Goal: Task Accomplishment & Management: Manage account settings

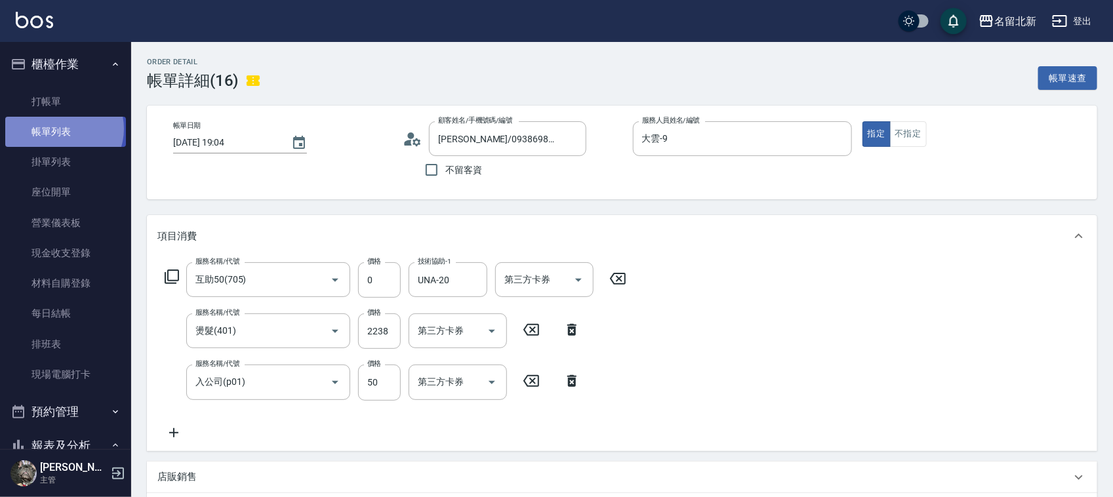
click at [63, 129] on link "帳單列表" at bounding box center [65, 132] width 121 height 30
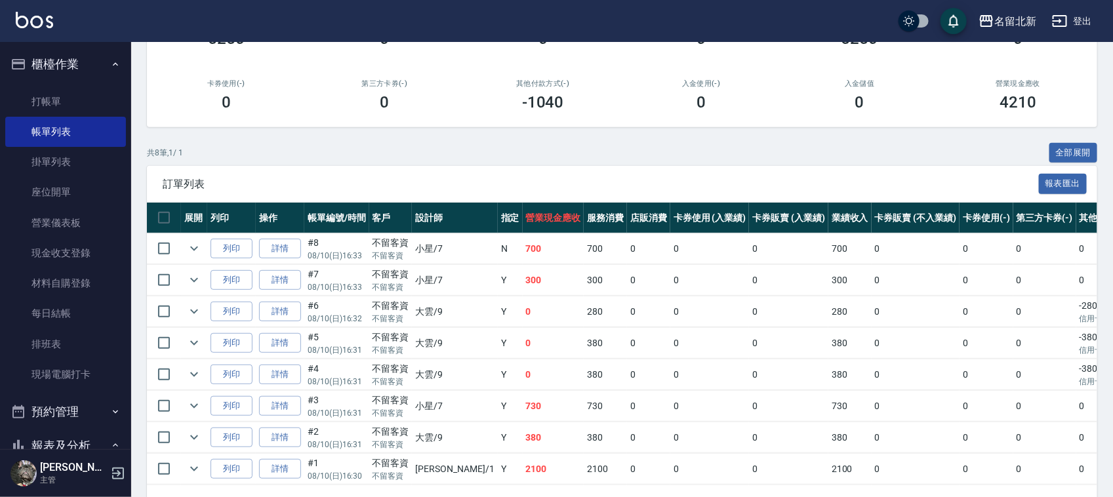
scroll to position [132, 0]
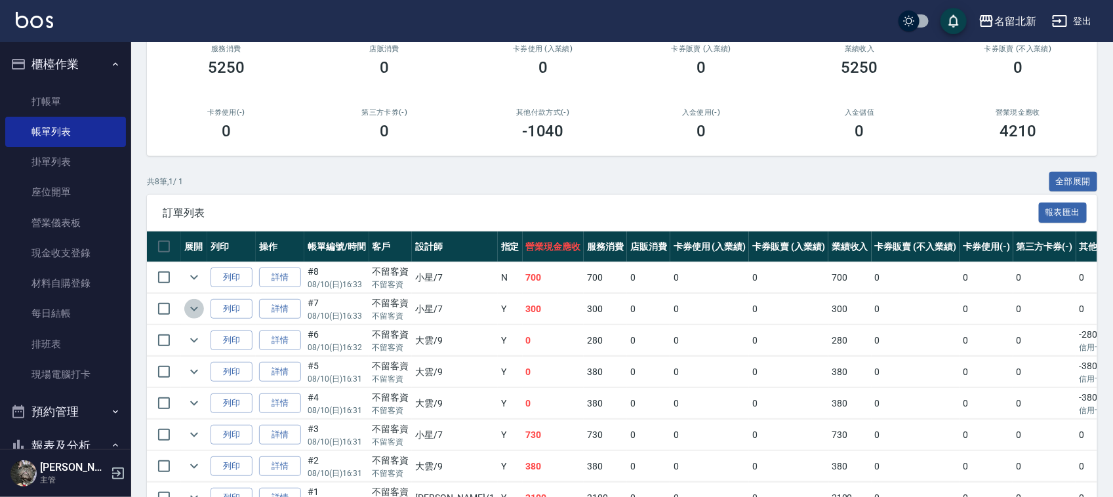
click at [193, 311] on icon "expand row" at bounding box center [194, 309] width 16 height 16
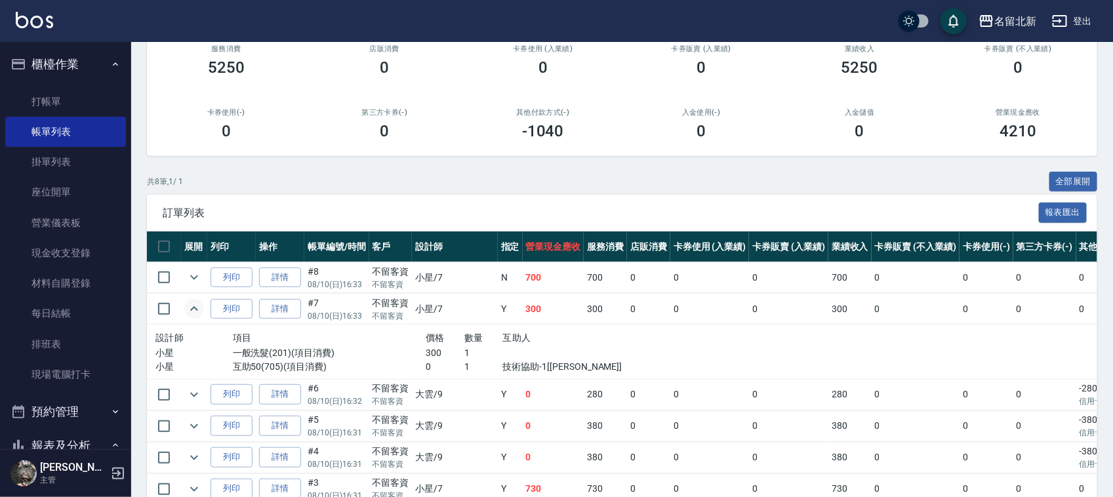
click at [186, 307] on icon "expand row" at bounding box center [194, 309] width 16 height 16
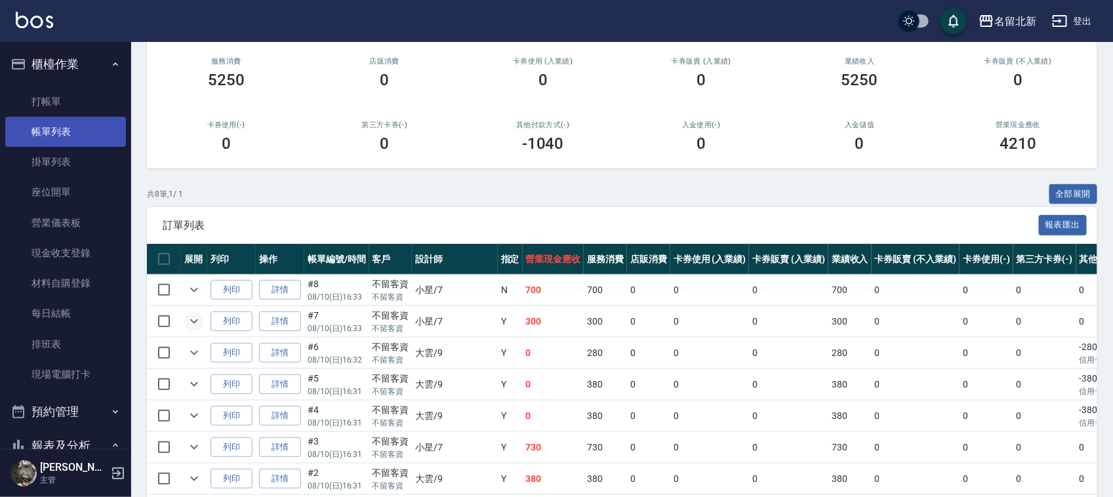
scroll to position [0, 0]
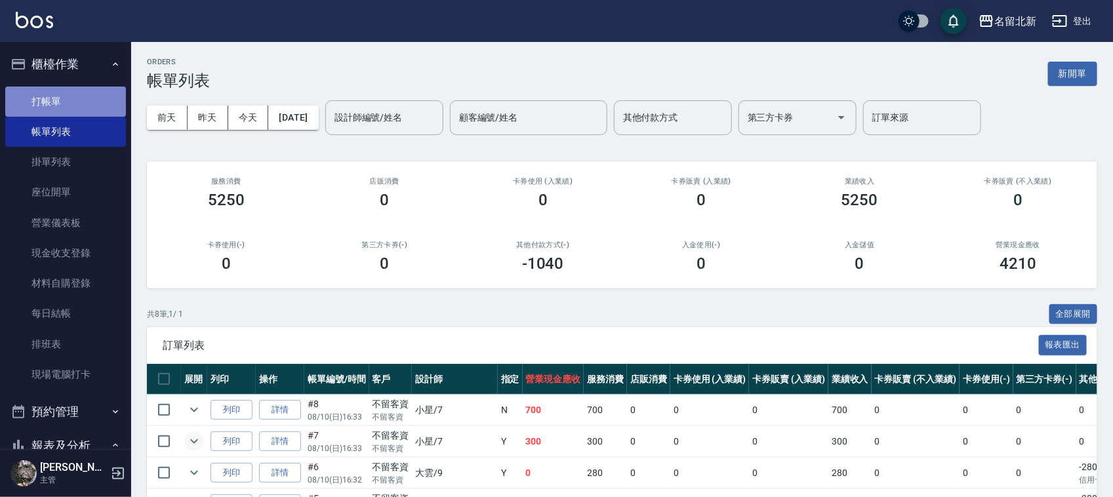
click at [68, 106] on link "打帳單" at bounding box center [65, 102] width 121 height 30
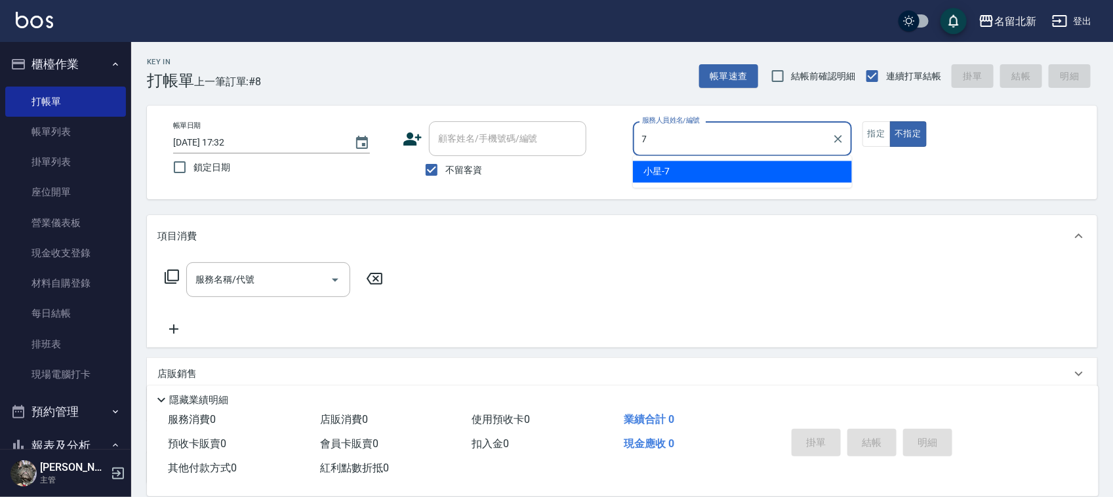
type input "小星-7"
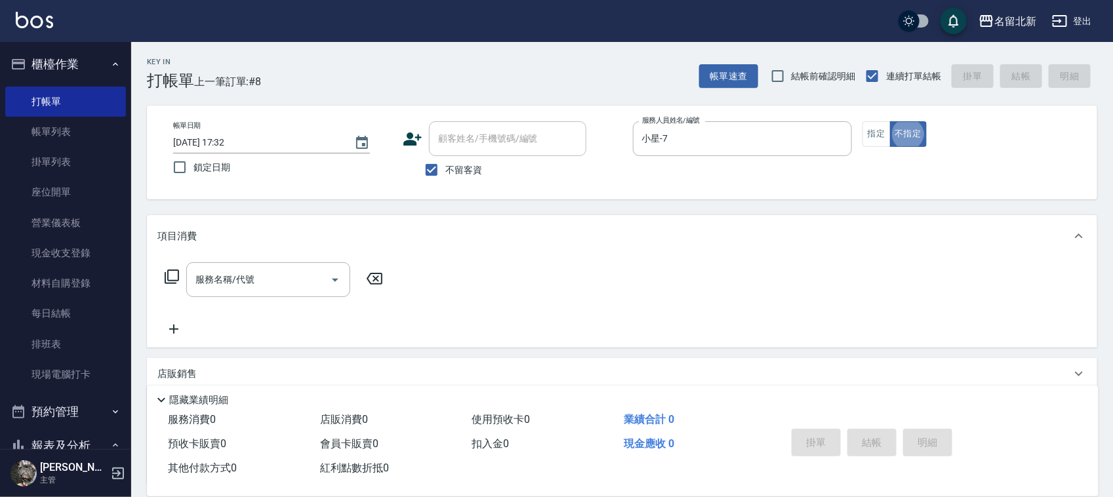
type button "false"
click at [838, 142] on icon "Clear" at bounding box center [837, 138] width 13 height 13
click at [731, 125] on div "服務人員姓名/編號" at bounding box center [742, 138] width 219 height 35
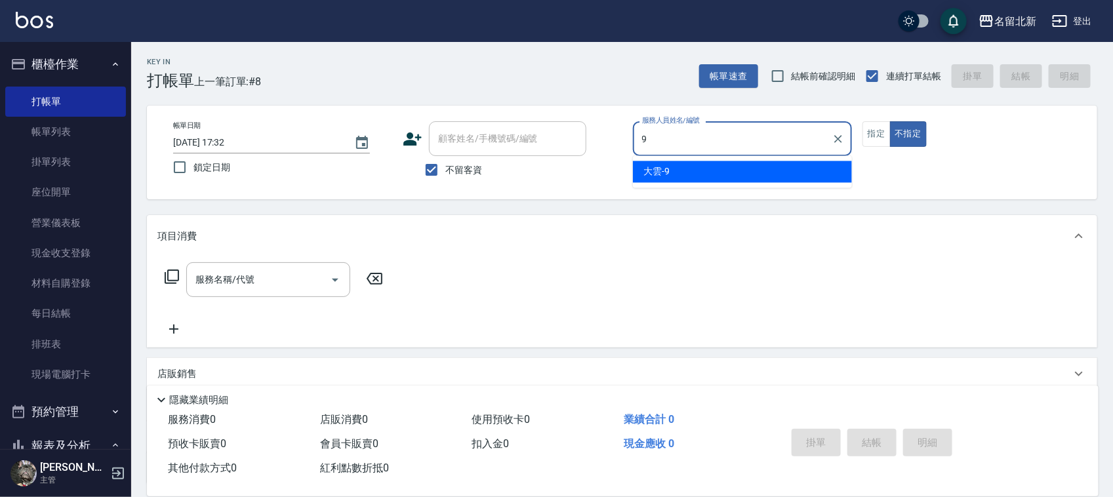
type input "大雲-9"
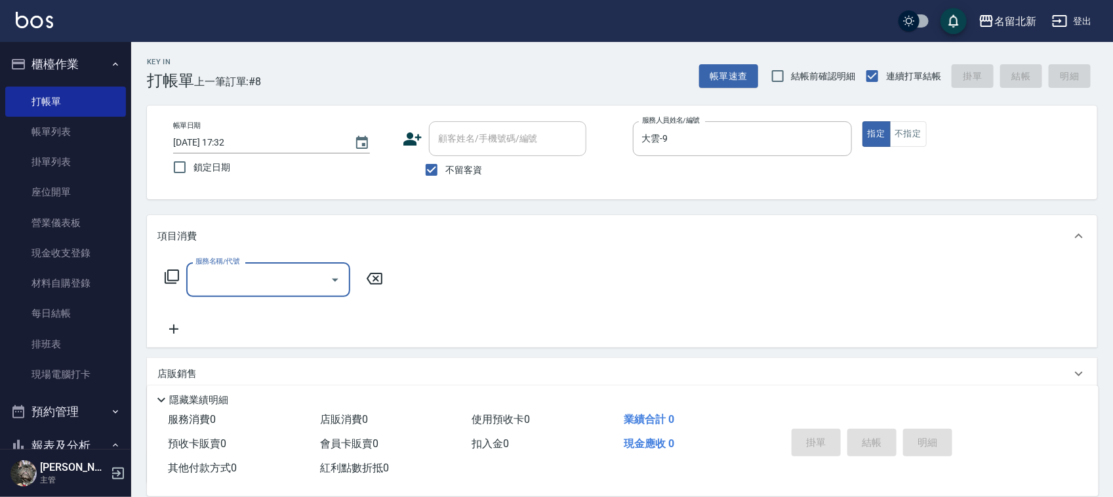
click at [234, 275] on input "服務名稱/代號" at bounding box center [258, 279] width 132 height 23
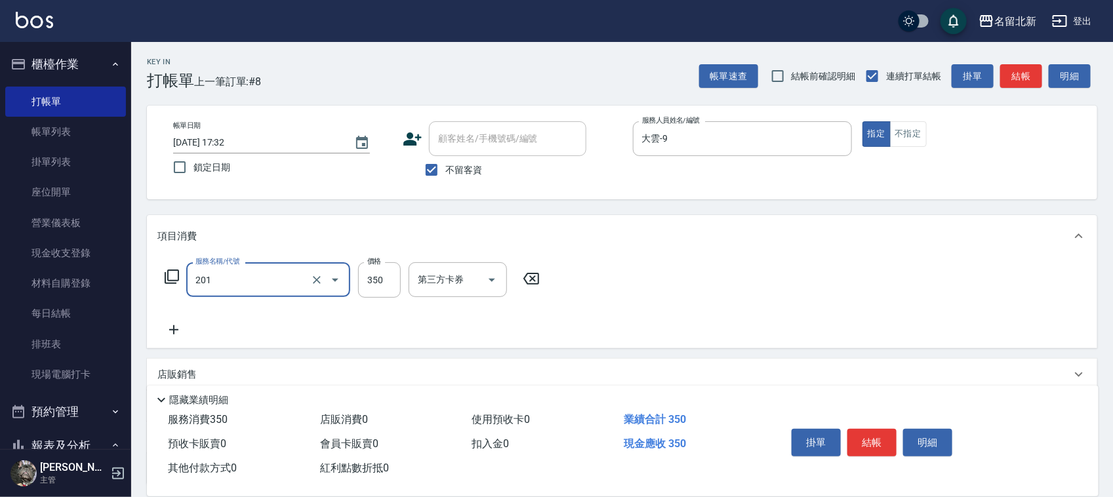
type input "一般洗髮(201)"
type input "300"
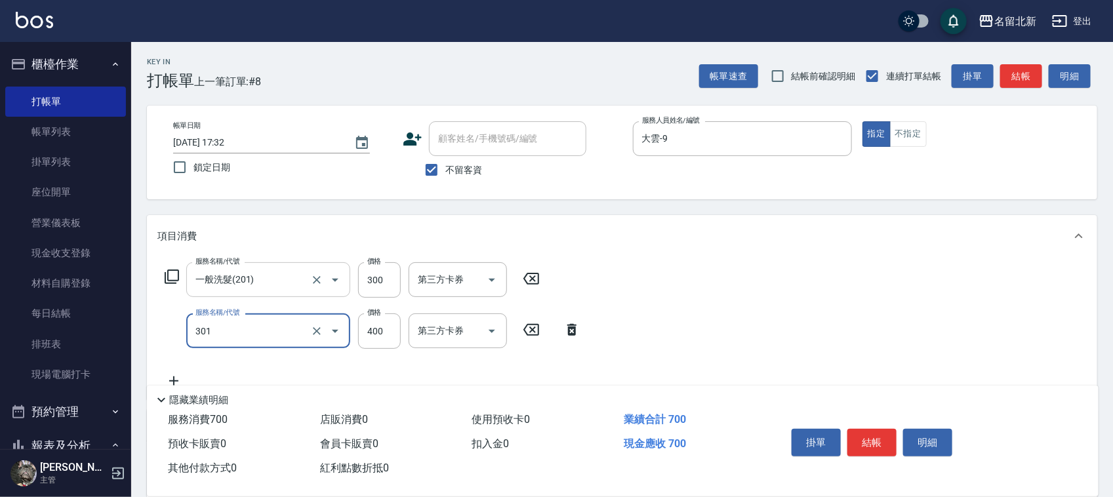
type input "造型剪髮(301)"
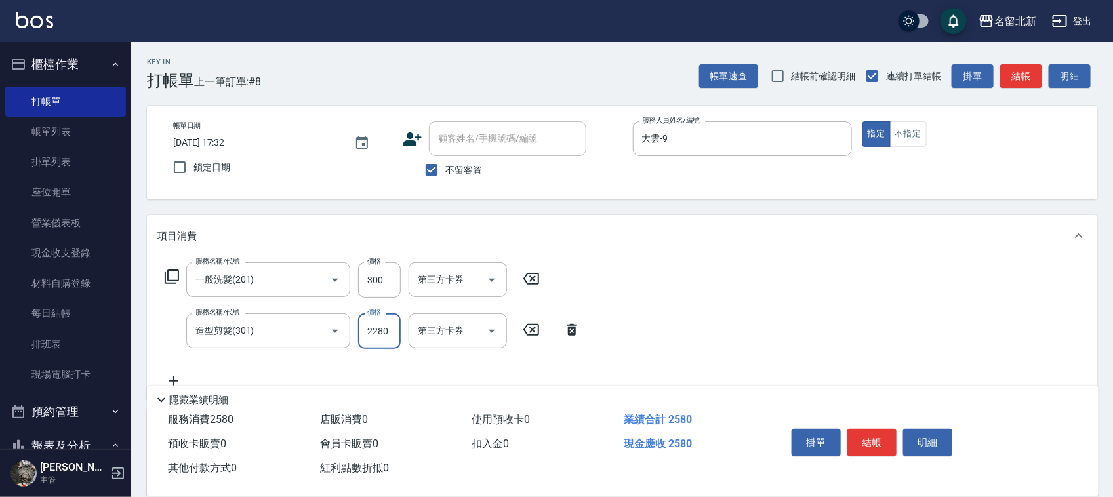
click at [392, 336] on input "2280" at bounding box center [379, 330] width 43 height 35
type input "280"
type input "精油洗.互助40(704)"
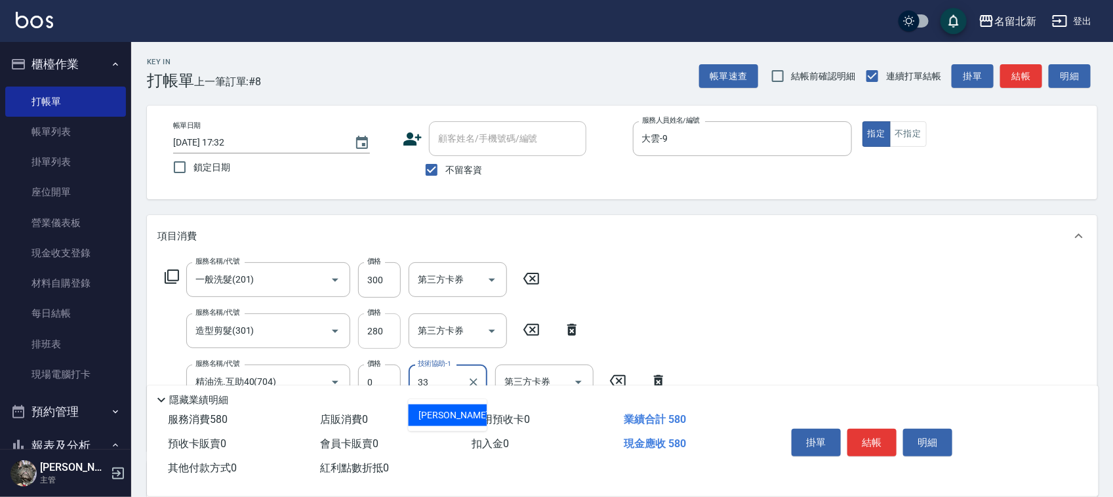
type input "[PERSON_NAME]-33"
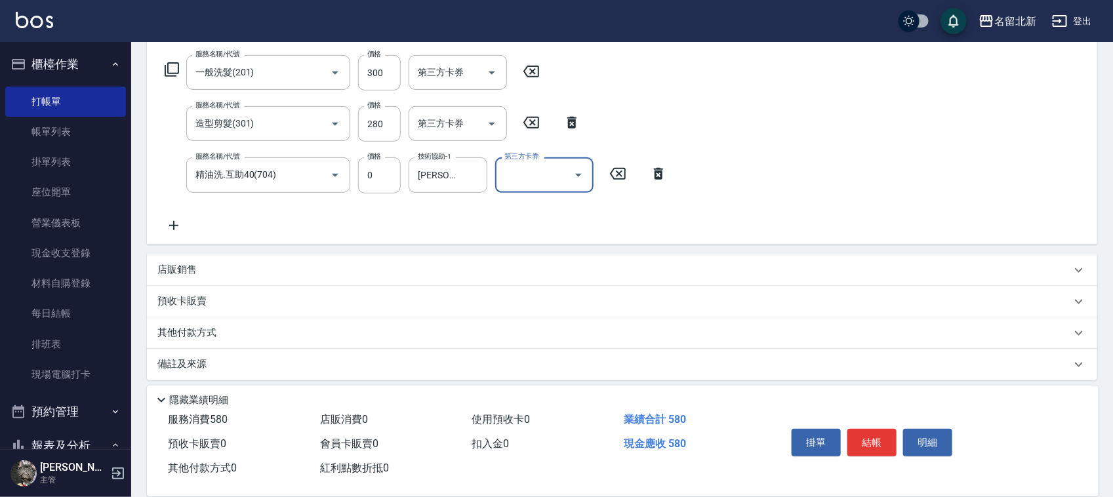
scroll to position [214, 0]
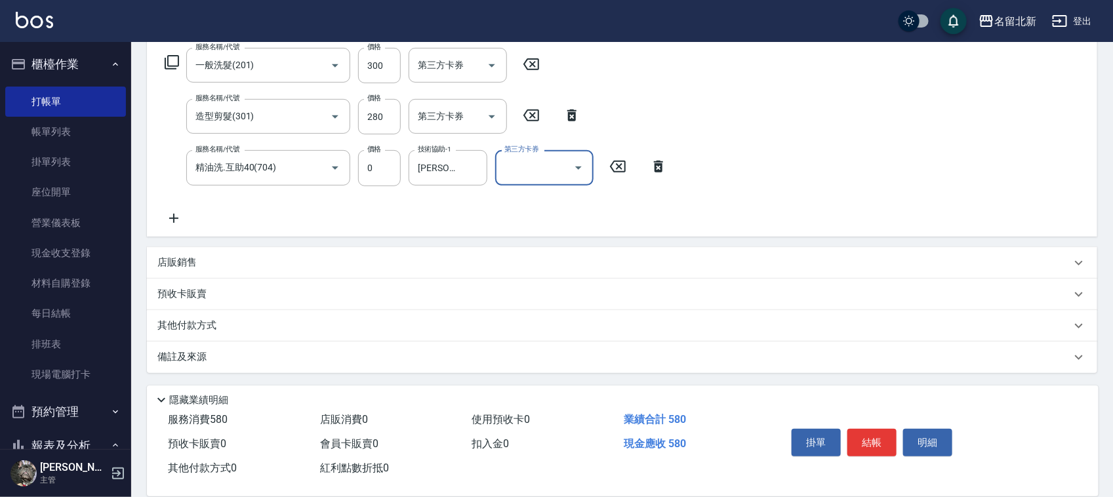
drag, startPoint x: 214, startPoint y: 319, endPoint x: 204, endPoint y: 322, distance: 10.2
click at [211, 322] on p "其他付款方式" at bounding box center [190, 326] width 66 height 14
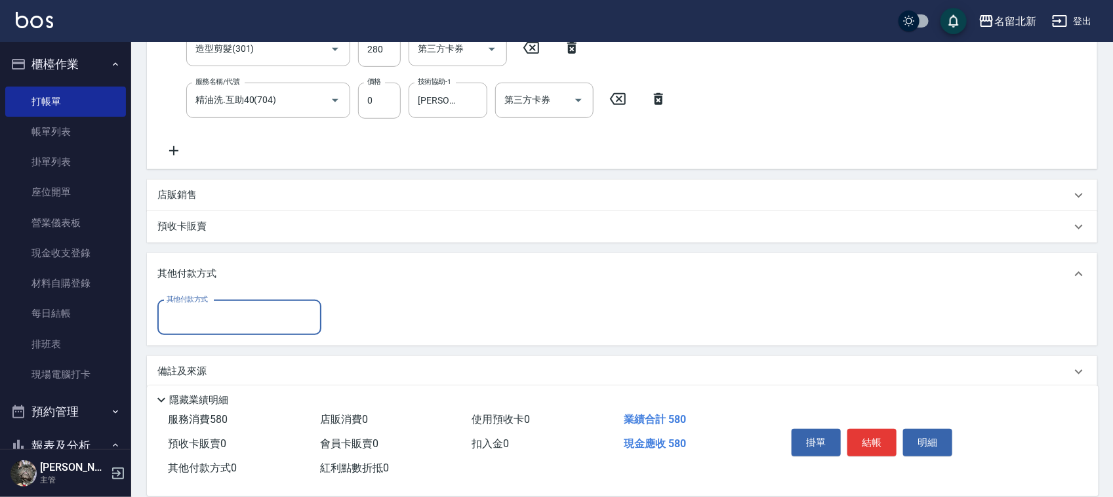
scroll to position [285, 0]
drag, startPoint x: 200, startPoint y: 319, endPoint x: 205, endPoint y: 329, distance: 10.9
click at [201, 315] on input "其他付款方式" at bounding box center [239, 314] width 152 height 23
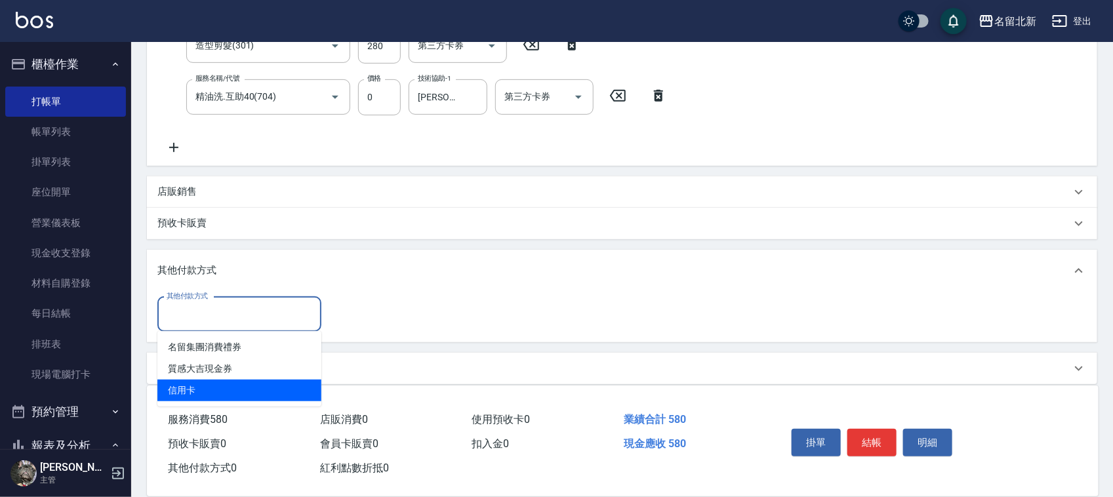
click at [224, 381] on span "信用卡" at bounding box center [239, 391] width 164 height 22
type input "信用卡"
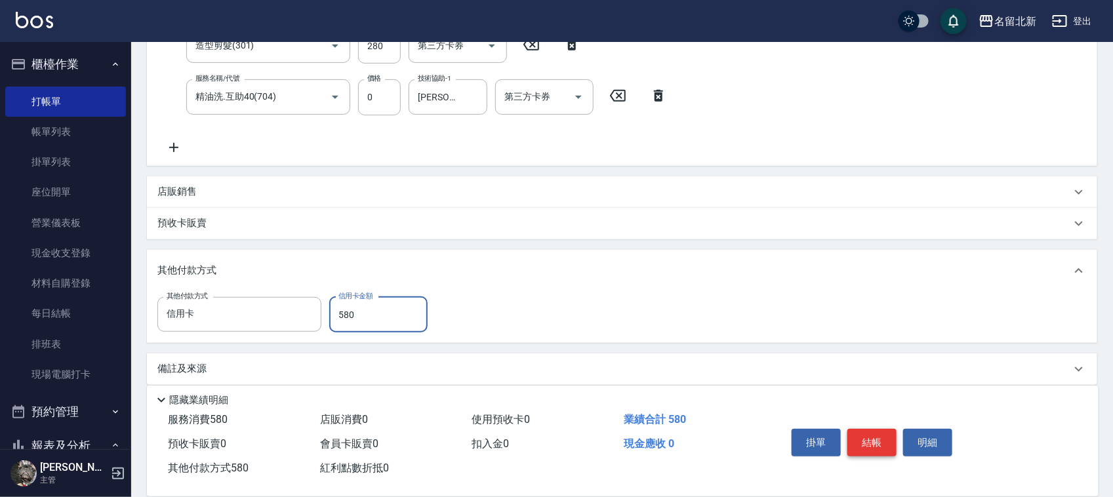
type input "580"
click at [875, 441] on button "結帳" at bounding box center [871, 443] width 49 height 28
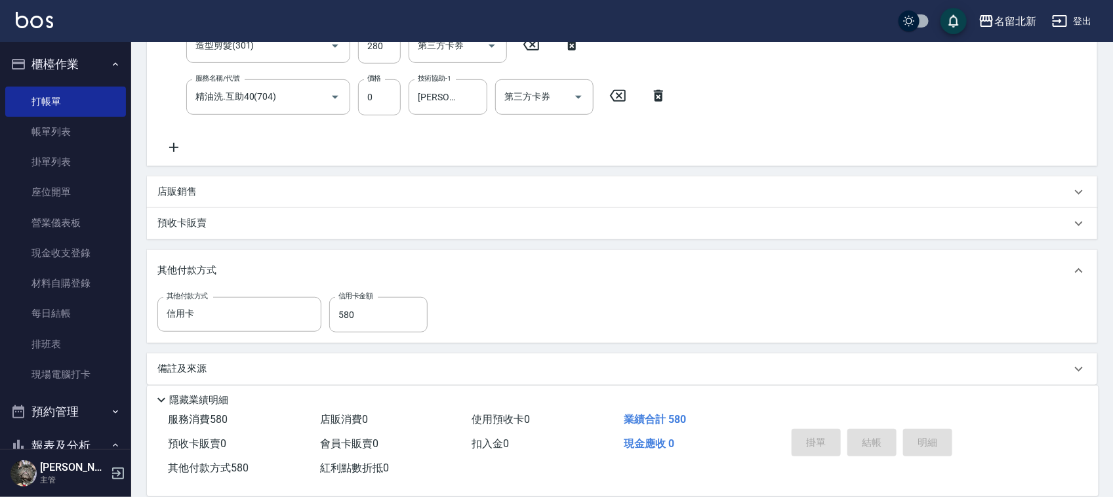
scroll to position [297, 0]
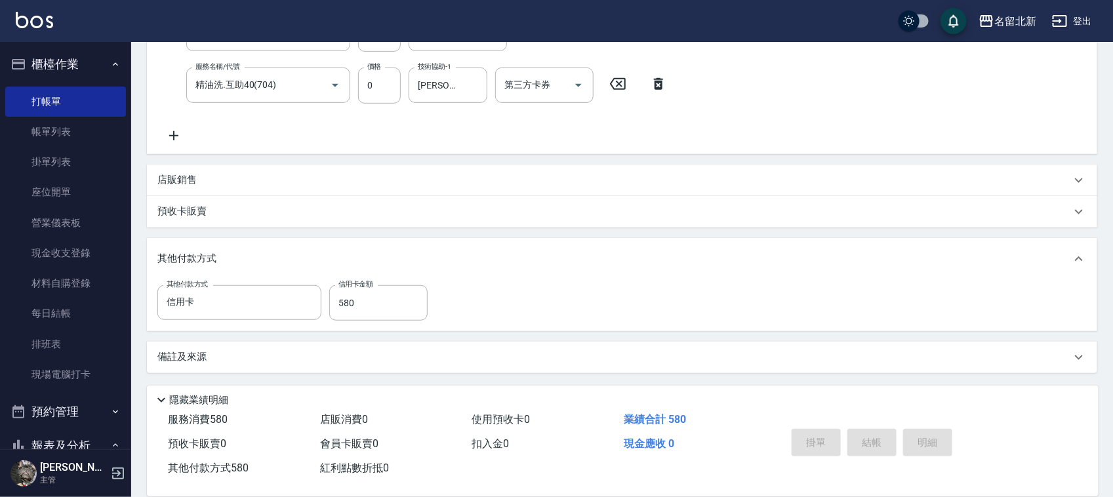
type input "[DATE] 17:33"
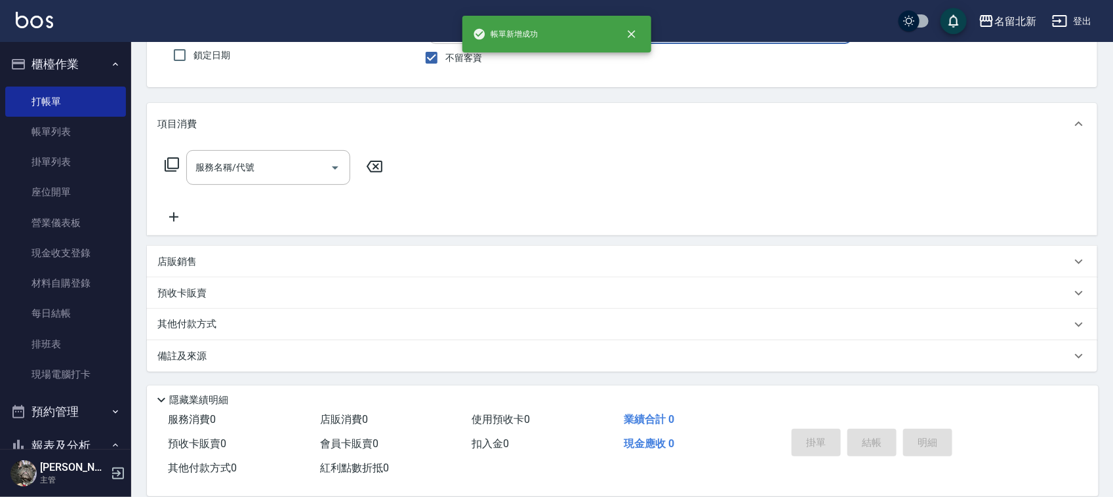
scroll to position [0, 0]
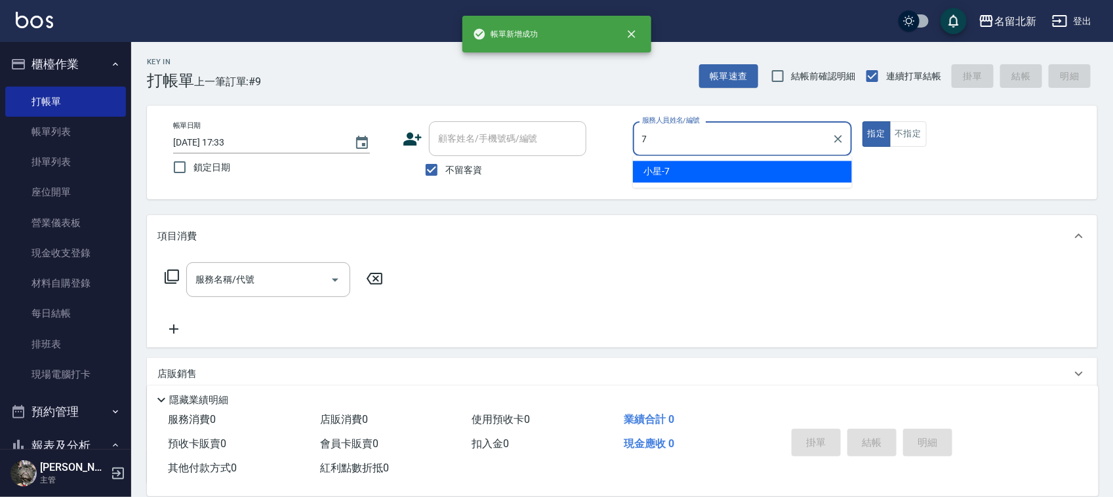
type input "小星-7"
type button "true"
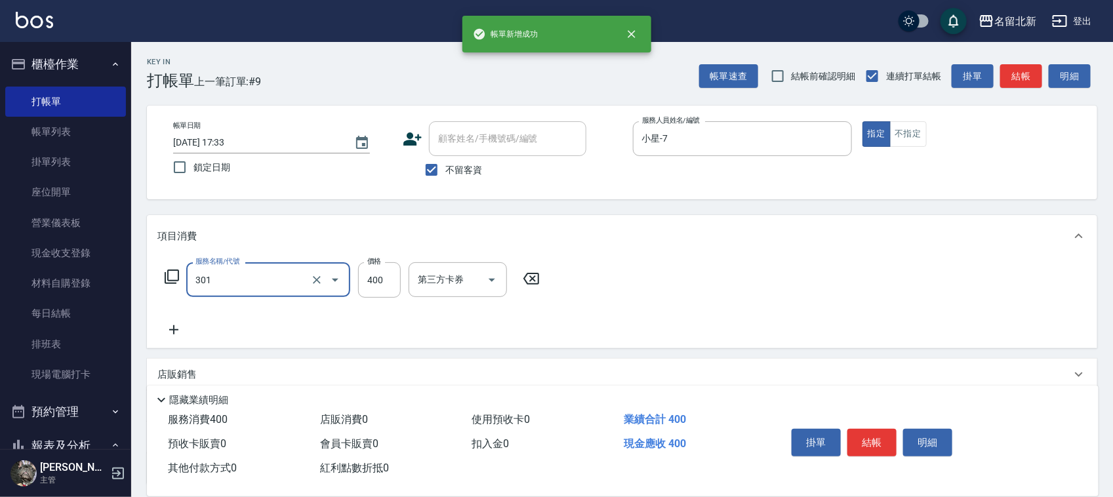
type input "造型剪髮(301)"
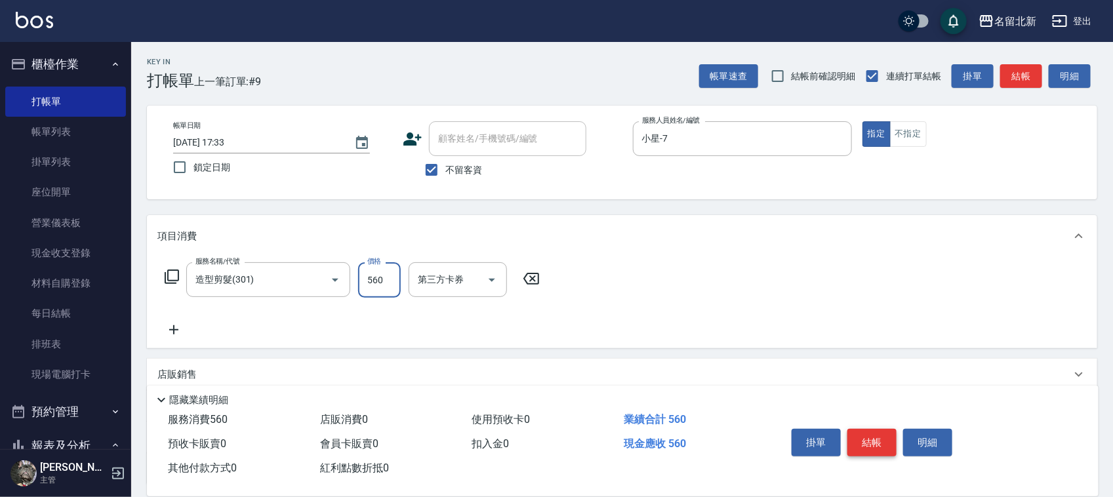
type input "560"
click at [871, 445] on button "結帳" at bounding box center [871, 443] width 49 height 28
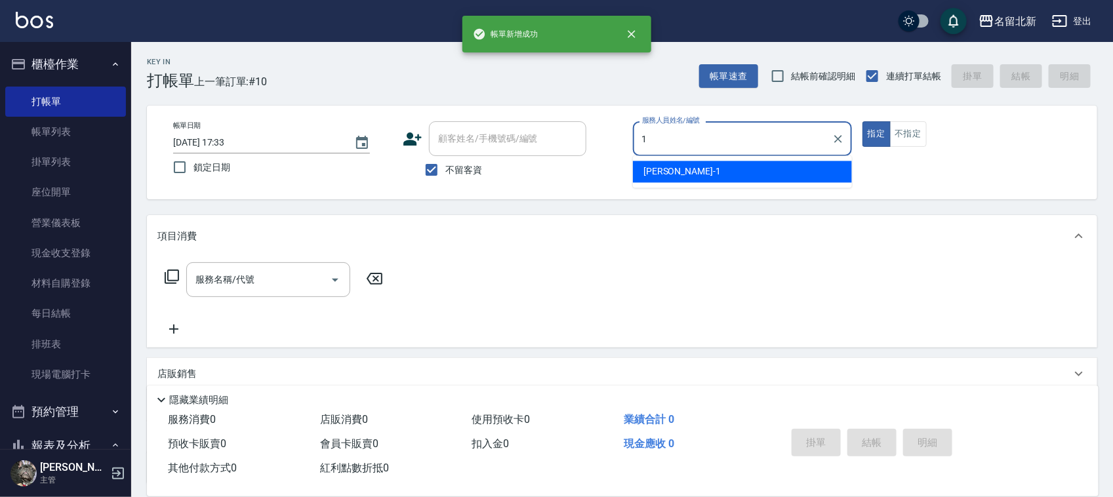
type input "[PERSON_NAME]-1"
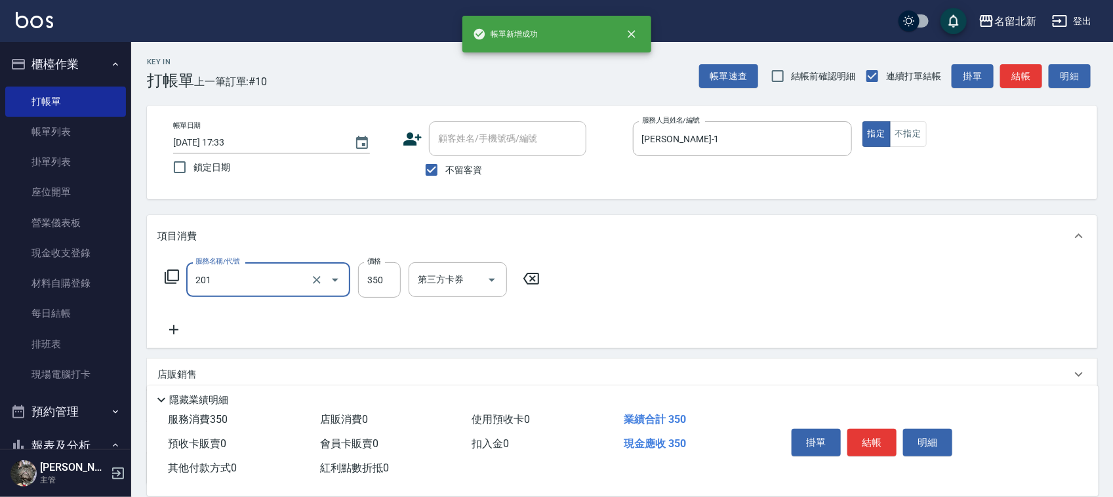
type input "一般洗髮(201)"
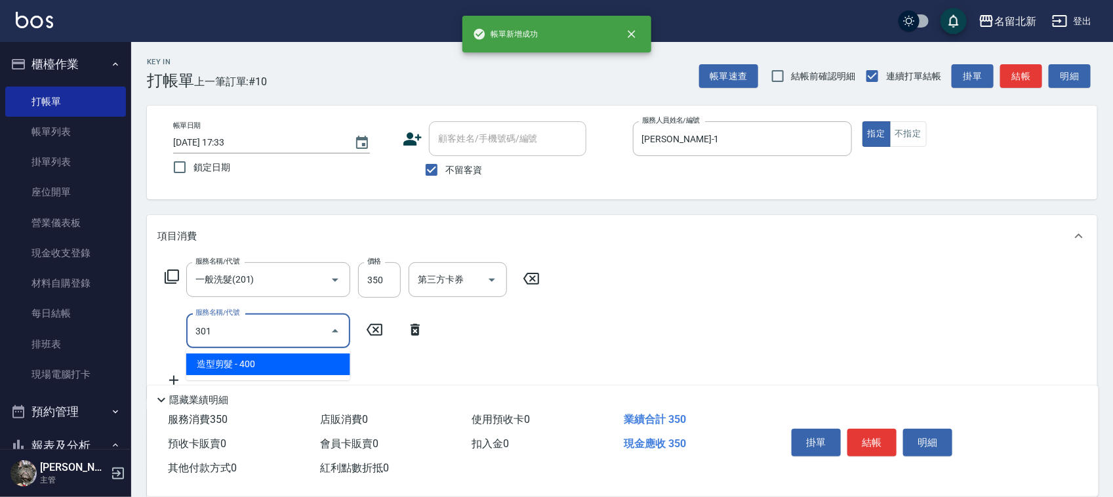
type input "造型剪髮(301)"
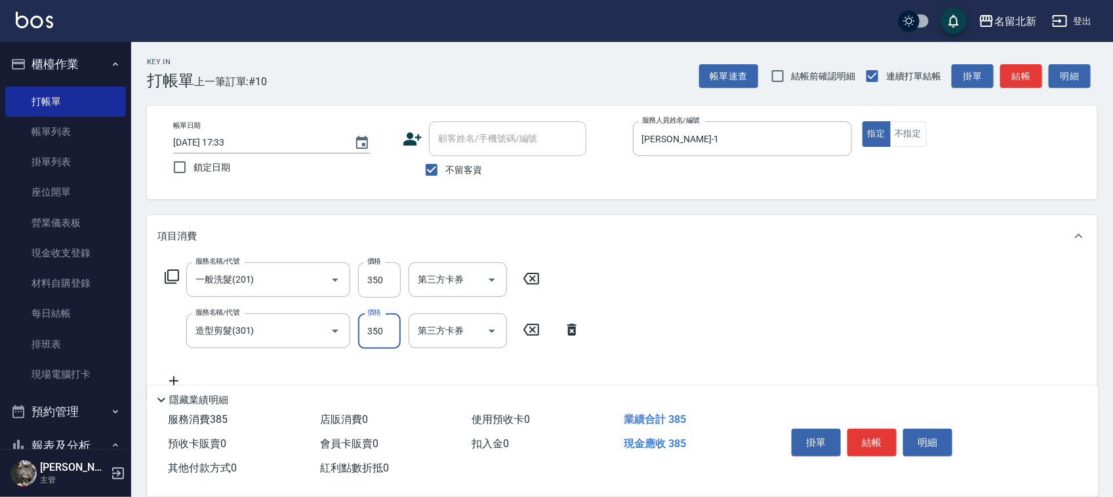
type input "350"
click at [869, 437] on button "結帳" at bounding box center [871, 443] width 49 height 28
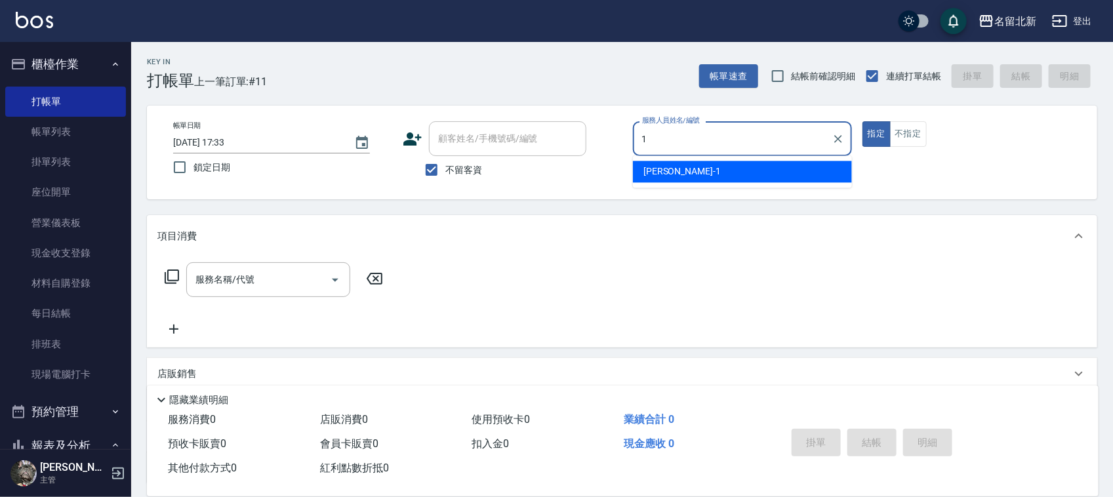
type input "[PERSON_NAME]-1"
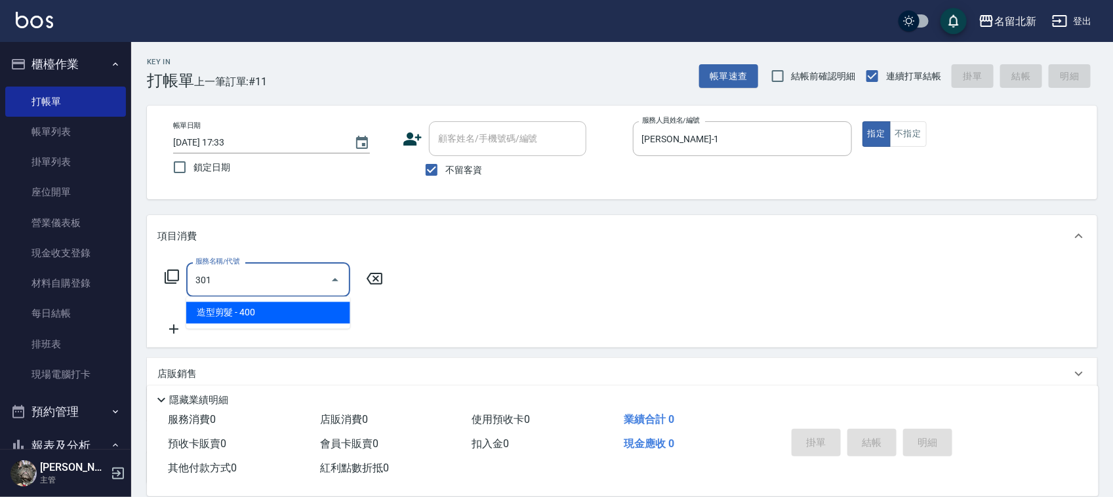
type input "造型剪髮(301)"
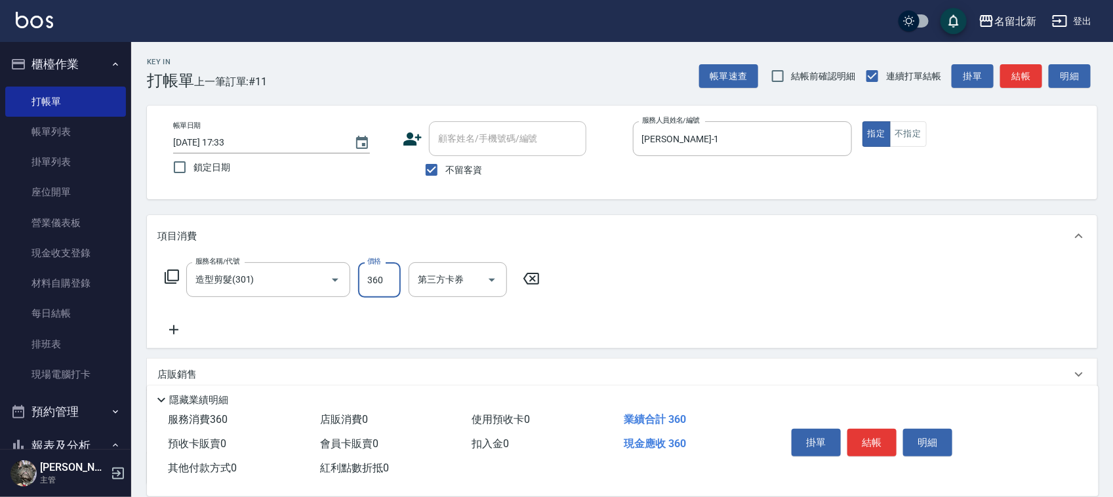
type input "360"
click at [872, 424] on div "掛單 結帳 明細" at bounding box center [871, 444] width 171 height 41
drag, startPoint x: 874, startPoint y: 427, endPoint x: 880, endPoint y: 423, distance: 7.1
click at [880, 429] on button "結帳" at bounding box center [871, 443] width 49 height 28
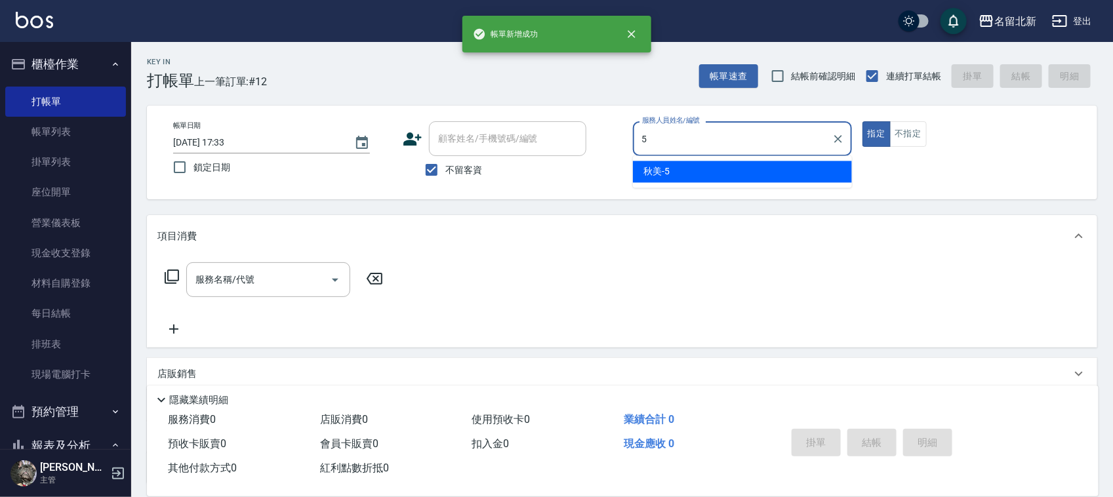
type input "秋美-5"
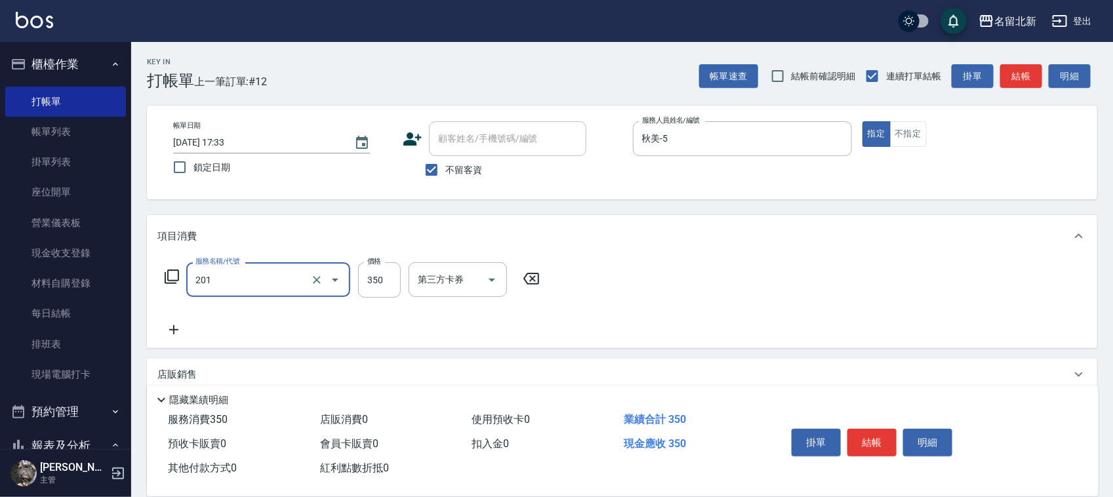
type input "一般洗髮(201)"
type input "100"
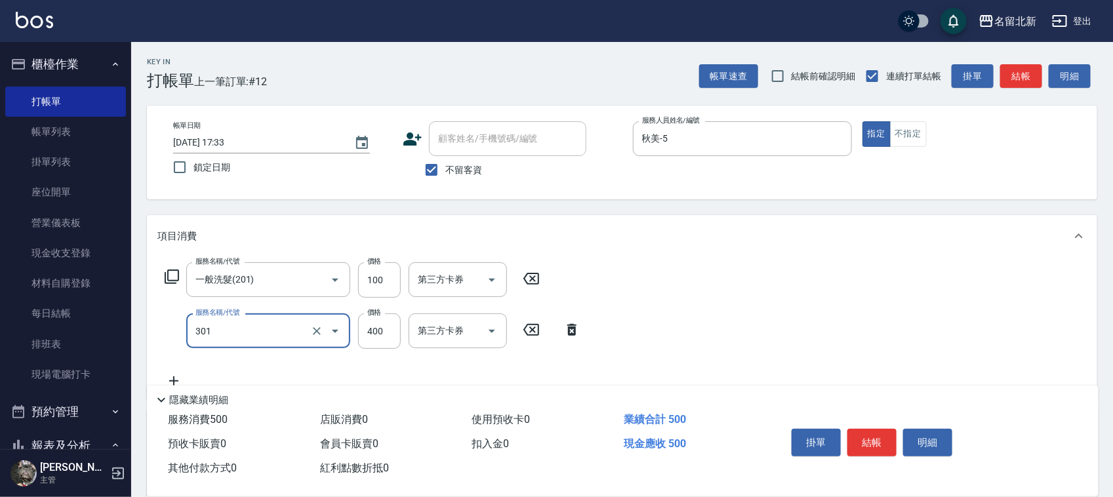
type input "造型剪髮(301)"
type input "200"
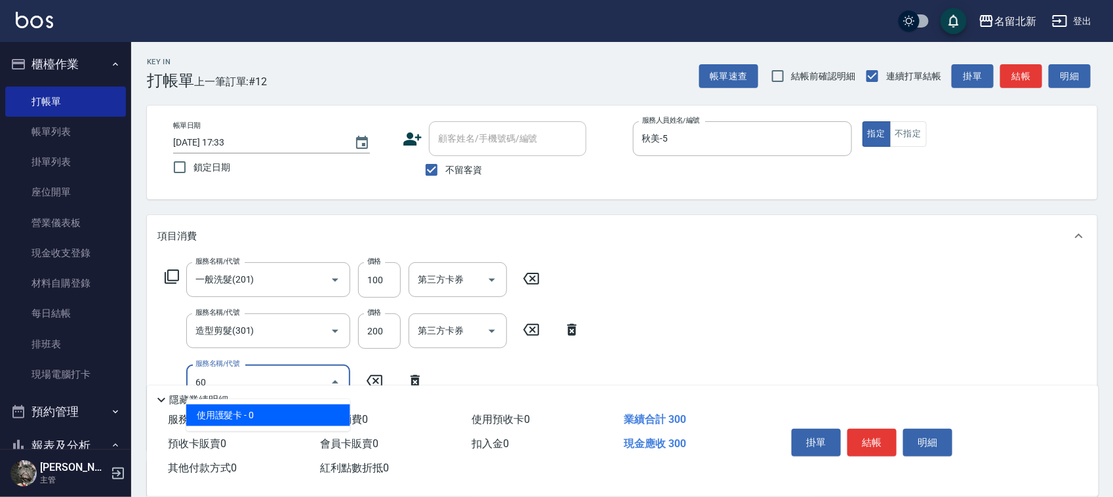
type input "6"
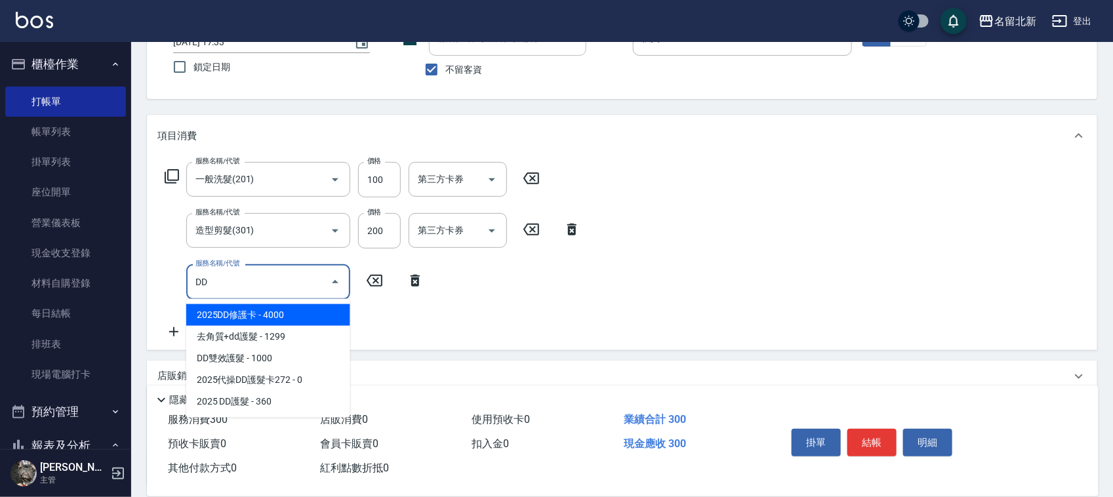
scroll to position [214, 0]
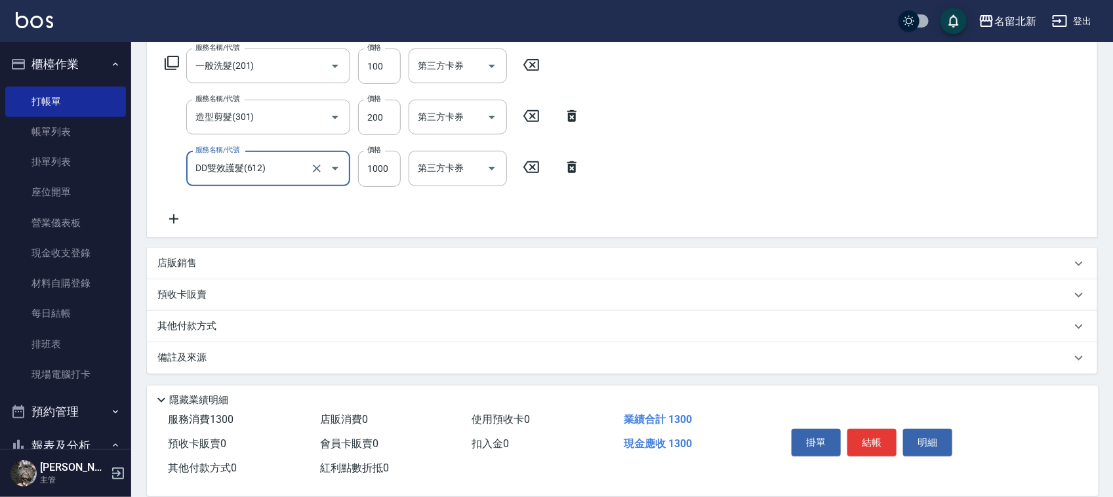
type input "DD雙效護髮(612)"
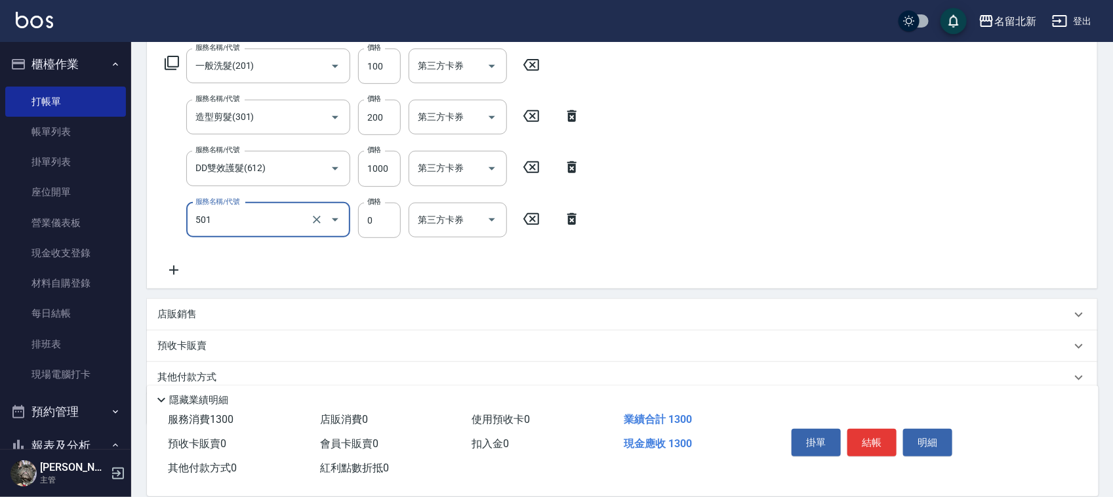
type input "染髮(501)"
type input "1500"
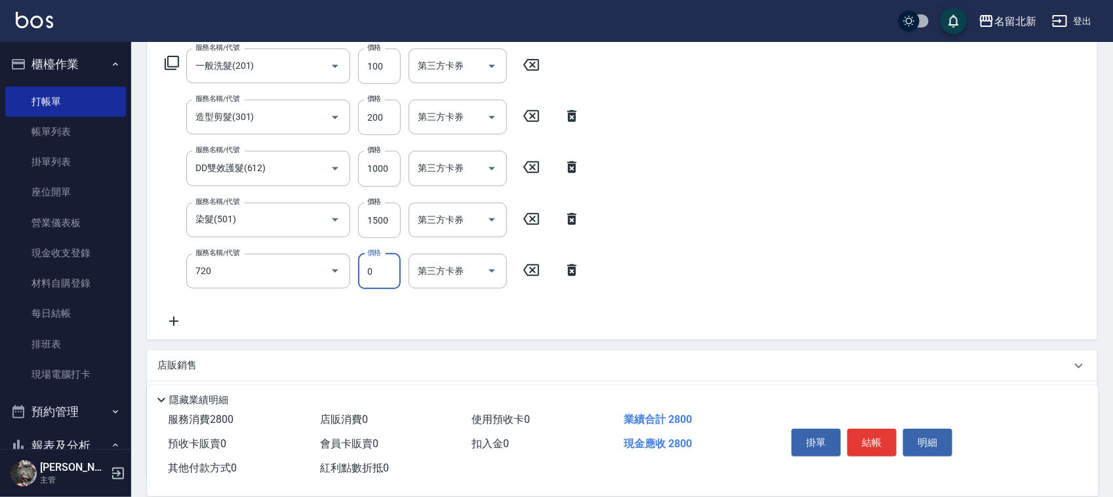
type input "互助200(720)"
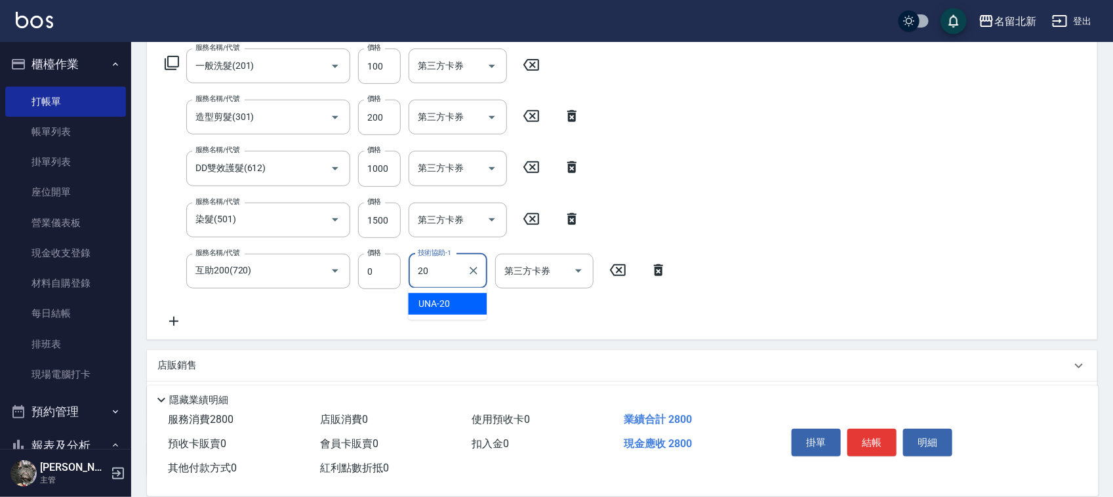
type input "UNA-20"
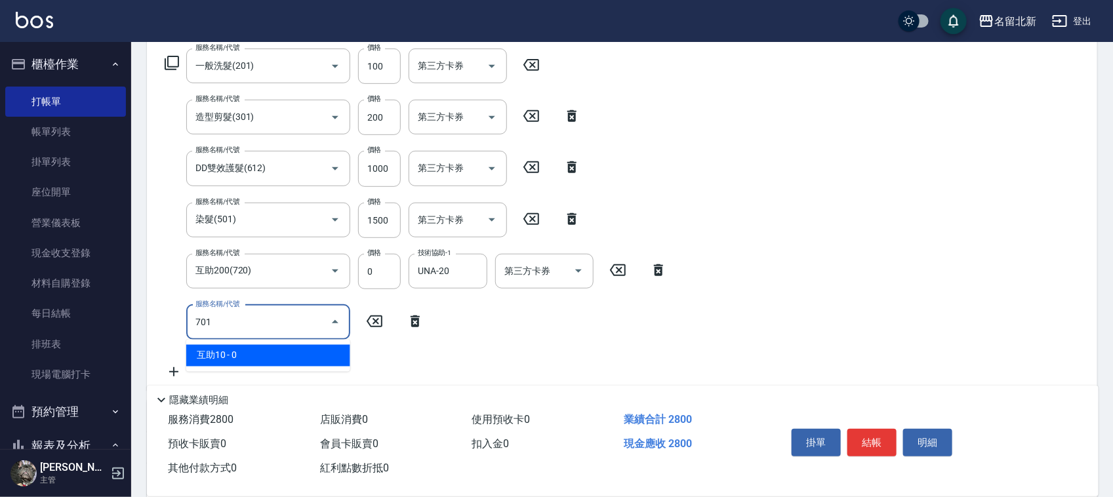
type input "互助10(701)"
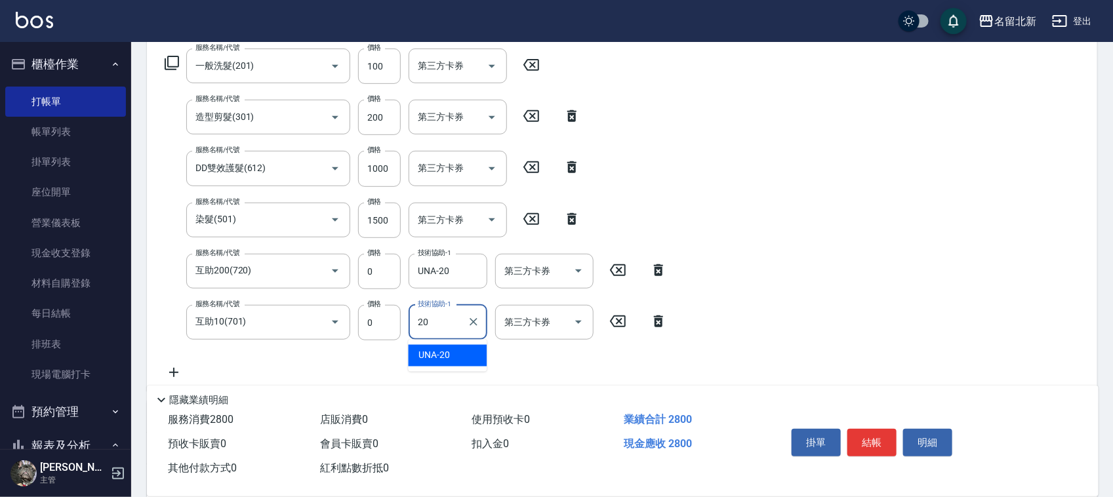
type input "UNA-20"
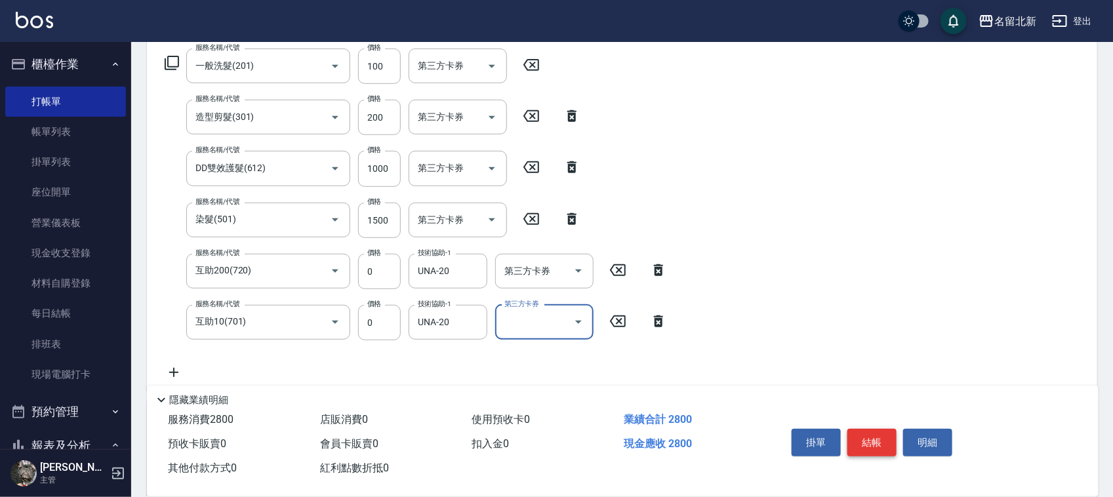
click at [876, 441] on button "結帳" at bounding box center [871, 443] width 49 height 28
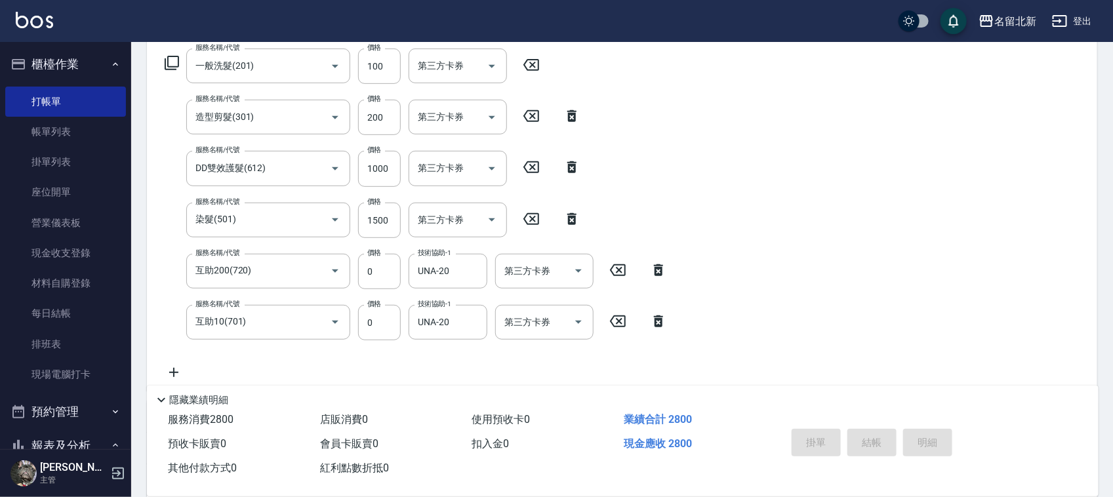
type input "[DATE] 17:34"
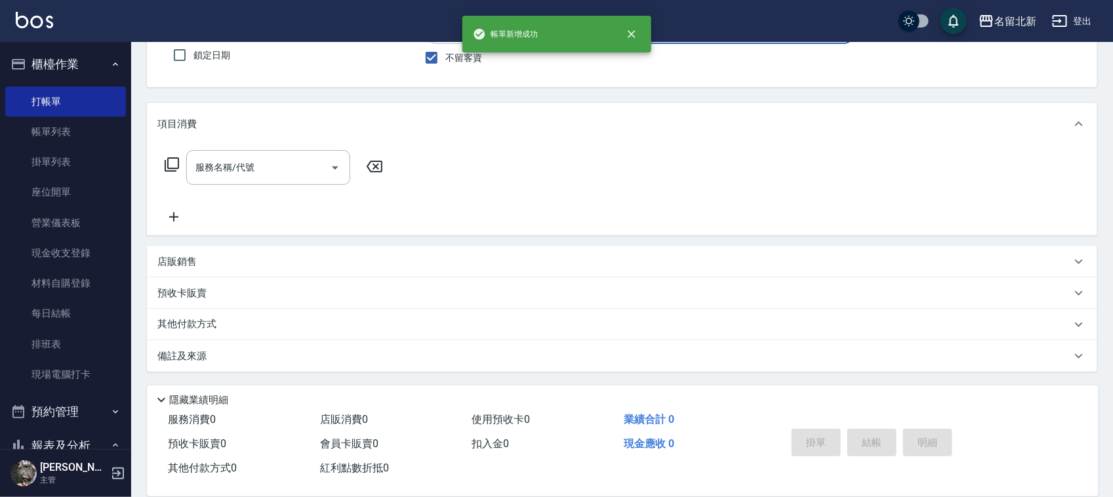
scroll to position [111, 0]
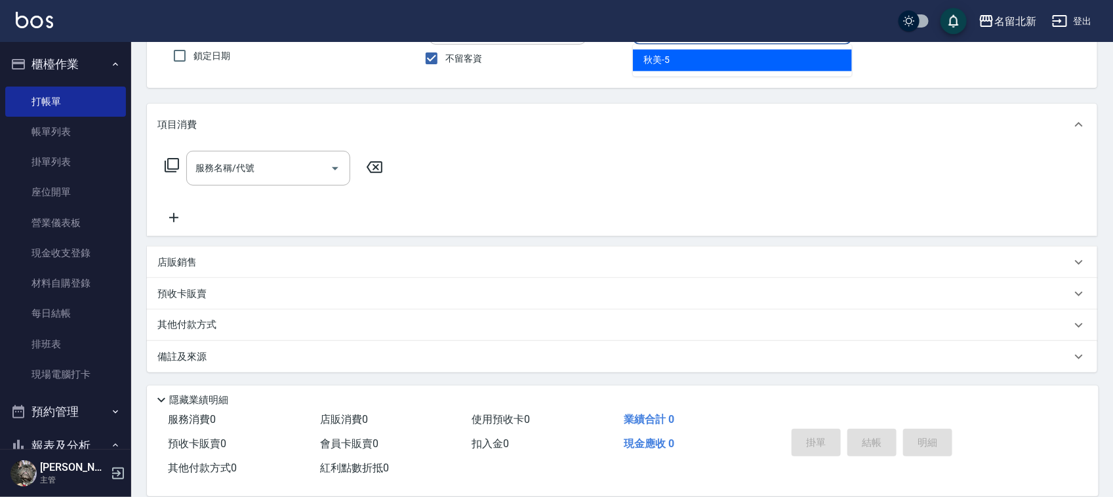
type input "秋美-5"
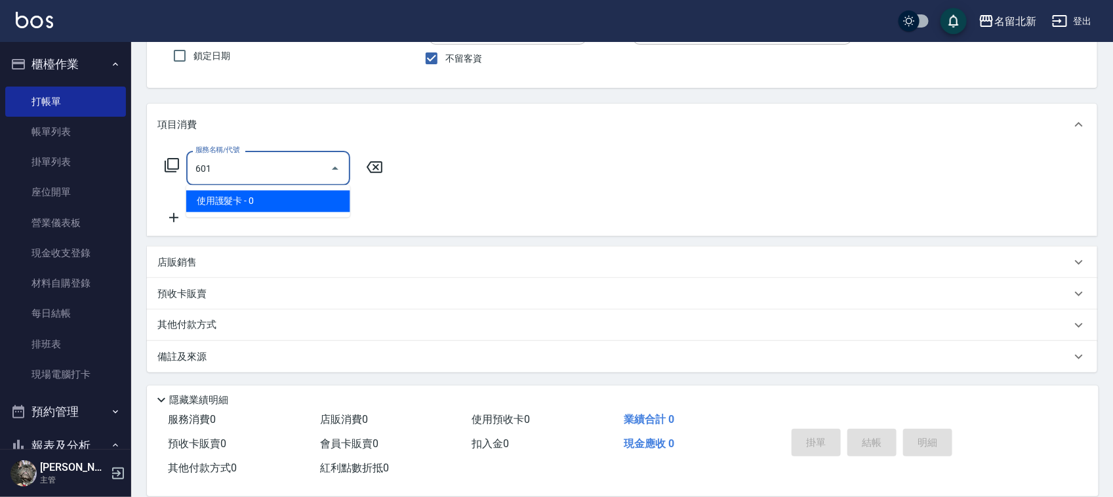
type input "使用護髮卡(601)"
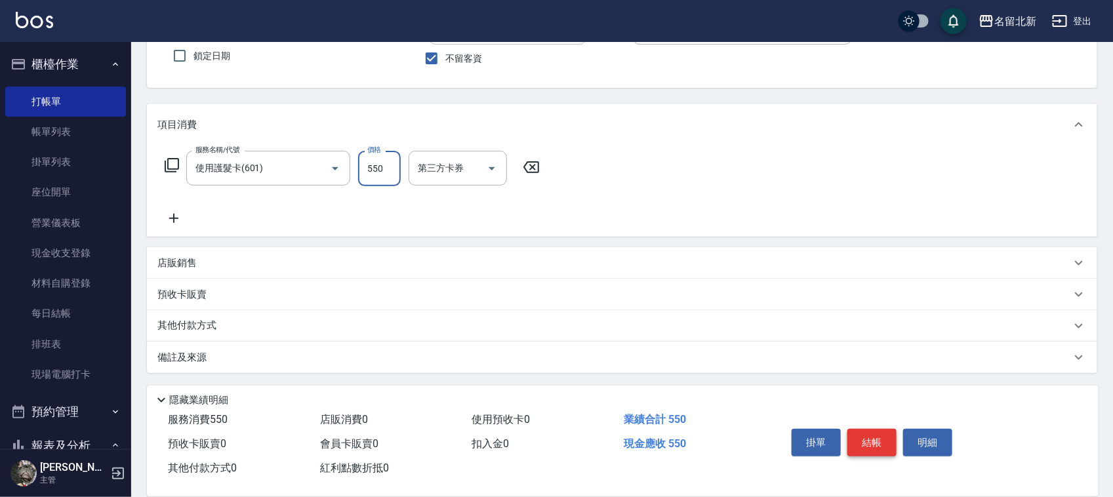
type input "550"
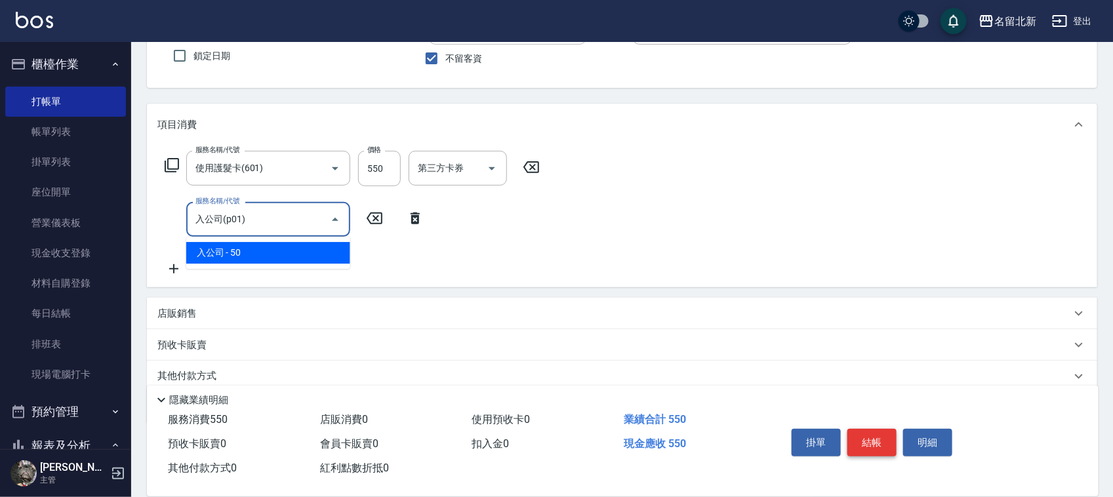
type input "入公司(p01)"
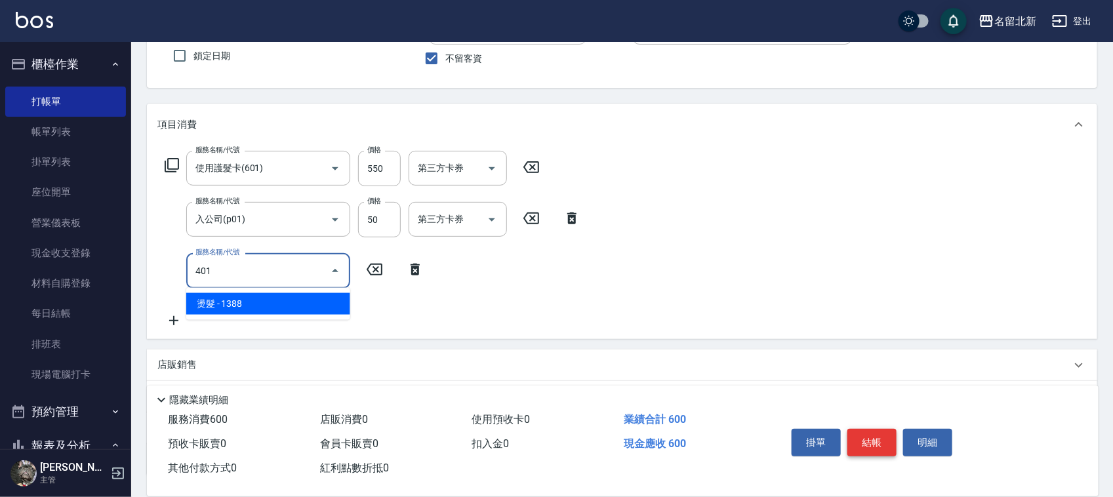
type input "燙髮(401)"
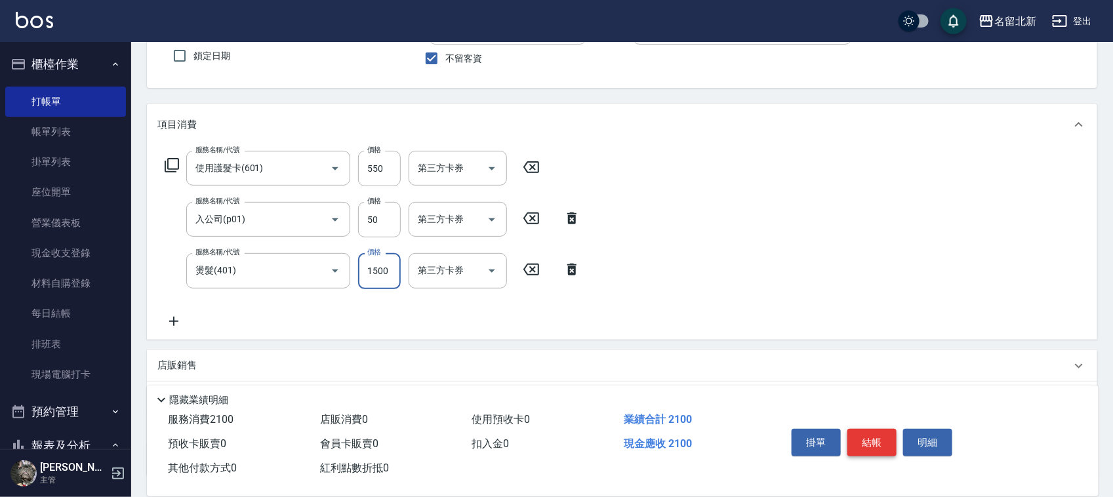
type input "1500"
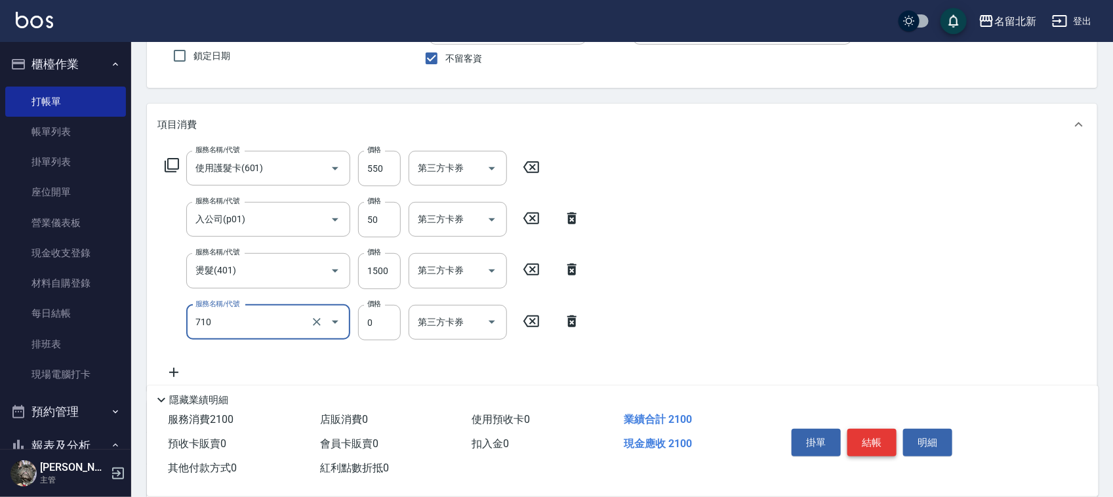
type input "互助100(710)"
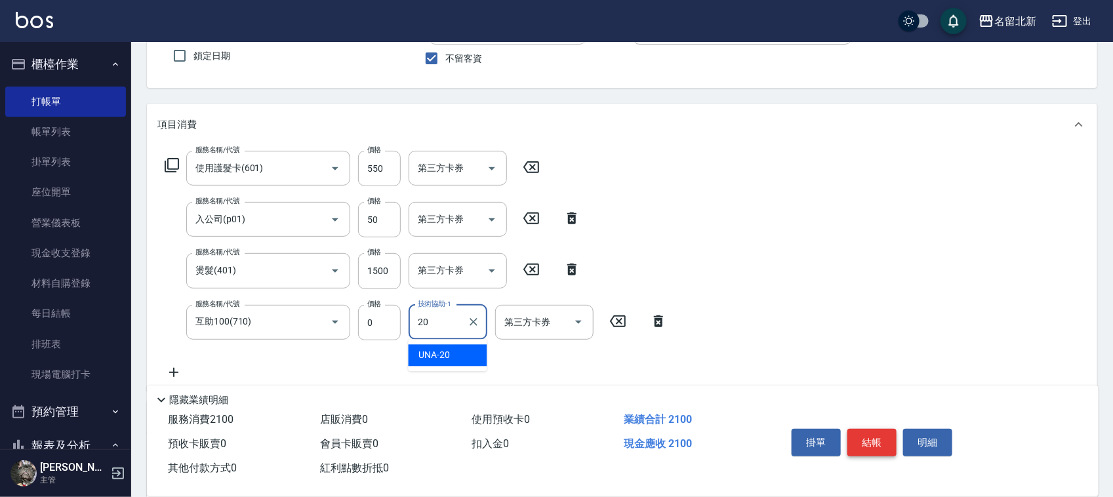
type input "UNA-20"
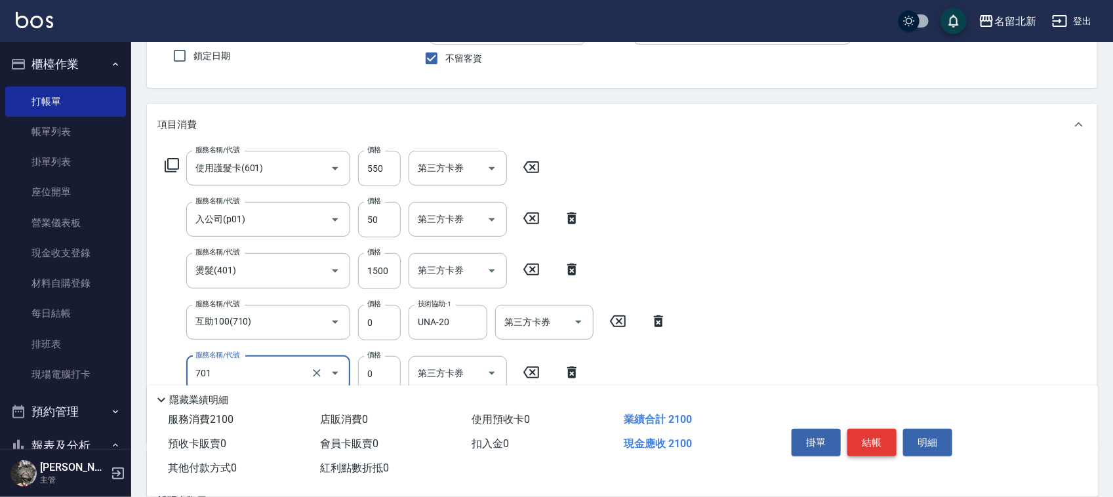
type input "互助10(701)"
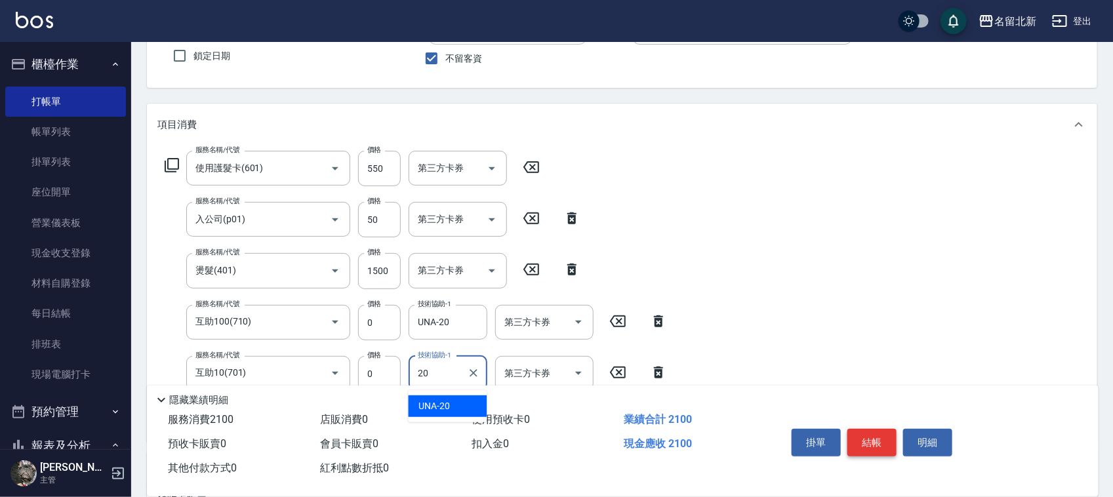
type input "UNA-20"
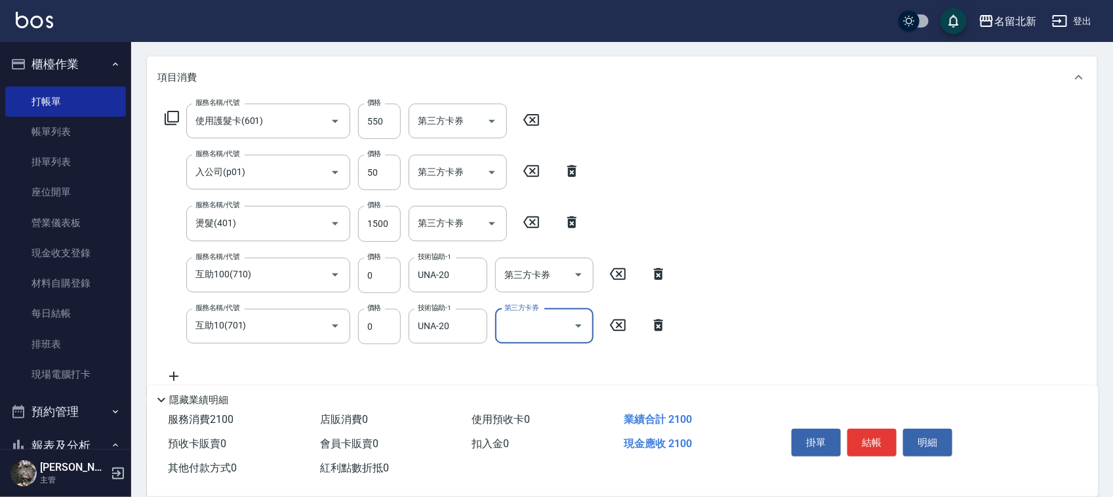
scroll to position [164, 0]
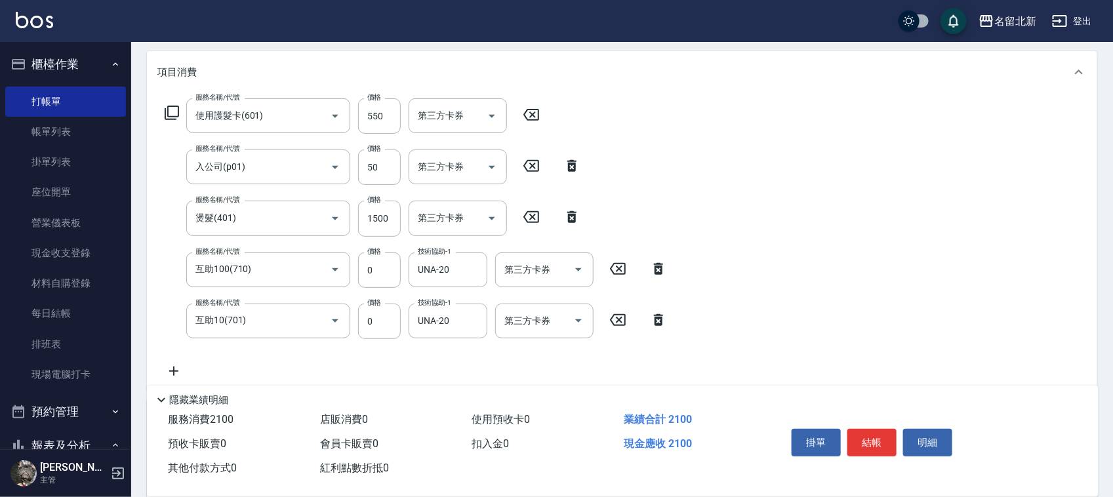
click at [659, 84] on div "項目消費" at bounding box center [622, 72] width 950 height 42
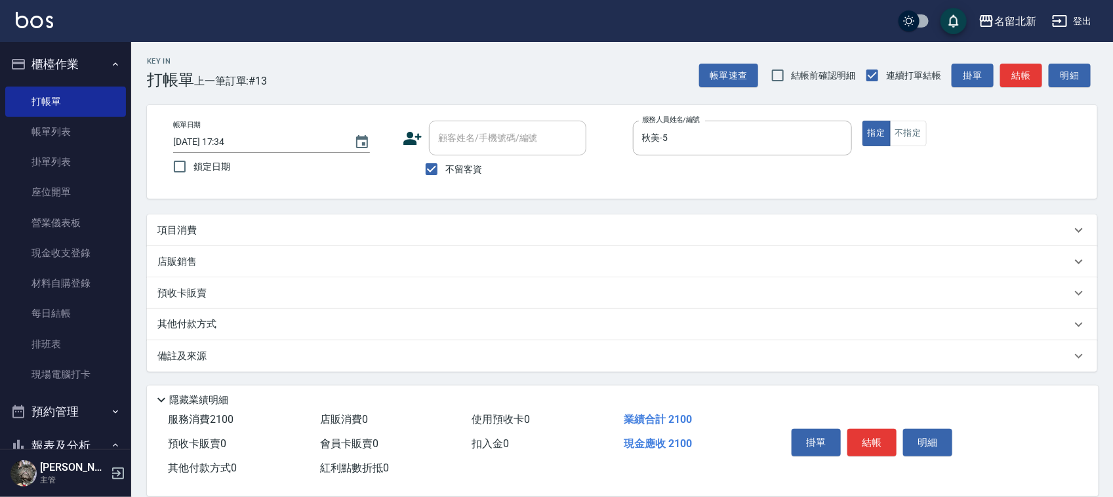
scroll to position [0, 0]
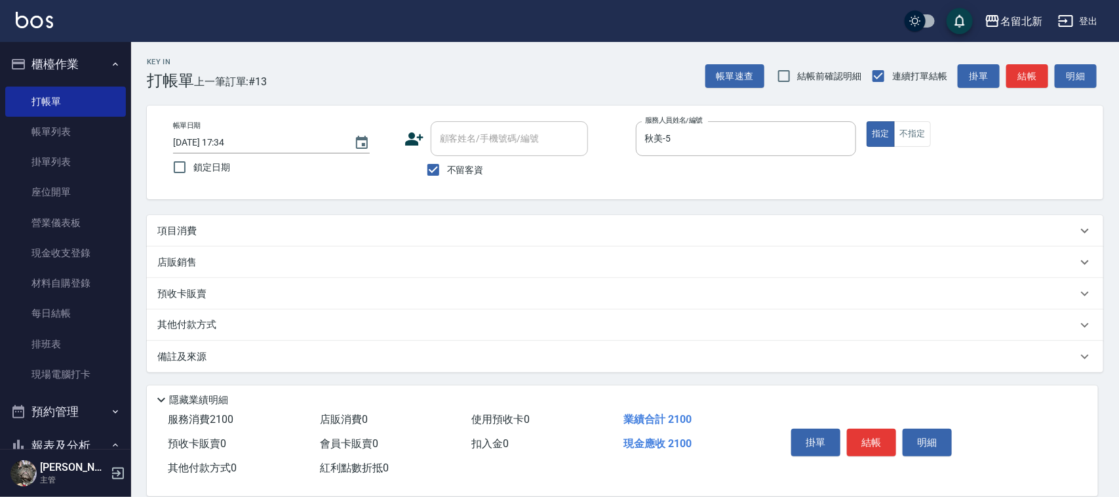
click at [287, 212] on div "Key In 打帳單 上一筆訂單:#13 帳單速查 結帳前確認明細 連續打單結帳 掛單 結帳 明細 帳單日期 [DATE] 17:34 鎖定日期 顧客姓名/手…" at bounding box center [625, 270] width 988 height 456
click at [285, 218] on div "項目消費" at bounding box center [625, 230] width 957 height 31
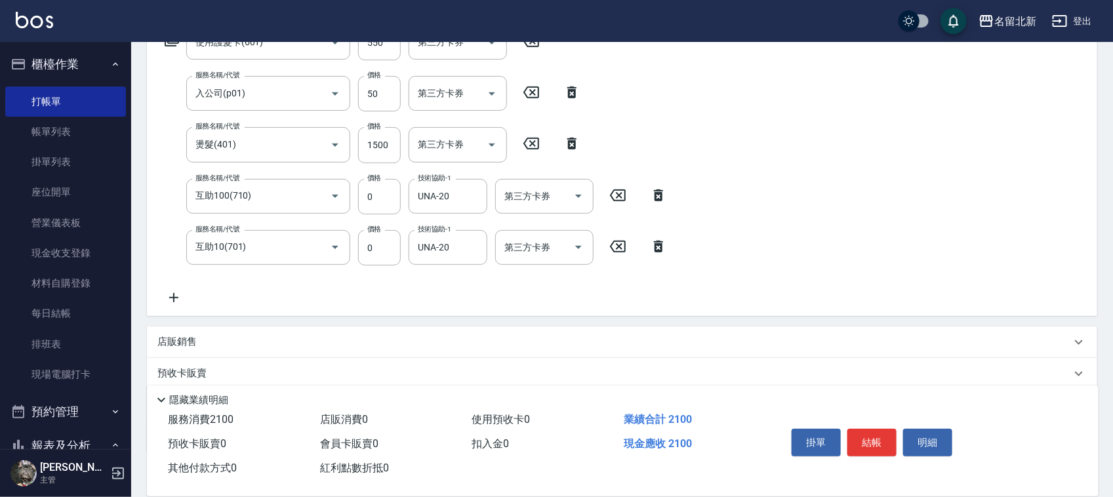
scroll to position [235, 0]
click at [179, 298] on icon at bounding box center [173, 300] width 33 height 16
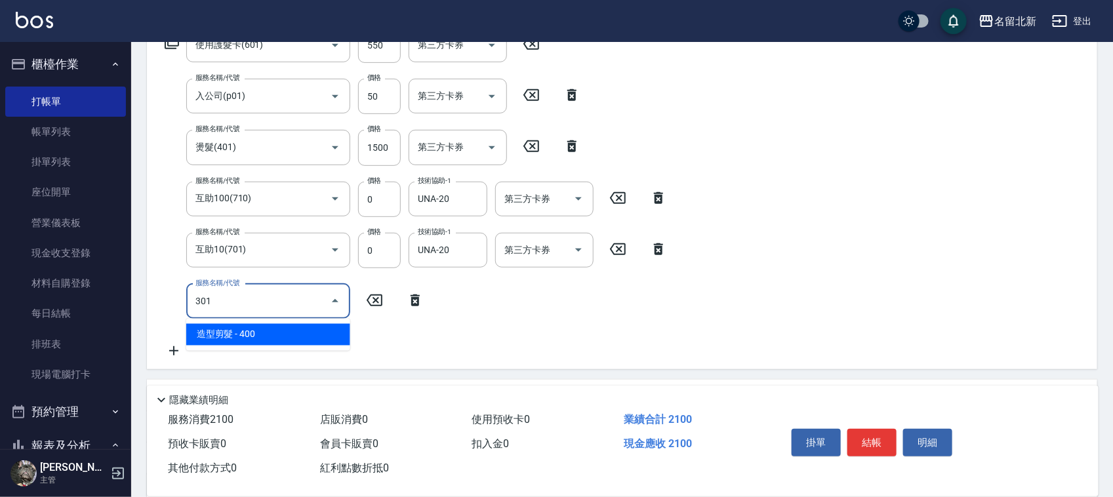
type input "造型剪髮(301)"
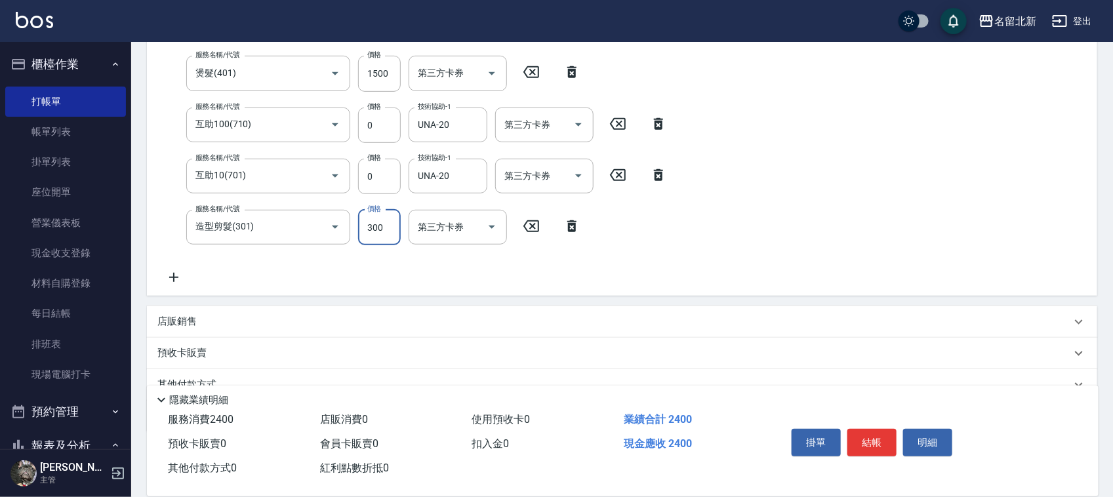
scroll to position [368, 0]
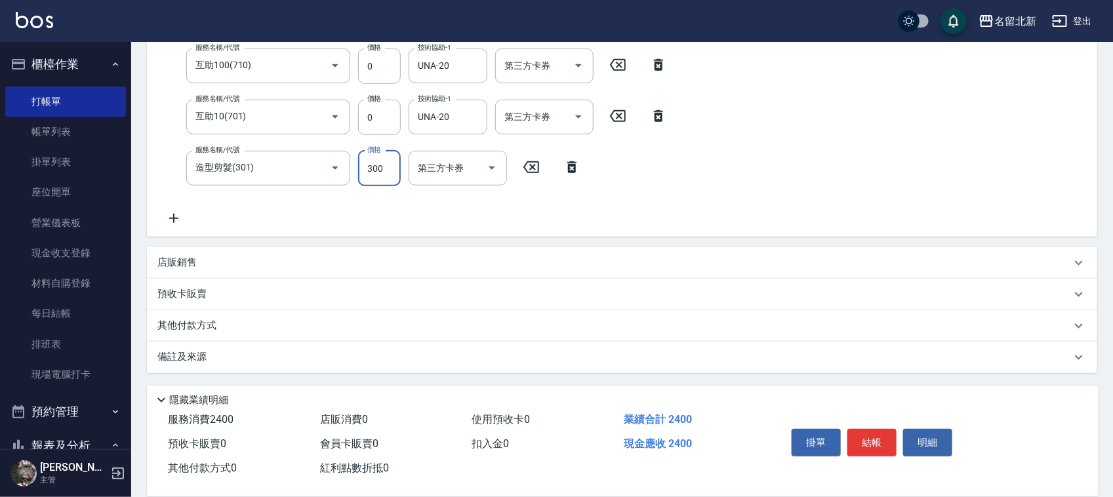
type input "300"
click at [190, 323] on p "其他付款方式" at bounding box center [190, 326] width 66 height 14
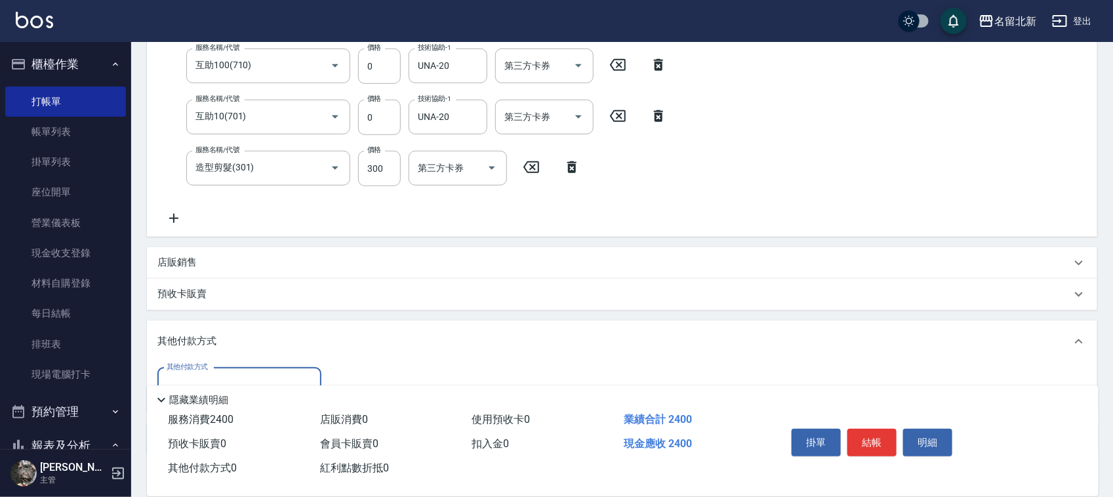
scroll to position [450, 0]
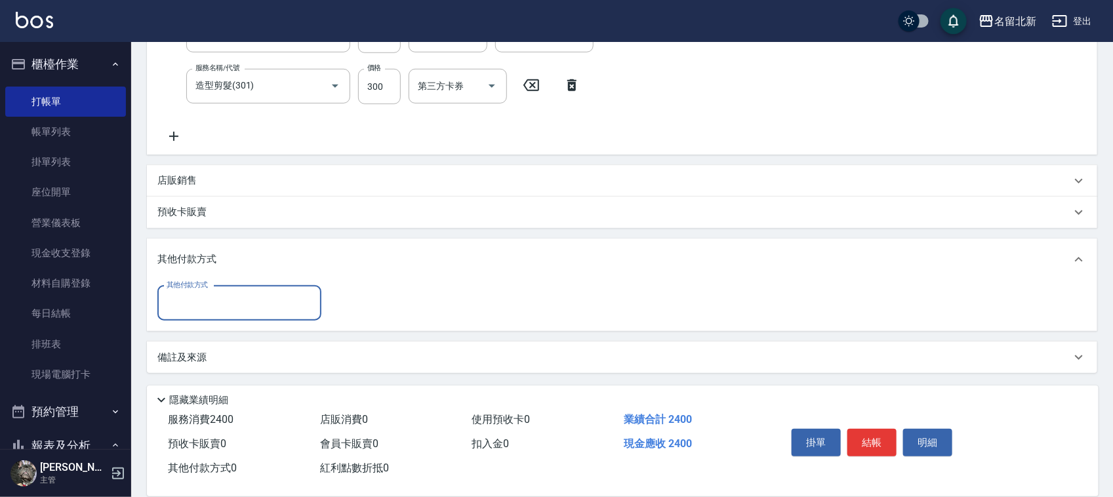
click at [174, 310] on input "其他付款方式" at bounding box center [239, 303] width 152 height 23
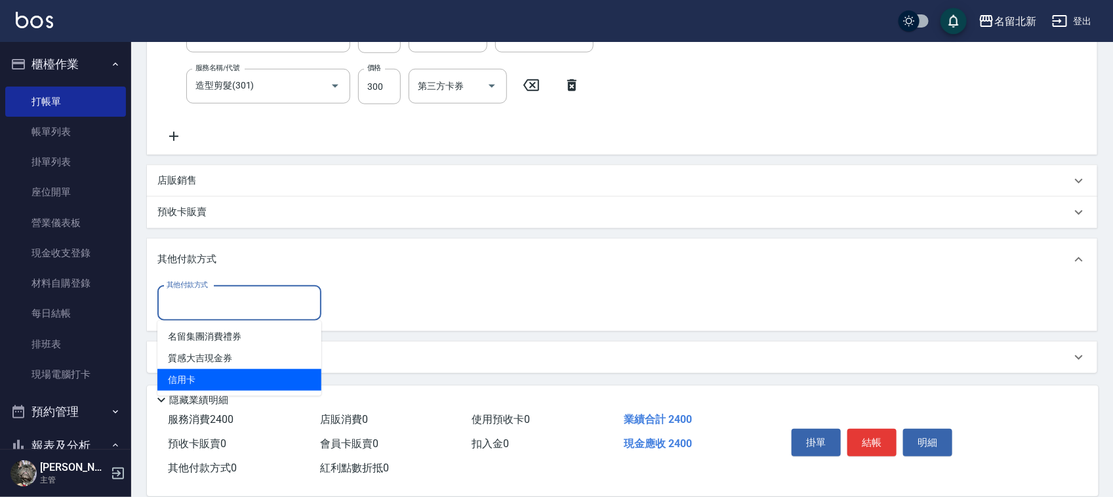
click at [195, 381] on span "信用卡" at bounding box center [239, 380] width 164 height 22
type input "信用卡"
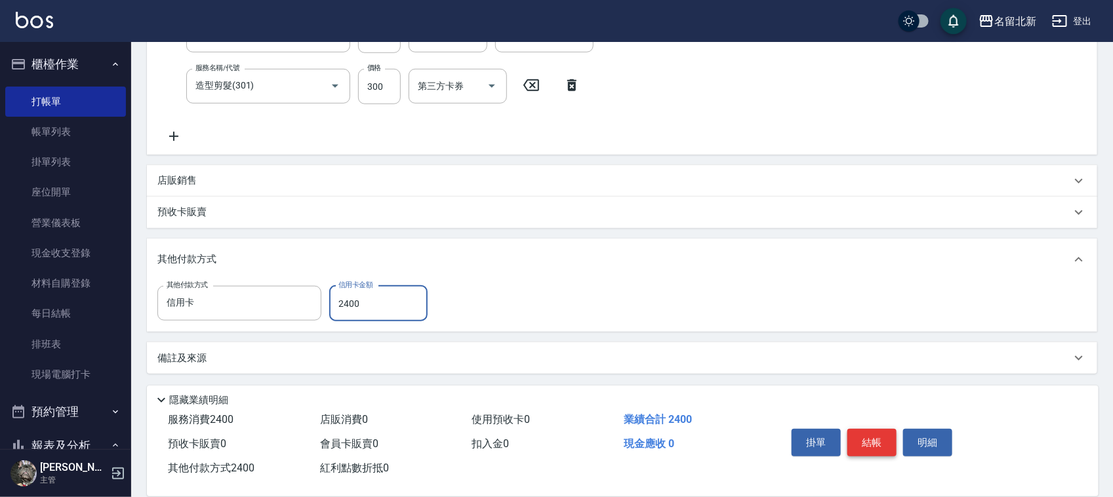
type input "2400"
click at [879, 441] on button "結帳" at bounding box center [871, 443] width 49 height 28
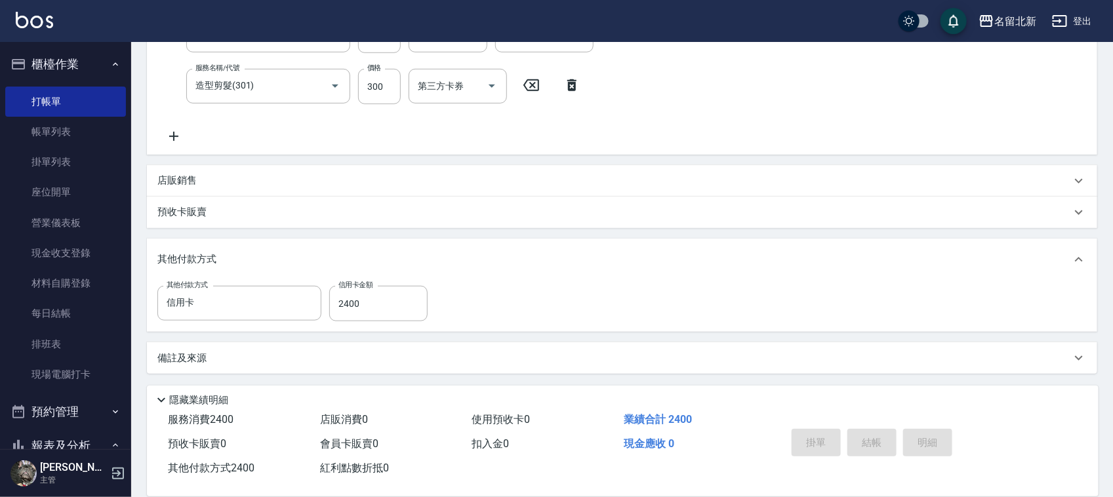
type input "[DATE] 17:35"
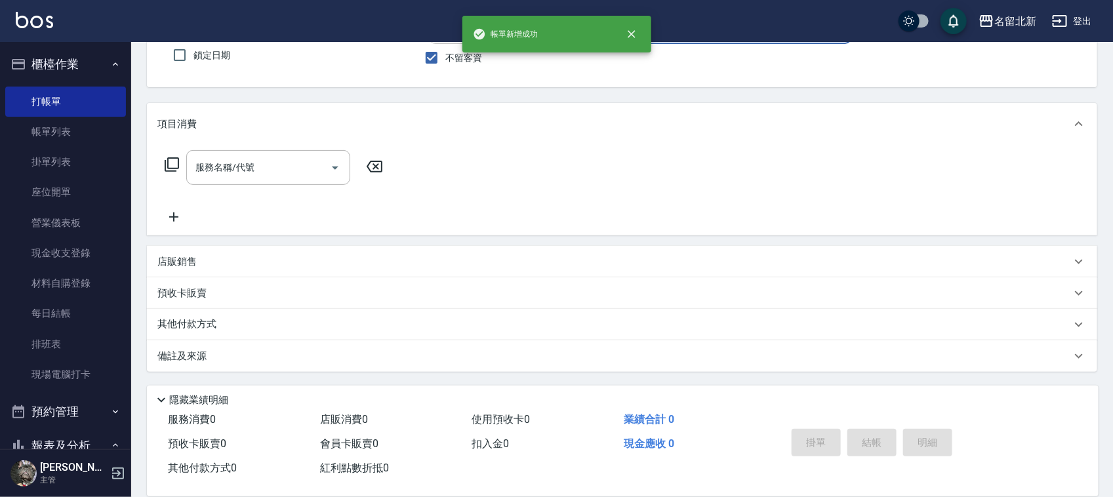
scroll to position [0, 0]
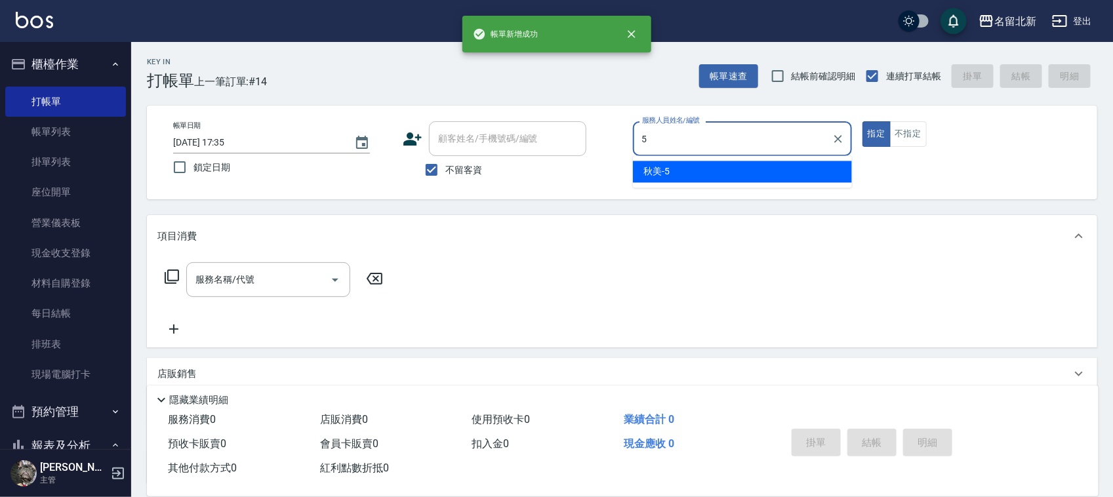
type input "秋美-5"
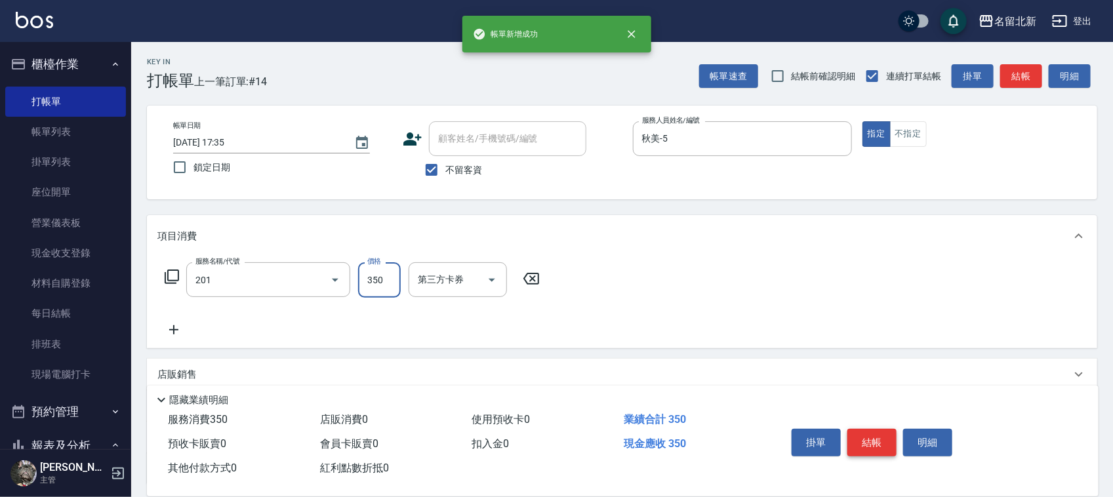
type input "一般洗髮(201)"
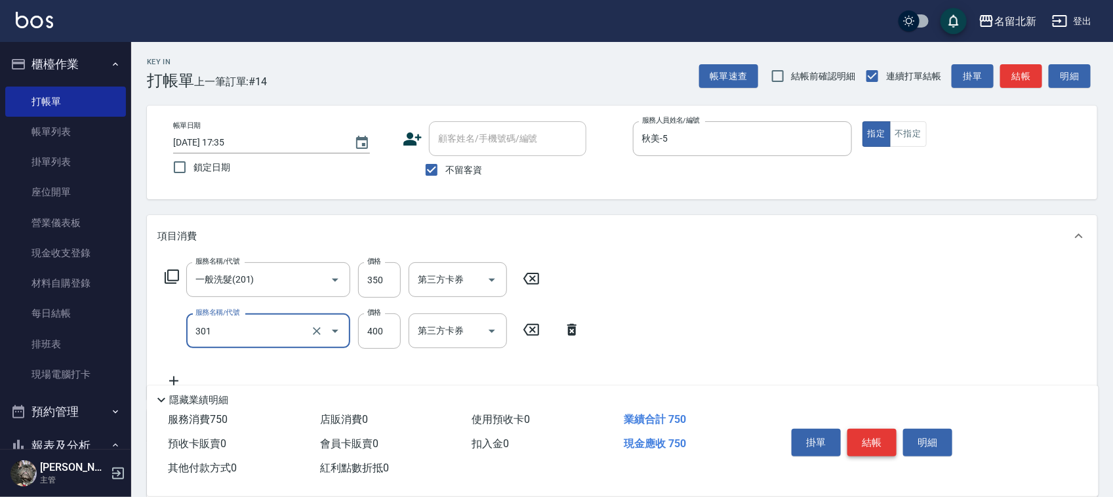
type input "造型剪髮(301)"
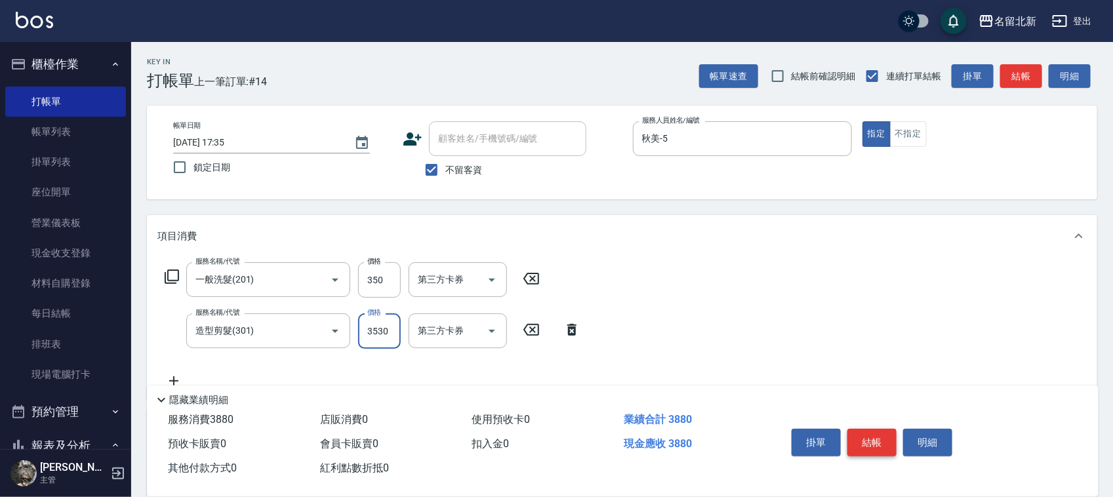
type input "3530"
click at [879, 441] on button "結帳" at bounding box center [871, 443] width 49 height 28
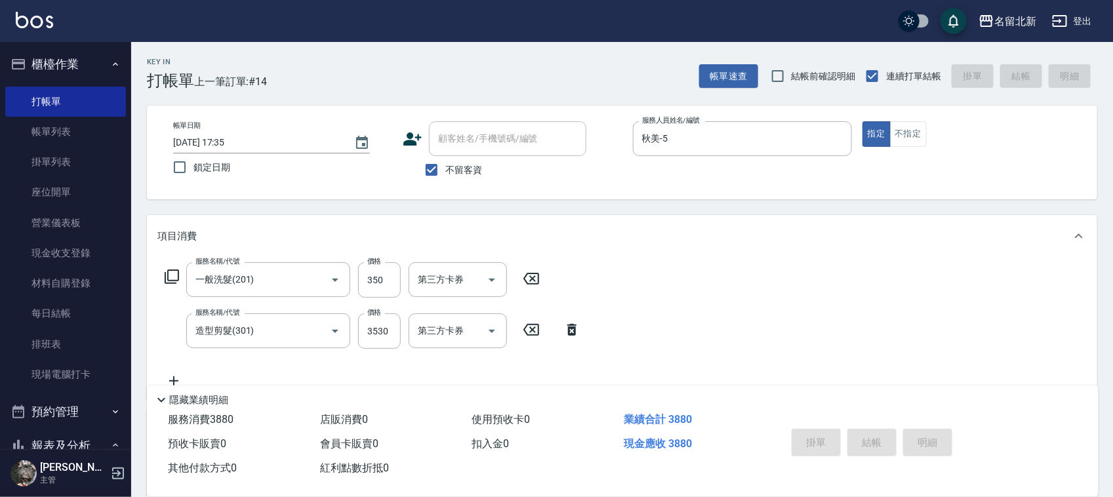
type input "[DATE] 17:36"
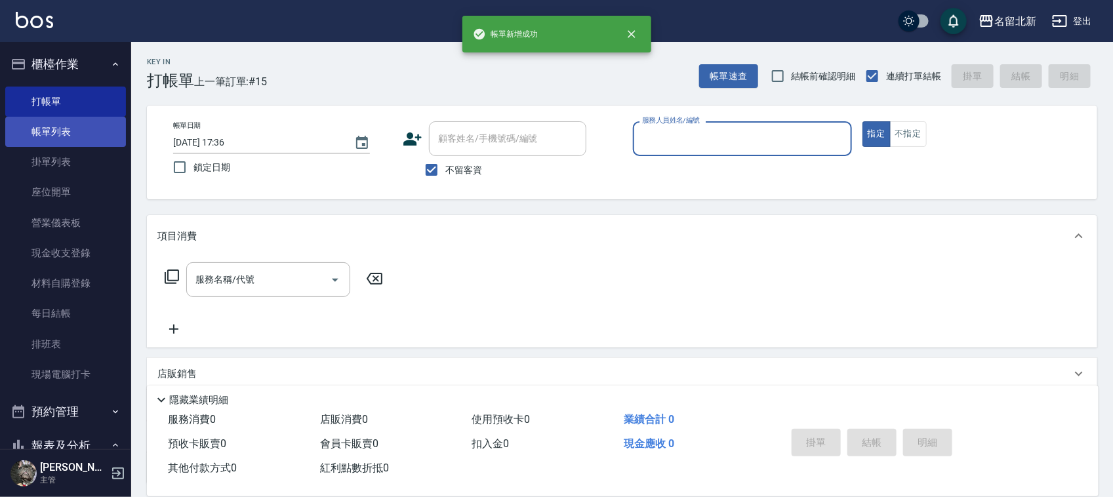
click at [73, 131] on link "帳單列表" at bounding box center [65, 132] width 121 height 30
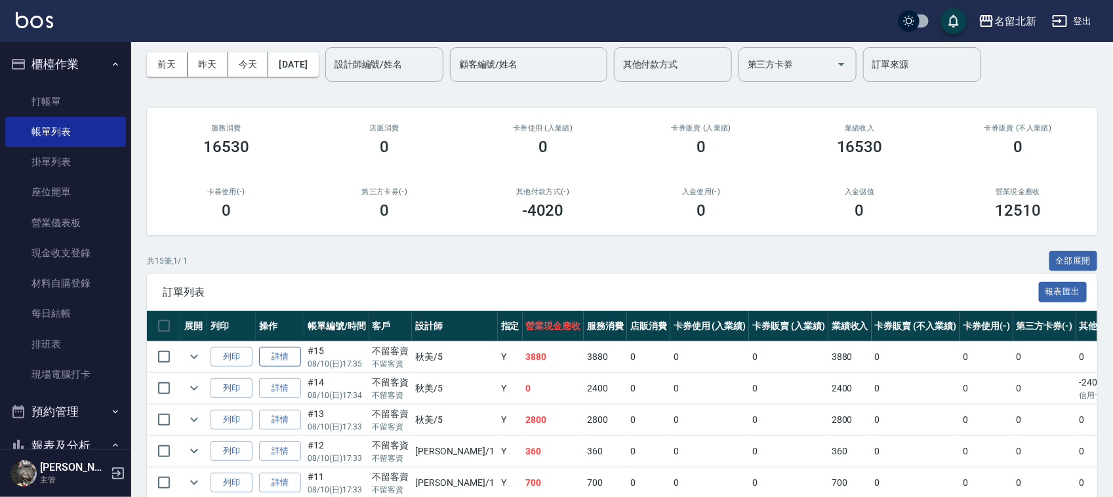
scroll to position [82, 0]
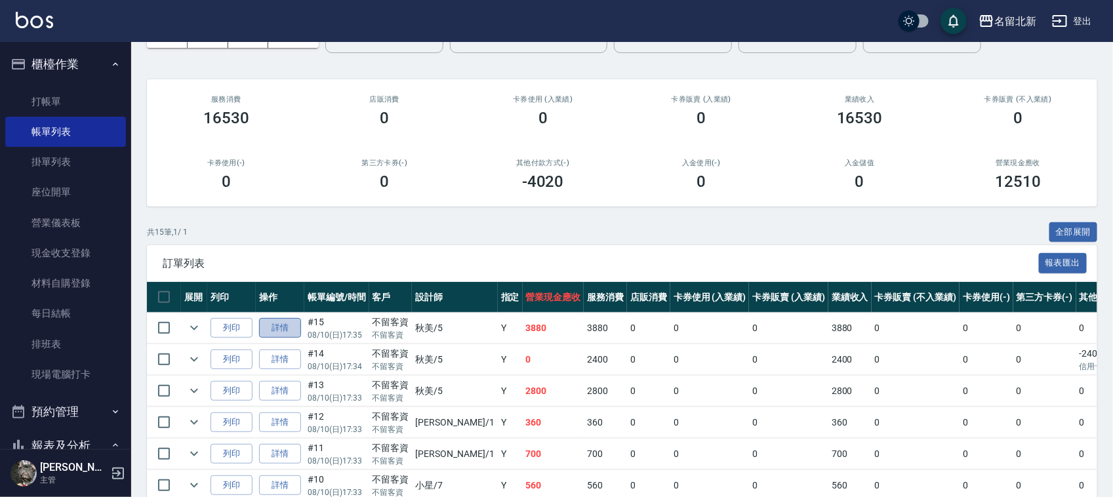
click at [277, 323] on link "詳情" at bounding box center [280, 328] width 42 height 20
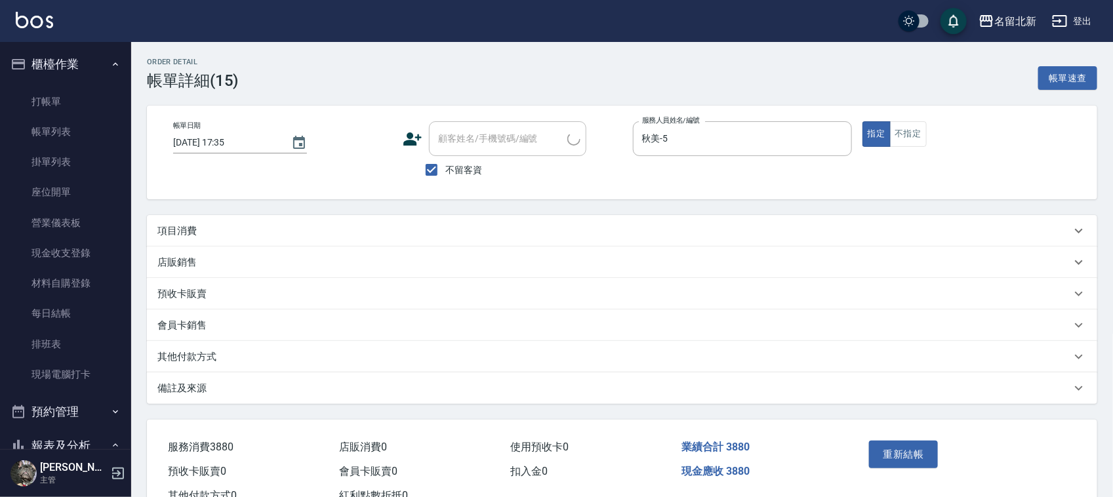
type input "[DATE] 17:35"
checkbox input "true"
type input "秋美-5"
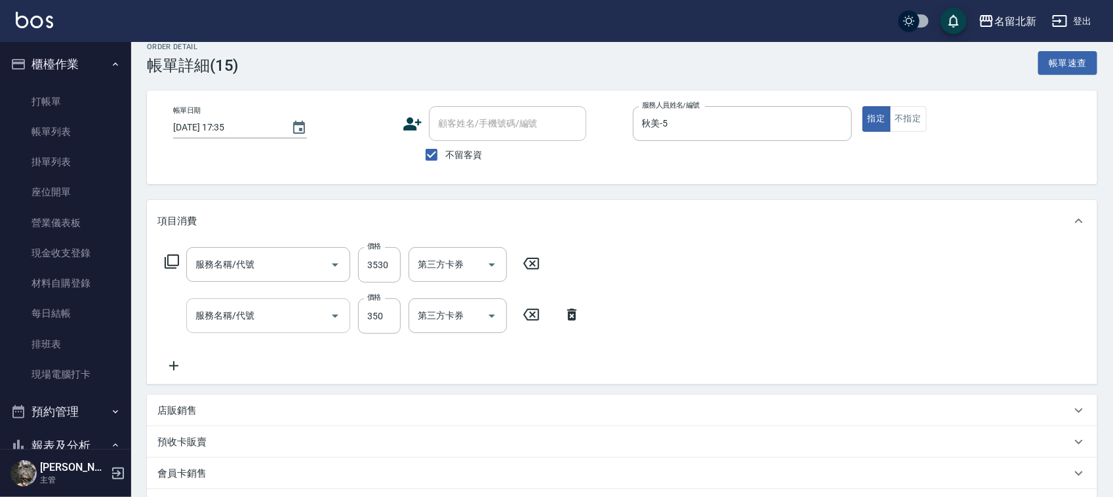
type input "造型剪髮(301)"
type input "一般洗髮(201)"
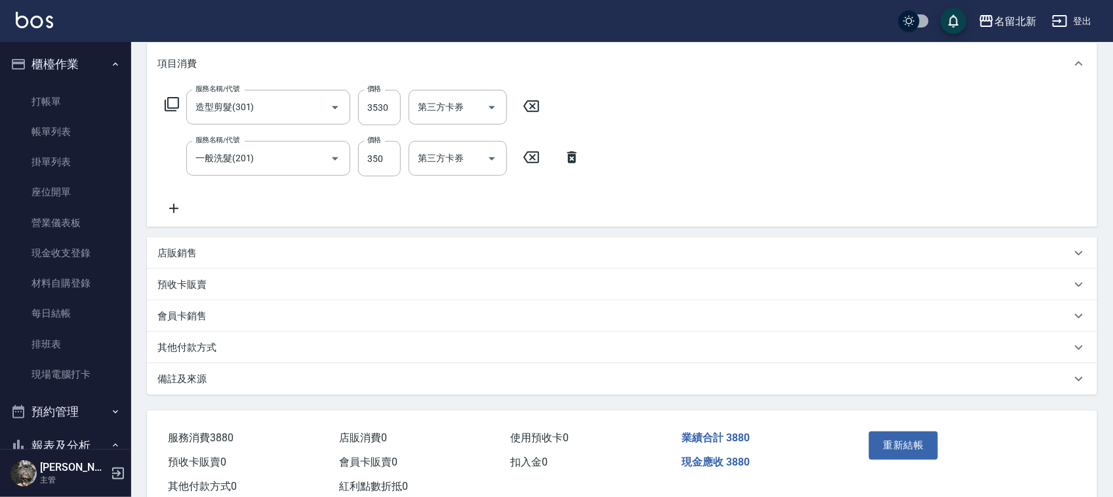
scroll to position [179, 0]
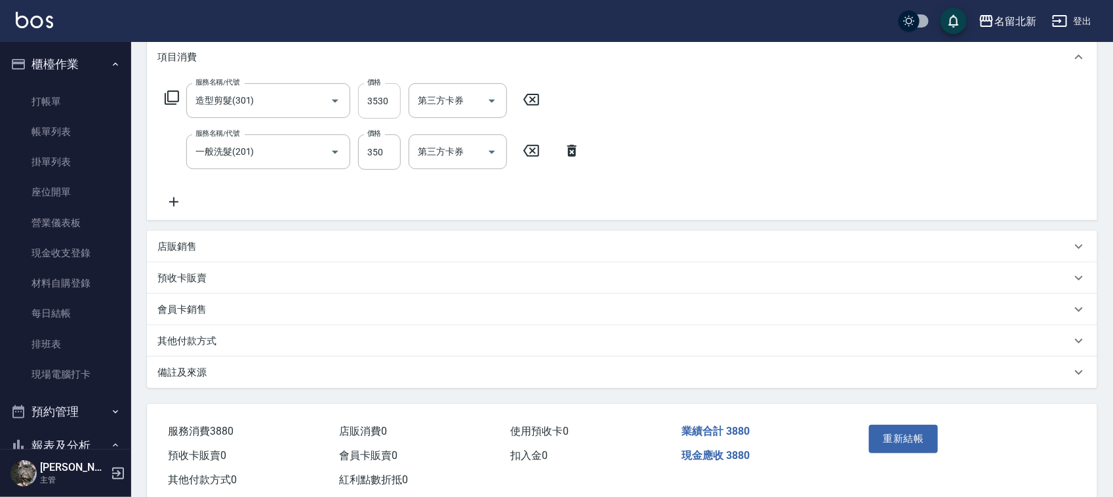
click at [379, 108] on input "3530" at bounding box center [379, 100] width 43 height 35
type input "350"
click at [900, 435] on button "重新結帳" at bounding box center [903, 439] width 69 height 28
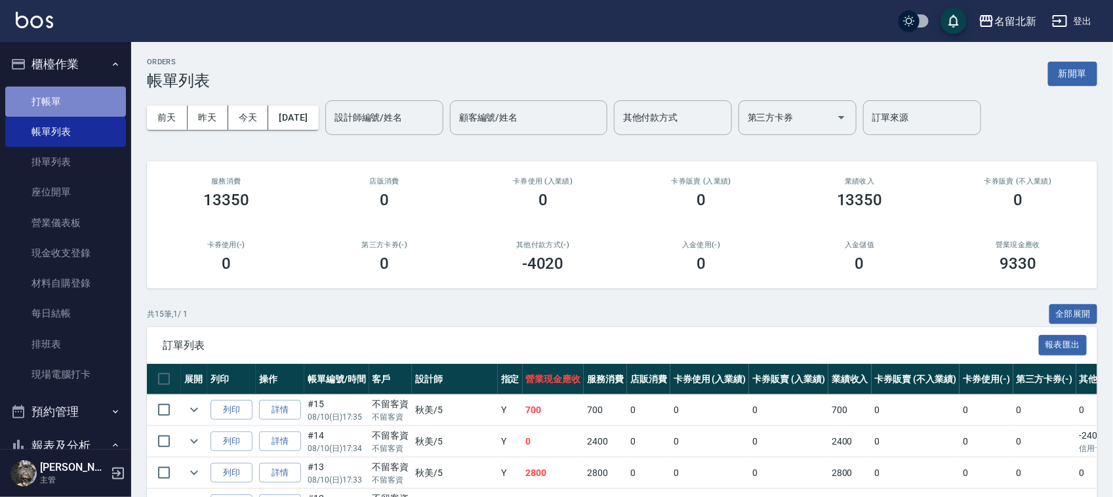
click at [80, 90] on link "打帳單" at bounding box center [65, 102] width 121 height 30
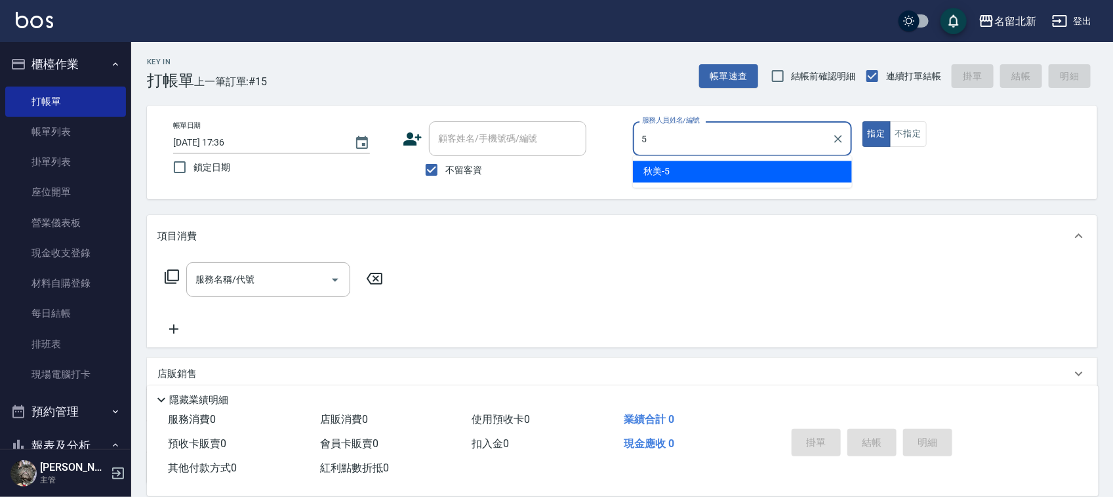
type input "秋美-5"
type button "true"
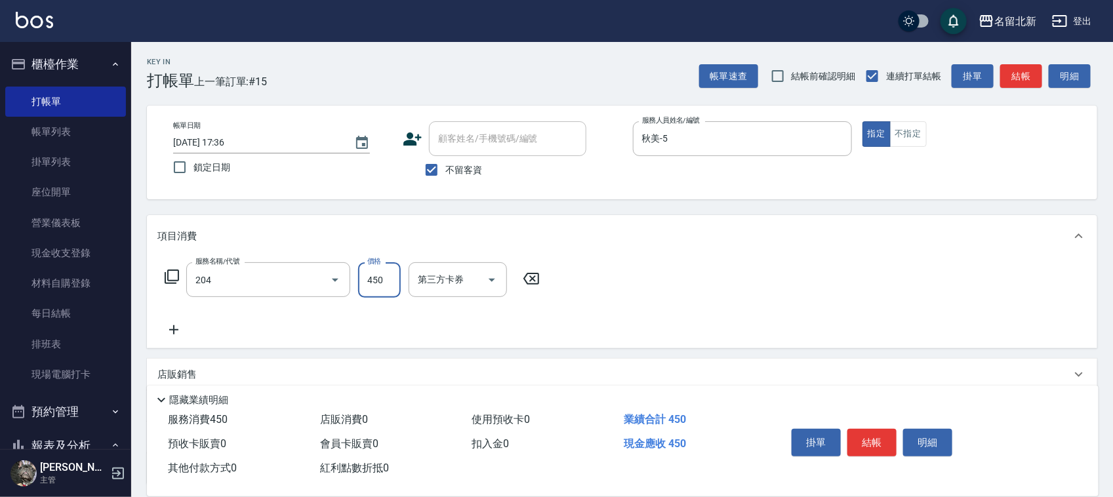
type input "髮質調理洗髮(204)"
type input "400"
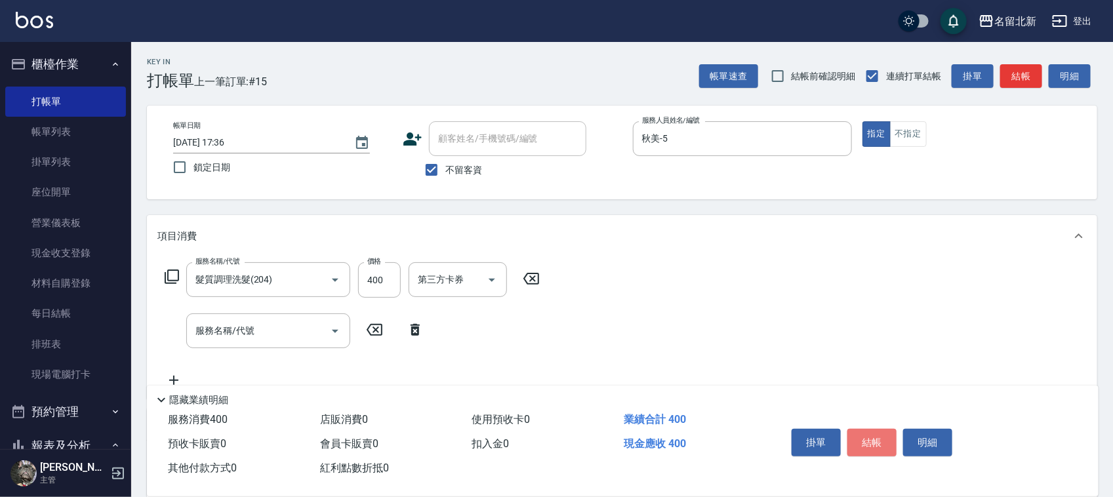
click at [863, 434] on button "結帳" at bounding box center [871, 443] width 49 height 28
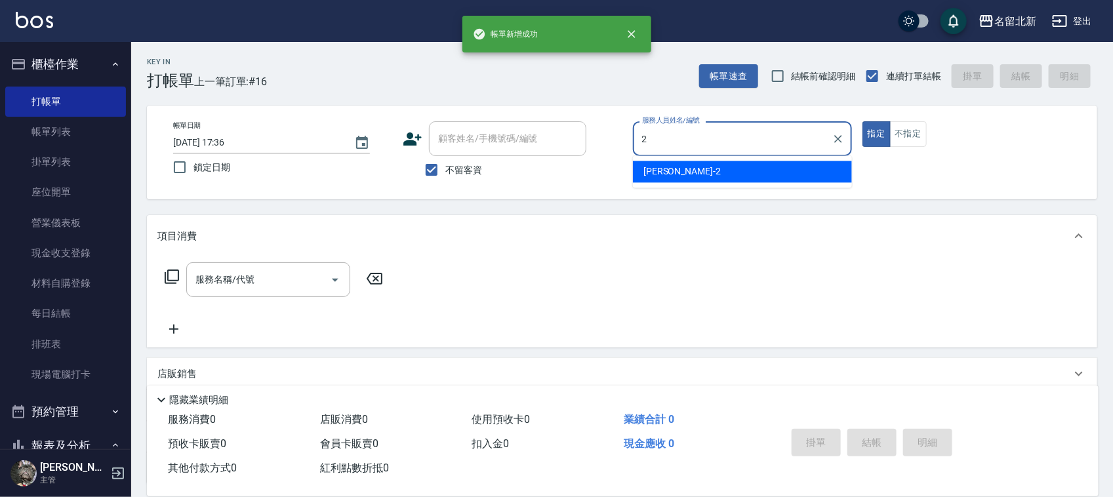
type input "詩芳-2"
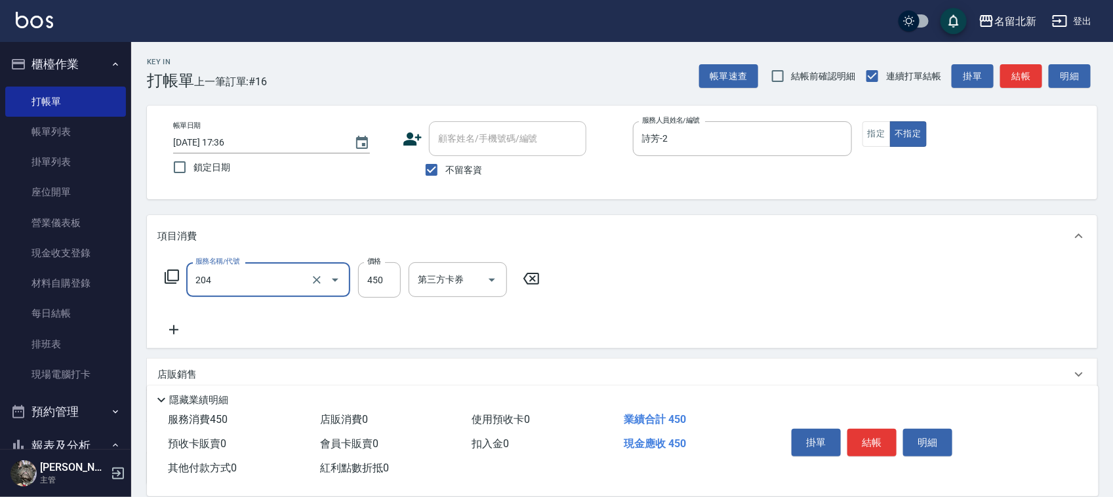
type input "髮質調理洗髮(204)"
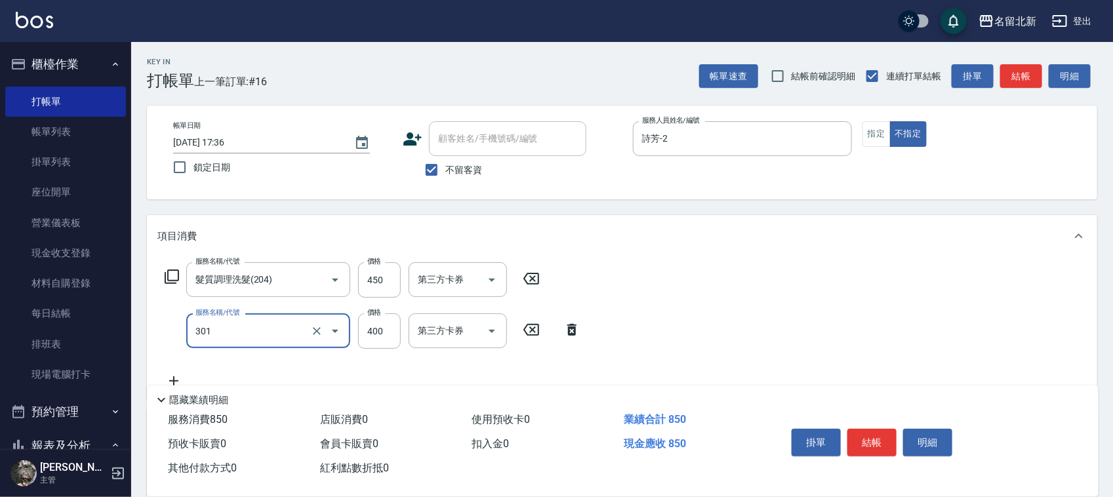
type input "造型剪髮(301)"
type input "380"
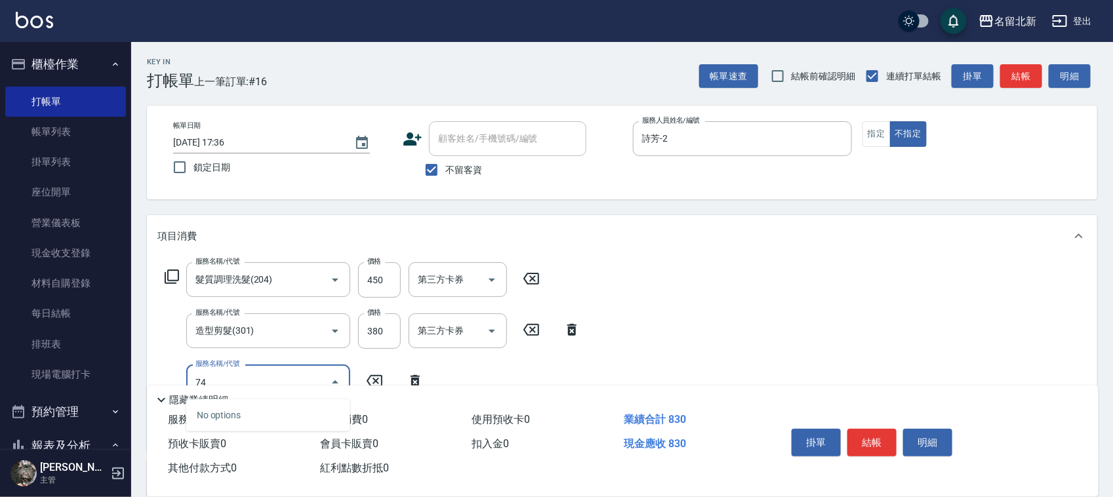
type input "7"
type input "互助60(706)"
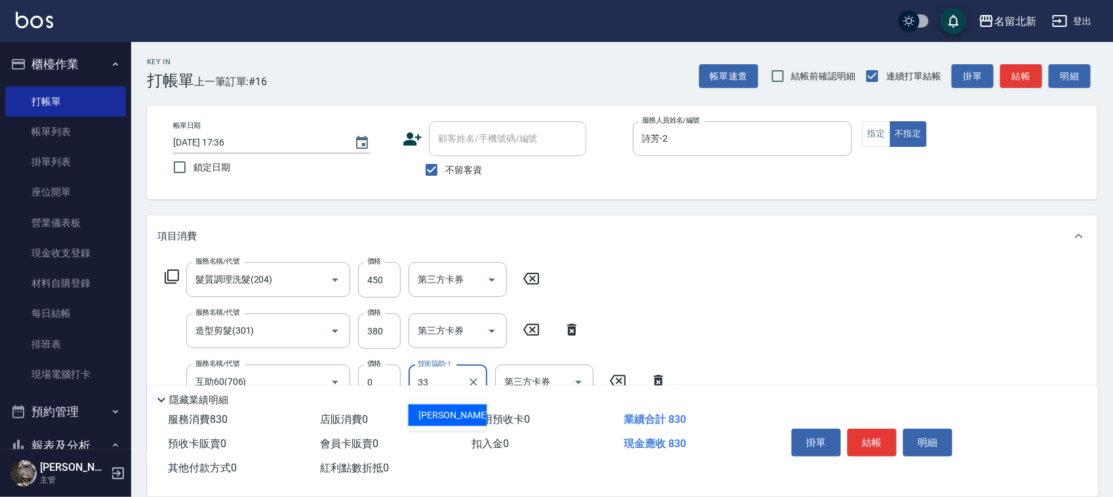
type input "[PERSON_NAME]-33"
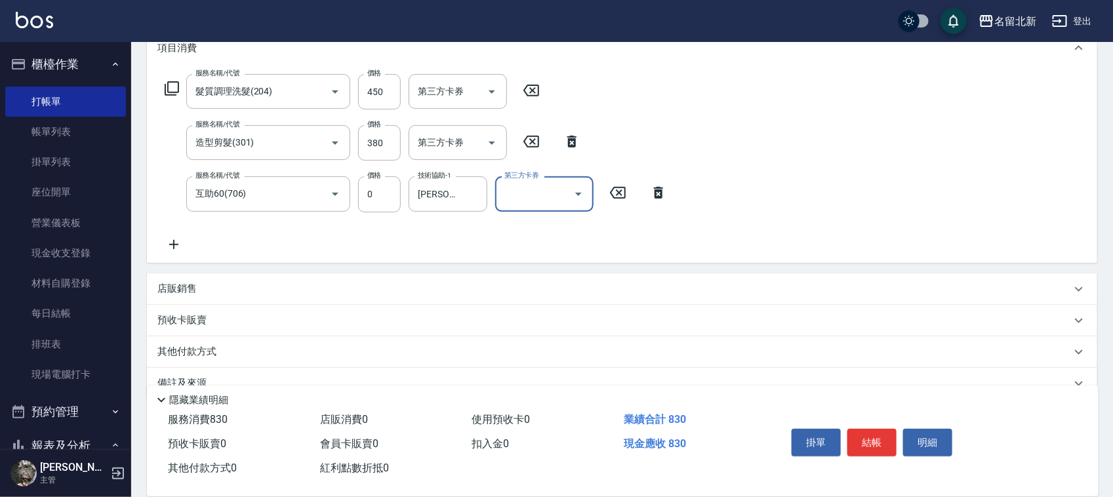
scroll to position [214, 0]
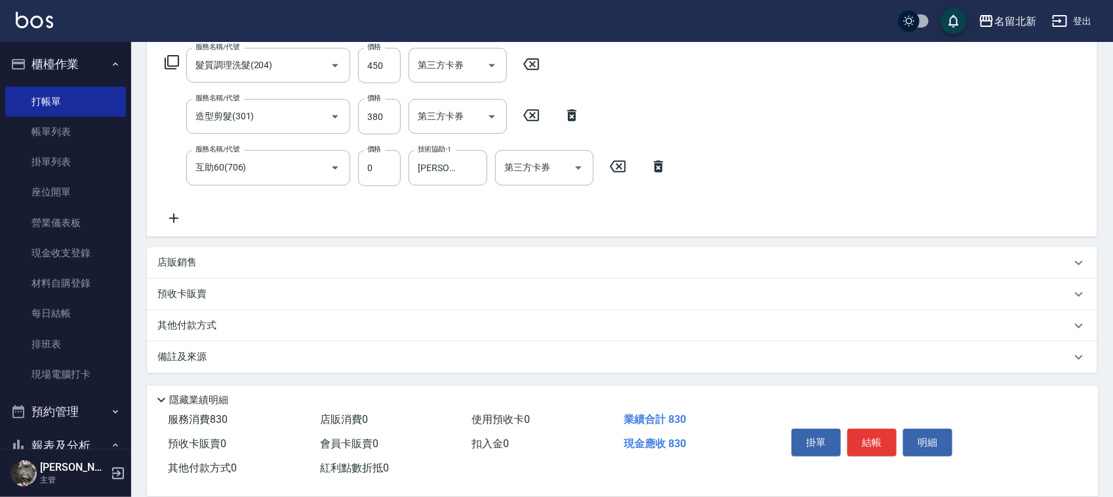
click at [187, 331] on p "其他付款方式" at bounding box center [190, 326] width 66 height 14
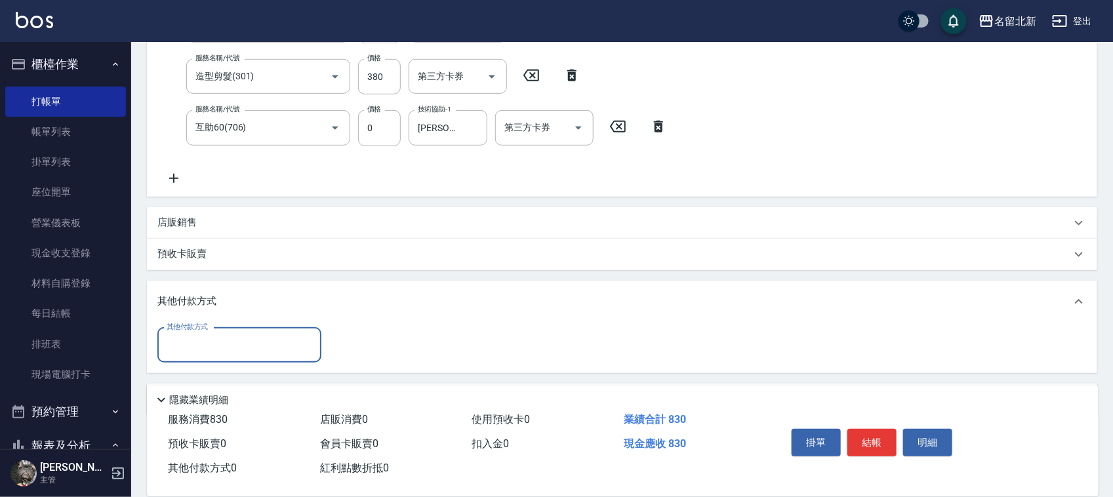
scroll to position [0, 0]
click at [187, 323] on label "其他付款方式" at bounding box center [187, 327] width 41 height 10
click at [187, 334] on input "其他付款方式" at bounding box center [239, 345] width 152 height 23
click at [199, 356] on div "其他付款方式" at bounding box center [239, 345] width 164 height 35
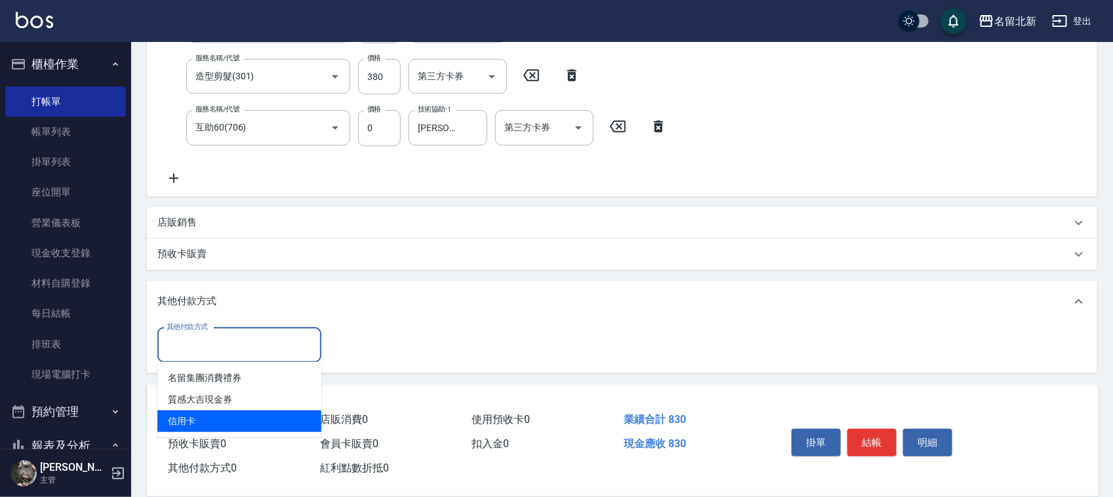
click at [217, 417] on span "信用卡" at bounding box center [239, 421] width 164 height 22
type input "信用卡"
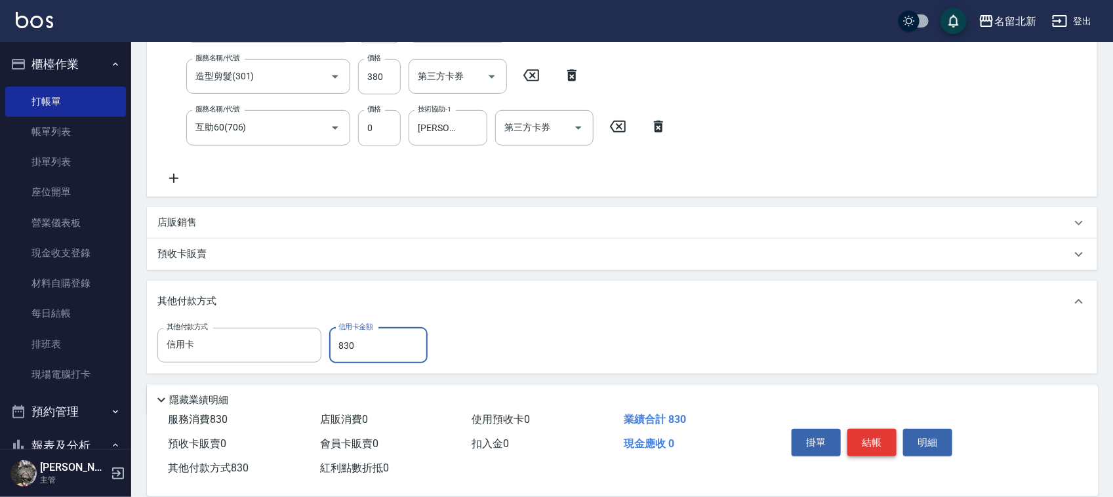
type input "830"
click at [869, 446] on button "結帳" at bounding box center [871, 443] width 49 height 28
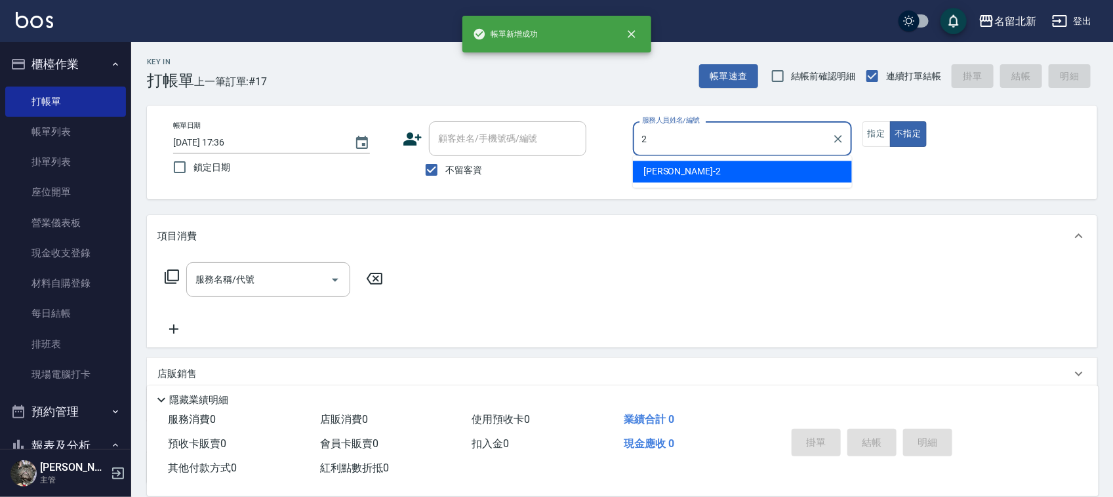
type input "詩芳-2"
type button "false"
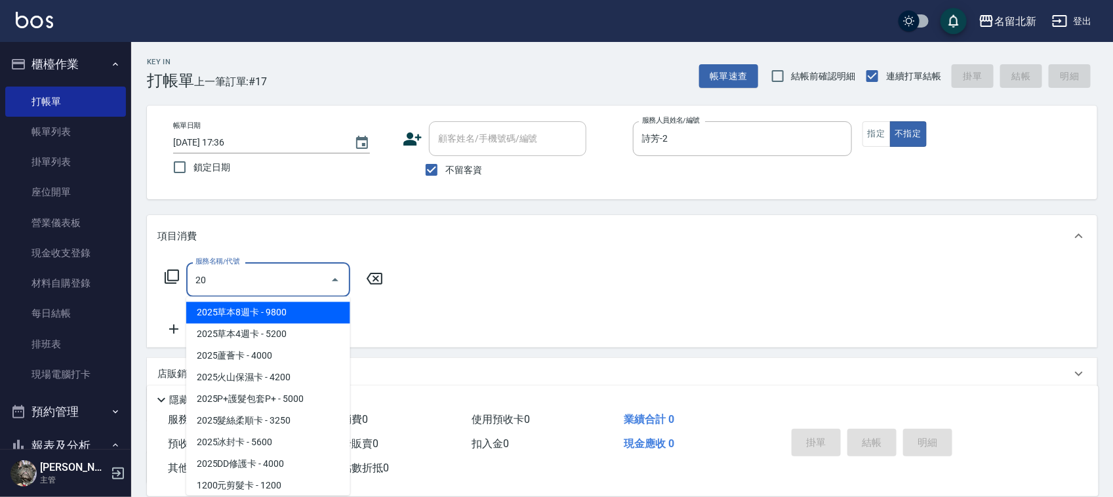
type input "204"
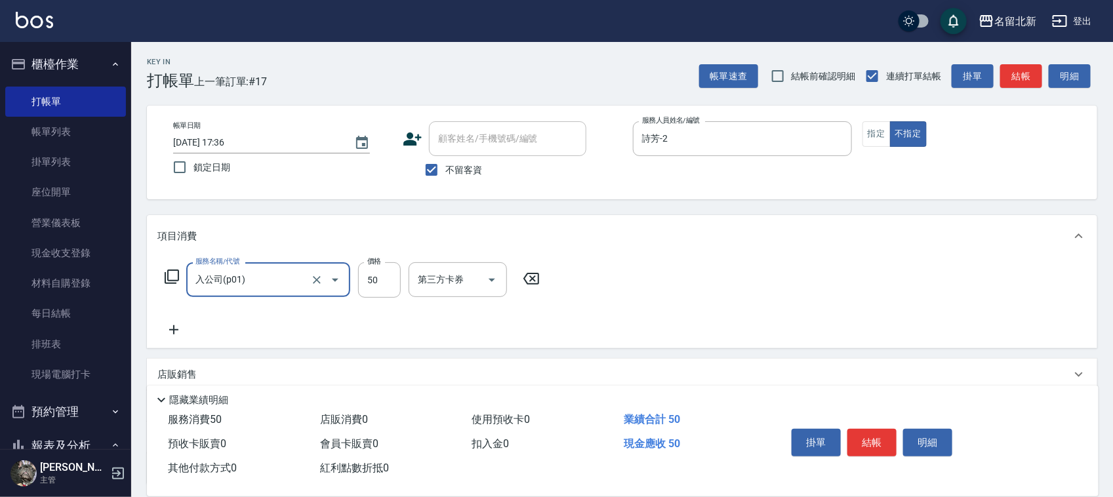
type input "入公司(p01)"
type input "70"
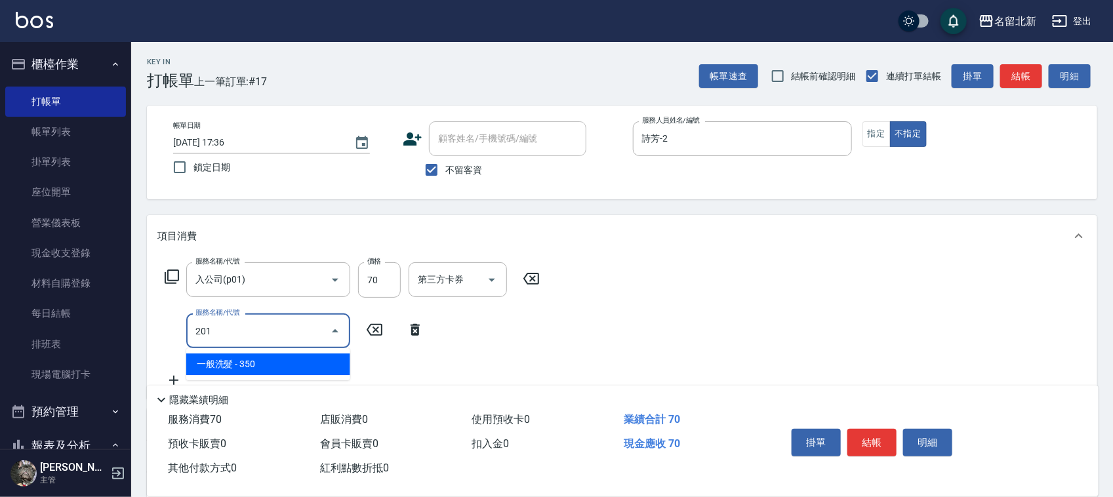
type input "一般洗髮(201)"
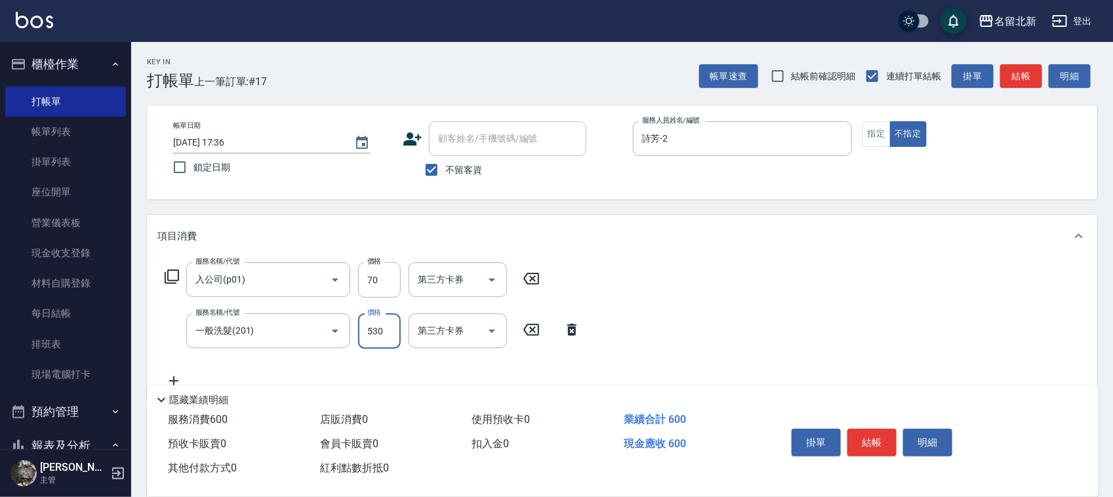
type input "530"
type input "互助20(702)"
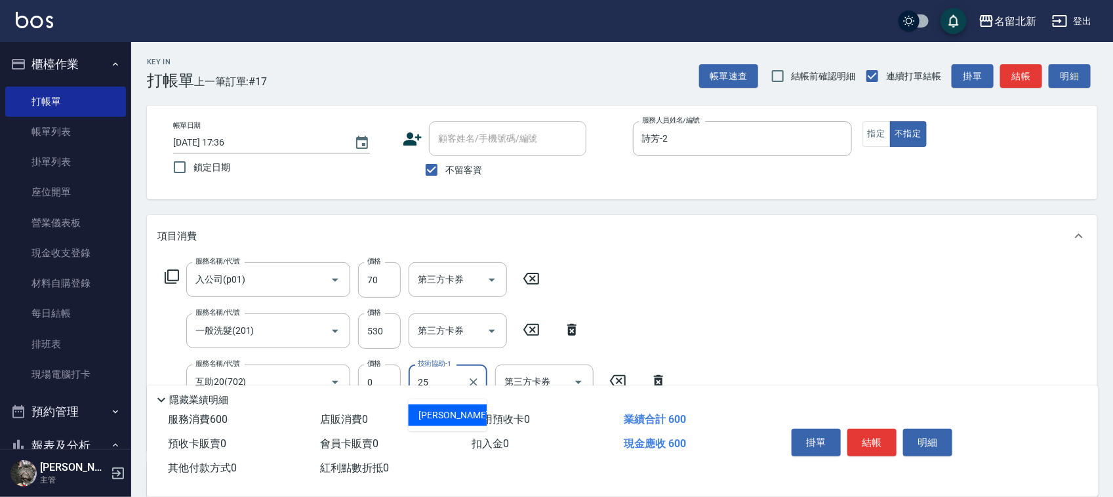
type input "禎禎-25"
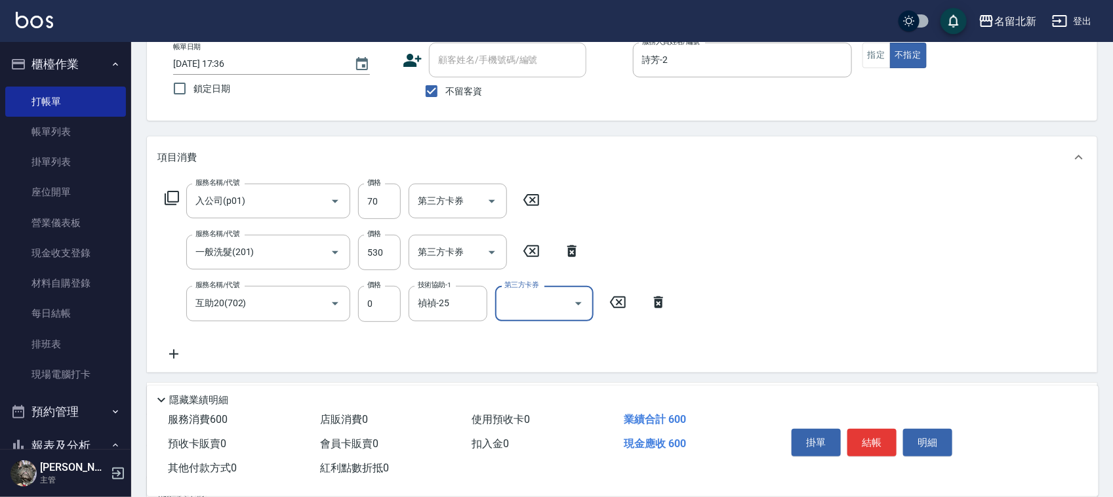
scroll to position [214, 0]
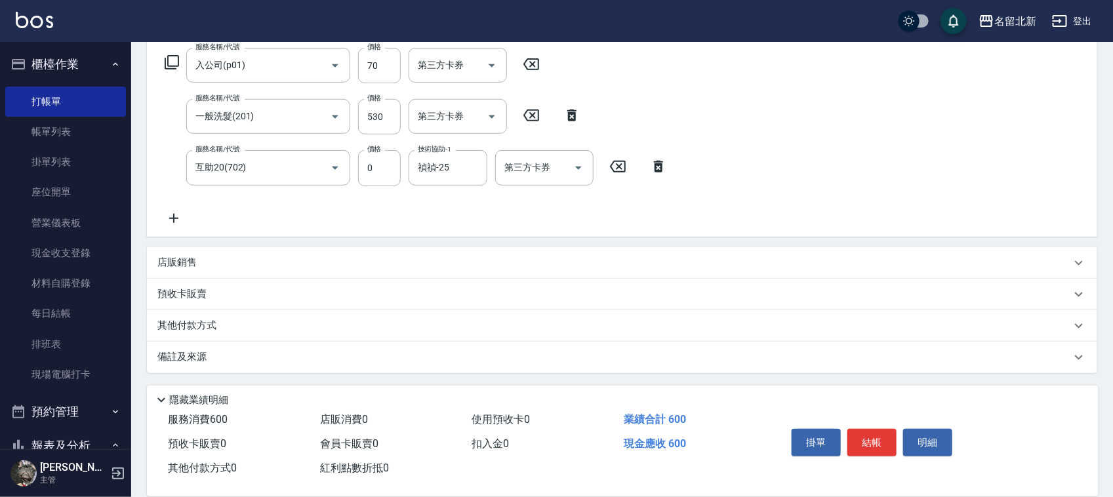
click at [184, 328] on p "其他付款方式" at bounding box center [190, 326] width 66 height 14
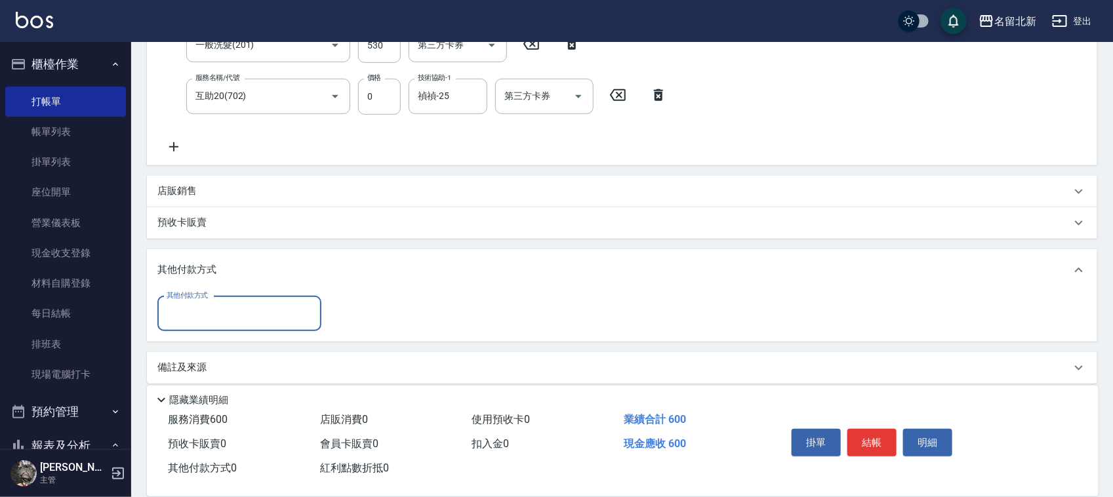
scroll to position [292, 0]
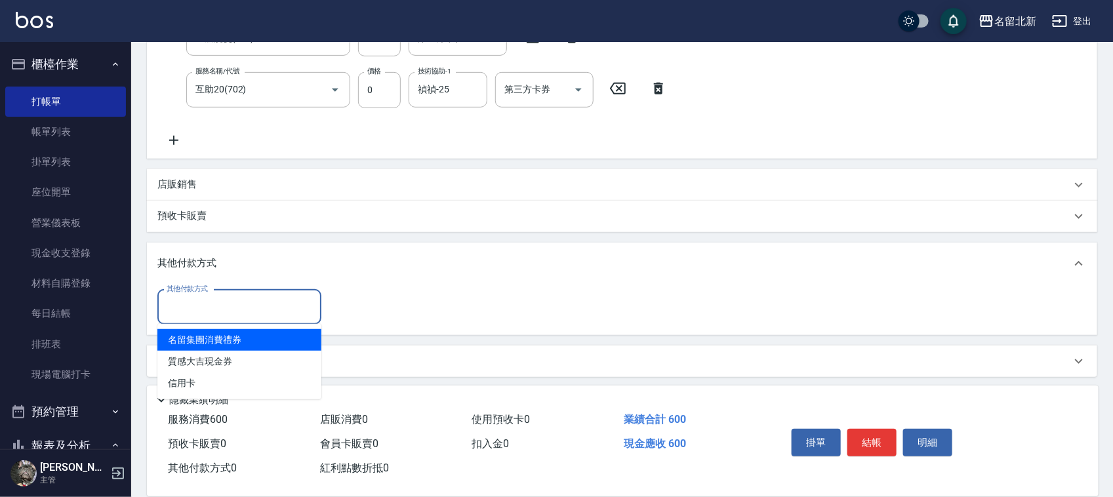
click at [186, 312] on input "其他付款方式" at bounding box center [239, 307] width 152 height 23
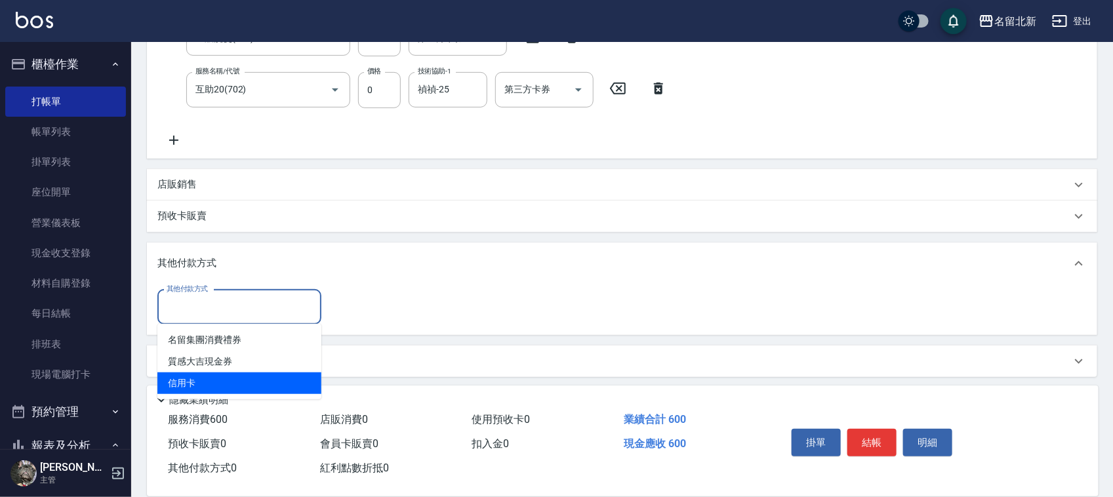
drag, startPoint x: 200, startPoint y: 369, endPoint x: 208, endPoint y: 375, distance: 10.4
click at [208, 375] on ul "名留集團消費禮券 質感大吉現金券 信用卡" at bounding box center [239, 361] width 164 height 75
click at [208, 375] on span "信用卡" at bounding box center [239, 383] width 164 height 22
type input "信用卡"
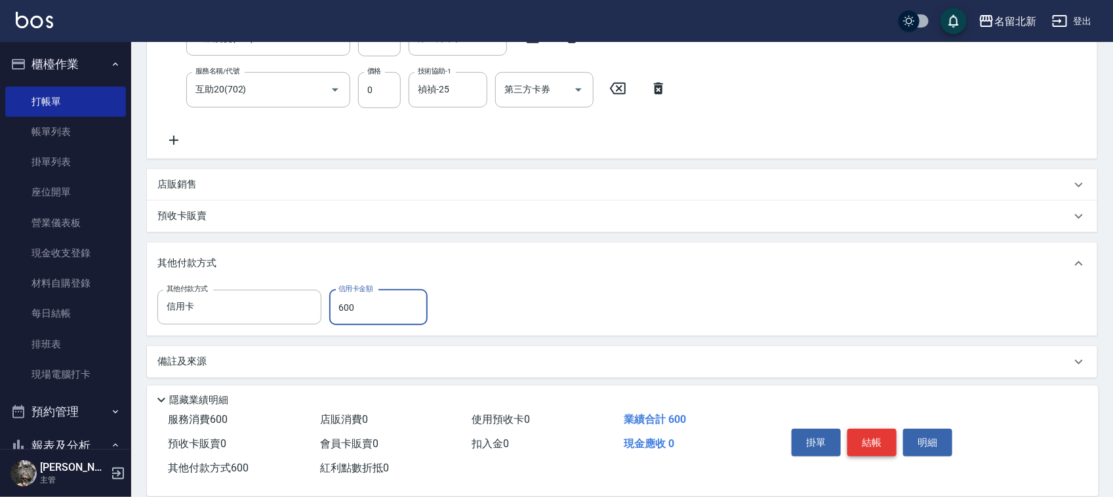
type input "600"
click at [866, 433] on button "結帳" at bounding box center [871, 443] width 49 height 28
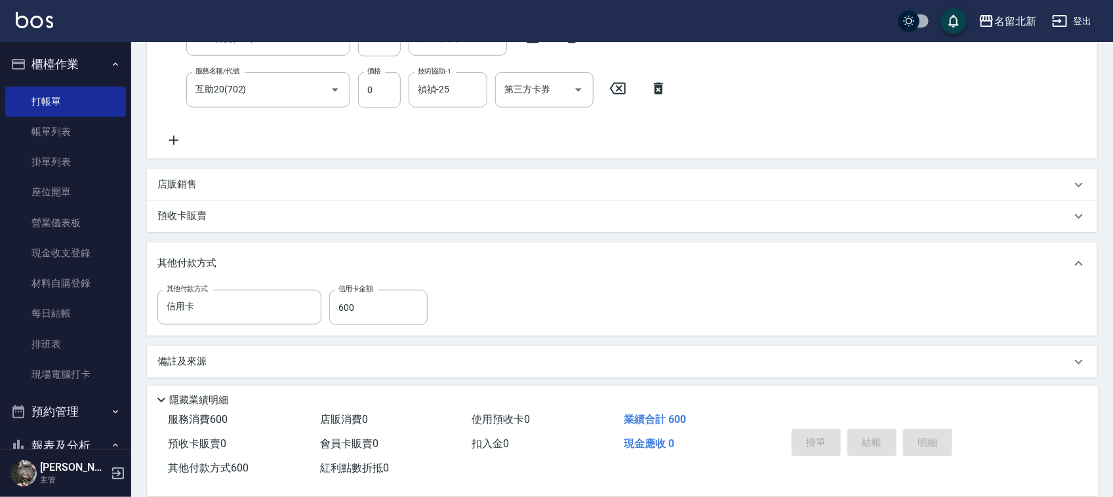
type input "[DATE] 17:37"
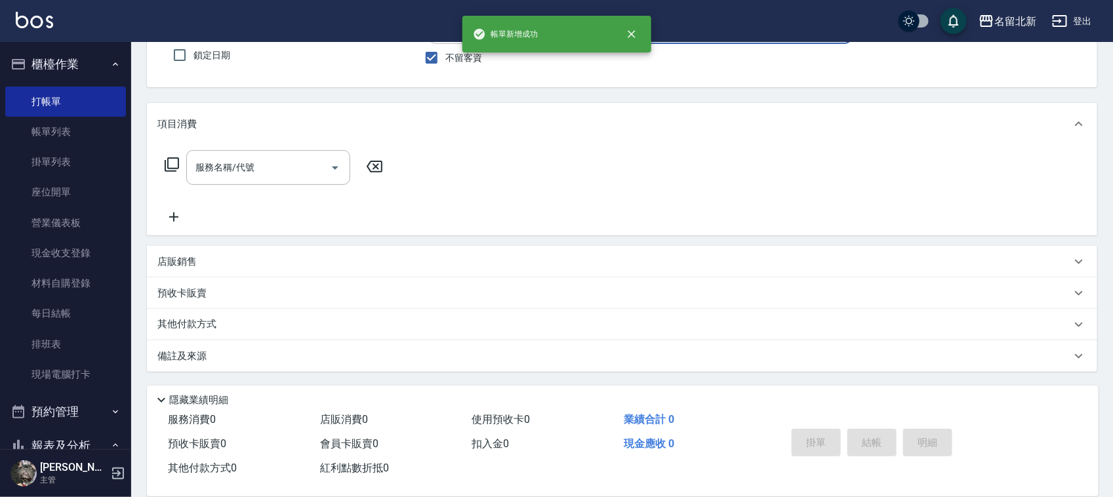
scroll to position [0, 0]
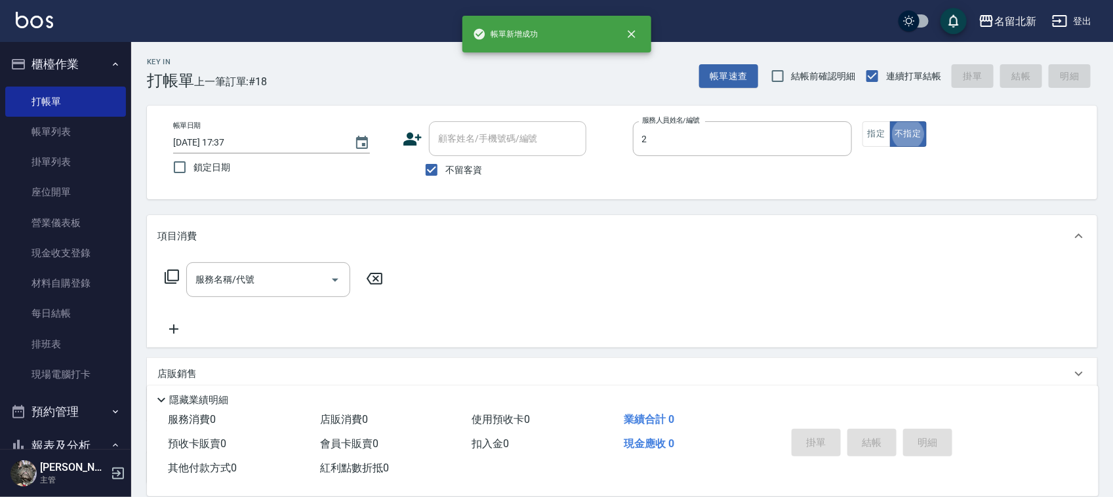
type input "詩芳-2"
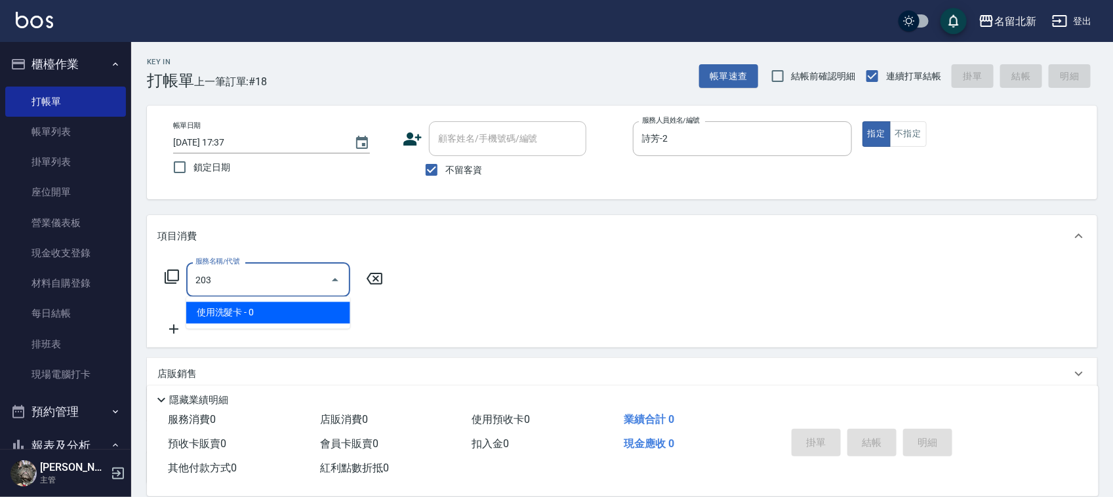
type input "使用洗髮卡(203)"
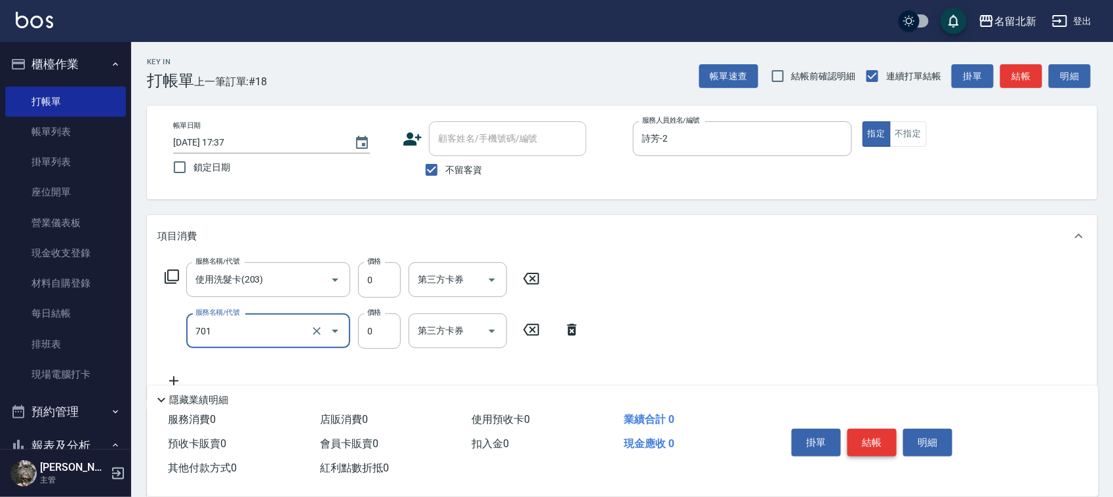
type input "互助10(701)"
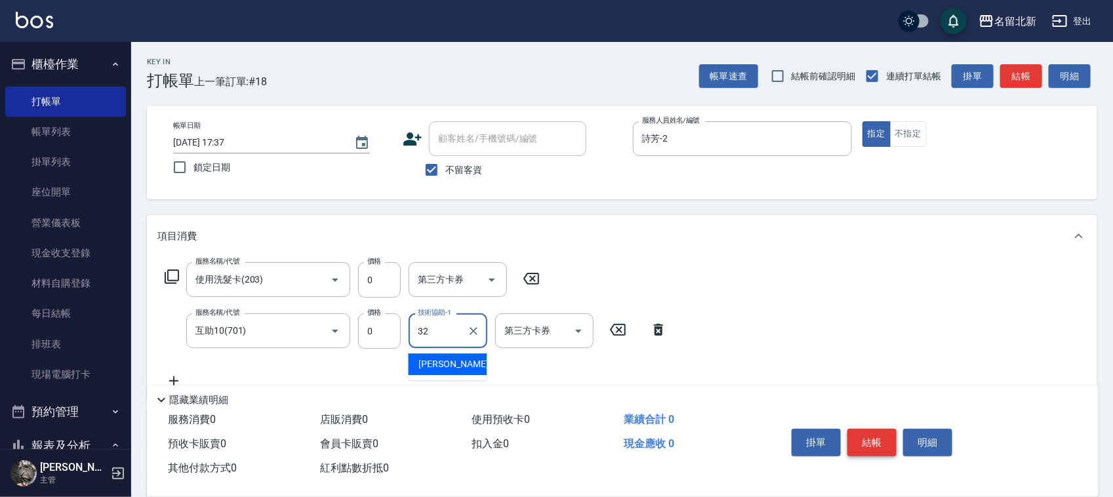
type input "品萱-32"
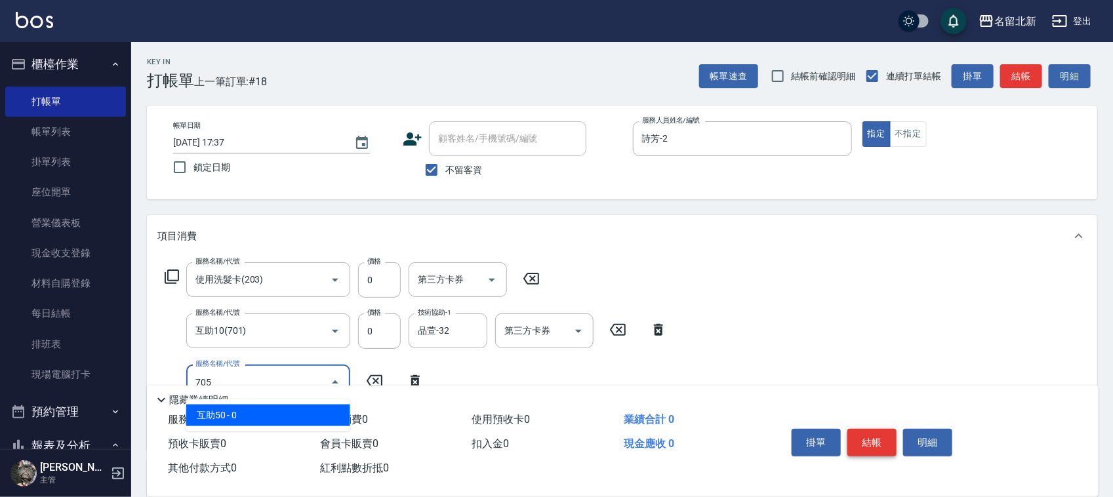
type input "互助50(705)"
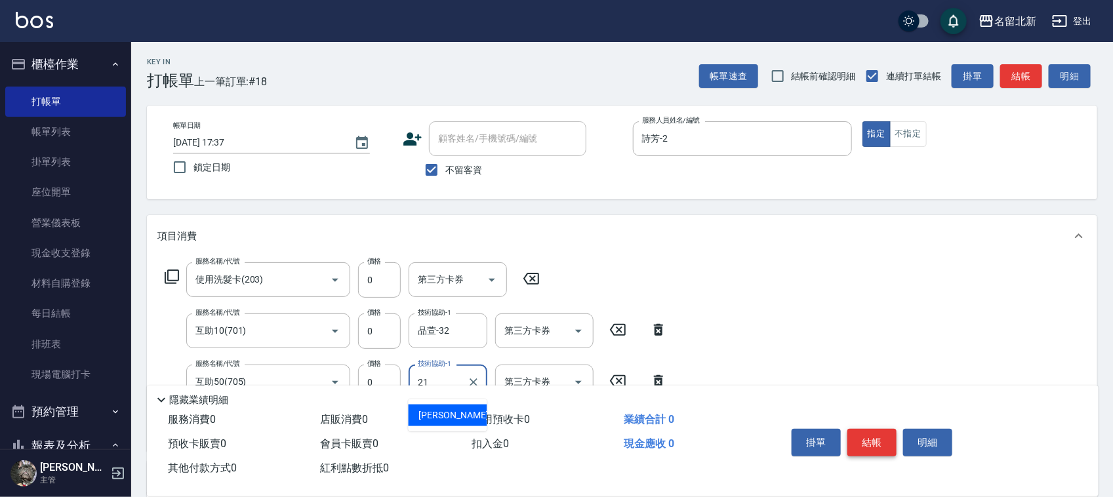
type input "[PERSON_NAME]-21"
click at [859, 429] on button "結帳" at bounding box center [871, 443] width 49 height 28
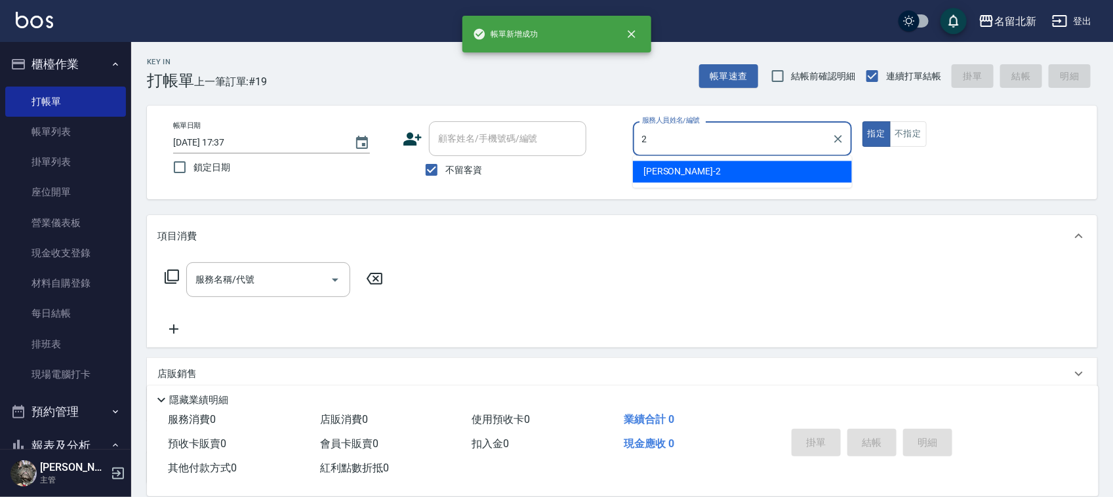
type input "詩芳-2"
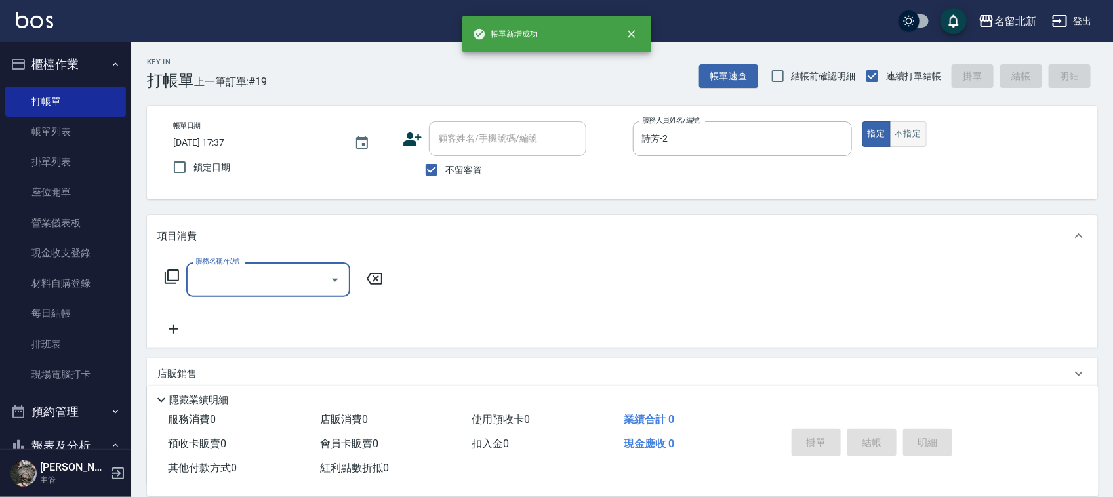
click at [922, 134] on button "不指定" at bounding box center [908, 134] width 37 height 26
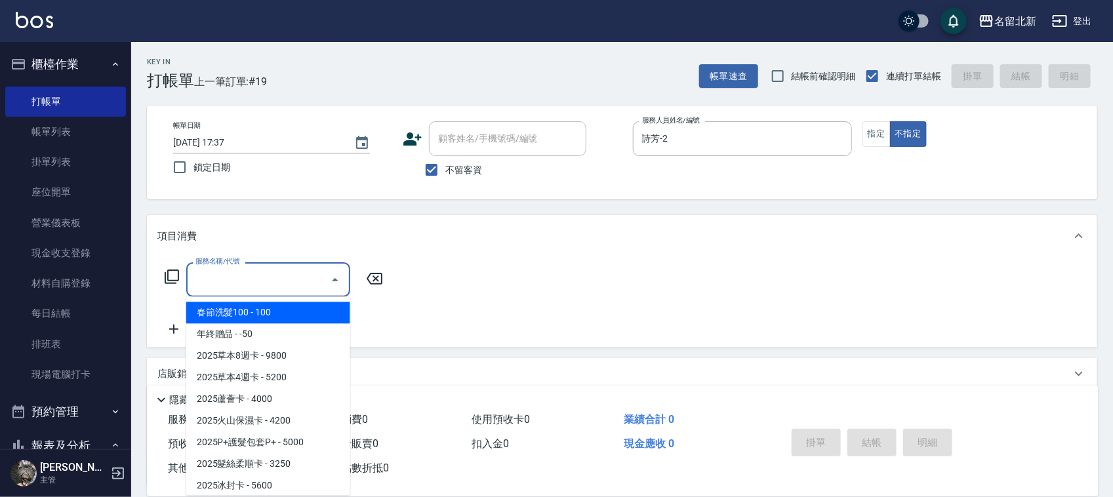
click at [266, 283] on input "服務名稱/代號" at bounding box center [258, 279] width 132 height 23
type input "208"
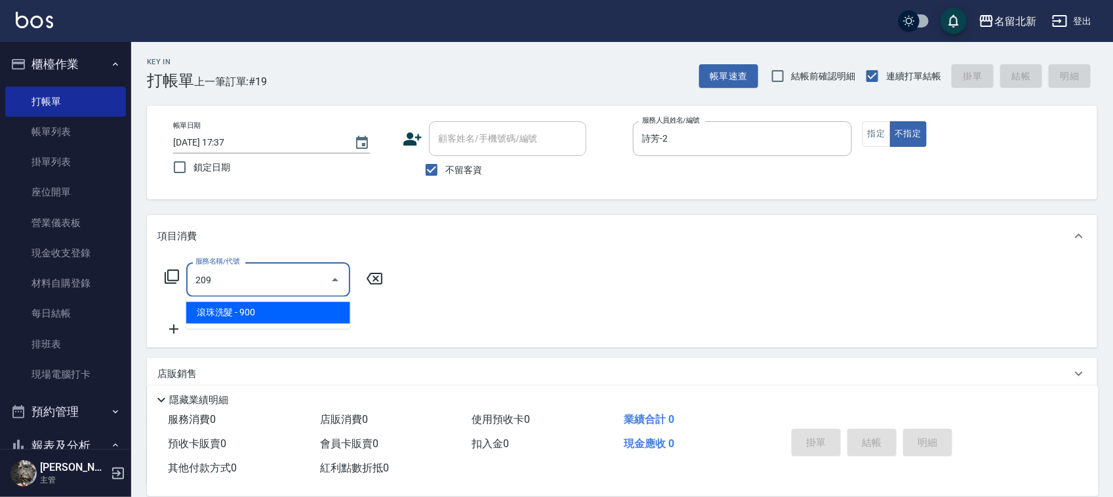
type input "滾珠洗髮(209)"
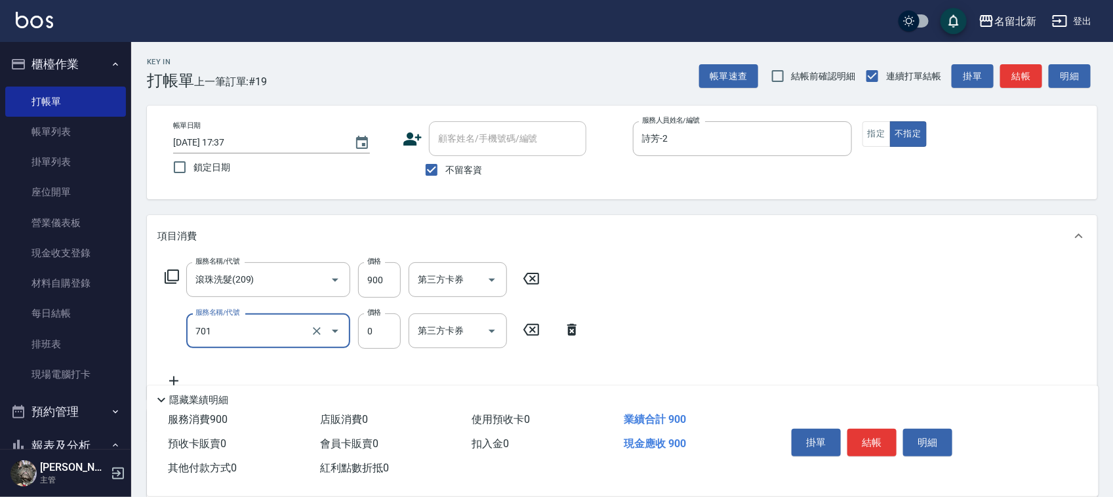
type input "互助10(701)"
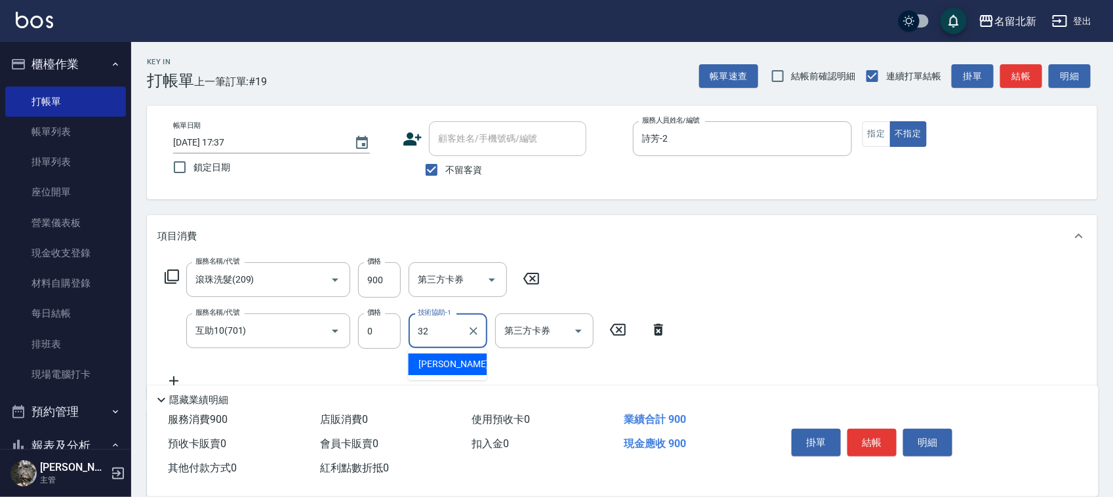
type input "品萱-32"
click at [863, 443] on button "結帳" at bounding box center [871, 443] width 49 height 28
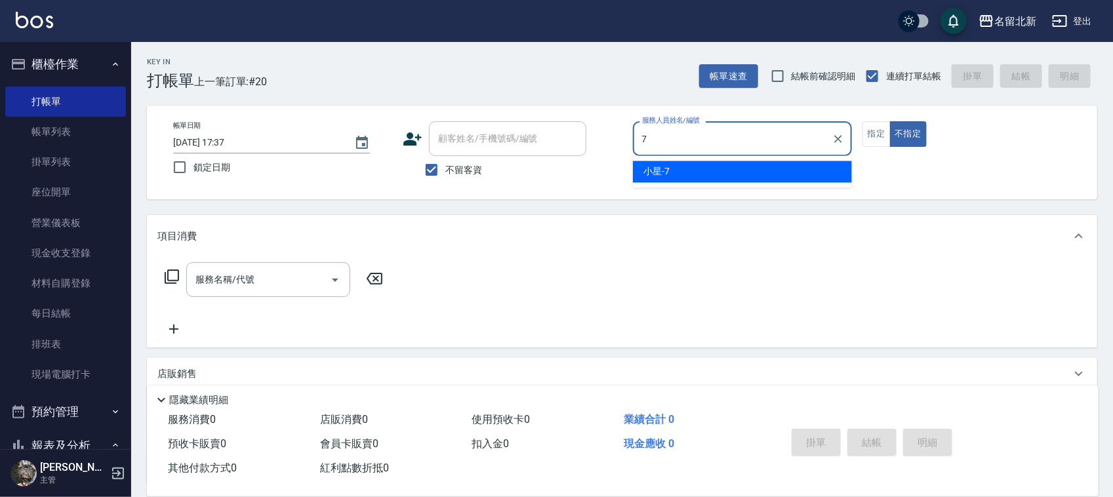
type input "小星-7"
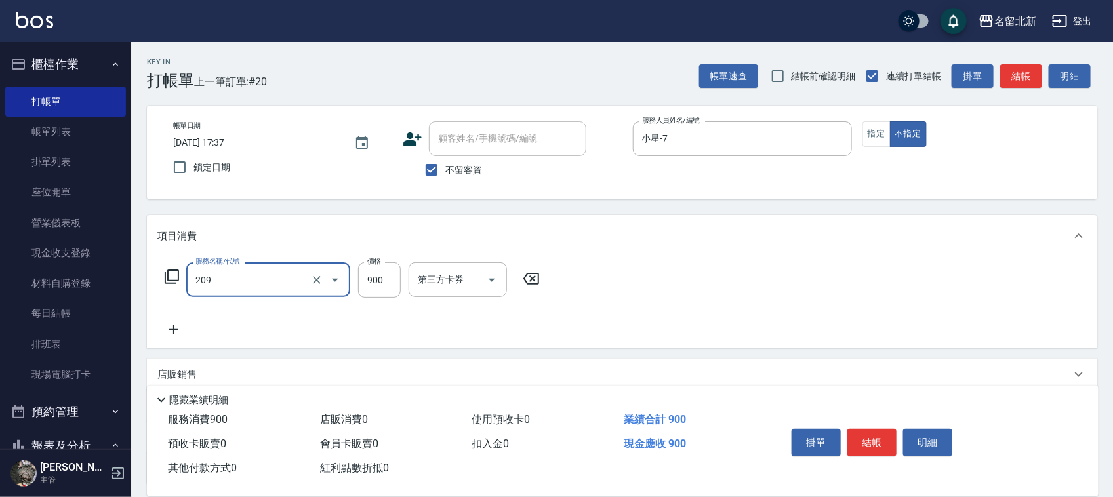
type input "滾珠洗髮(209)"
click at [867, 435] on button "結帳" at bounding box center [871, 443] width 49 height 28
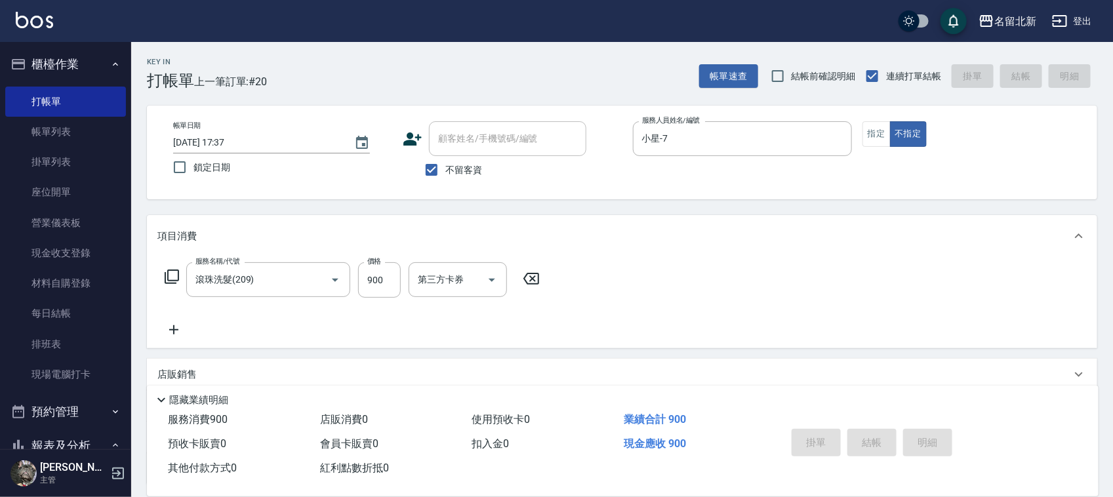
type input "[DATE] 17:38"
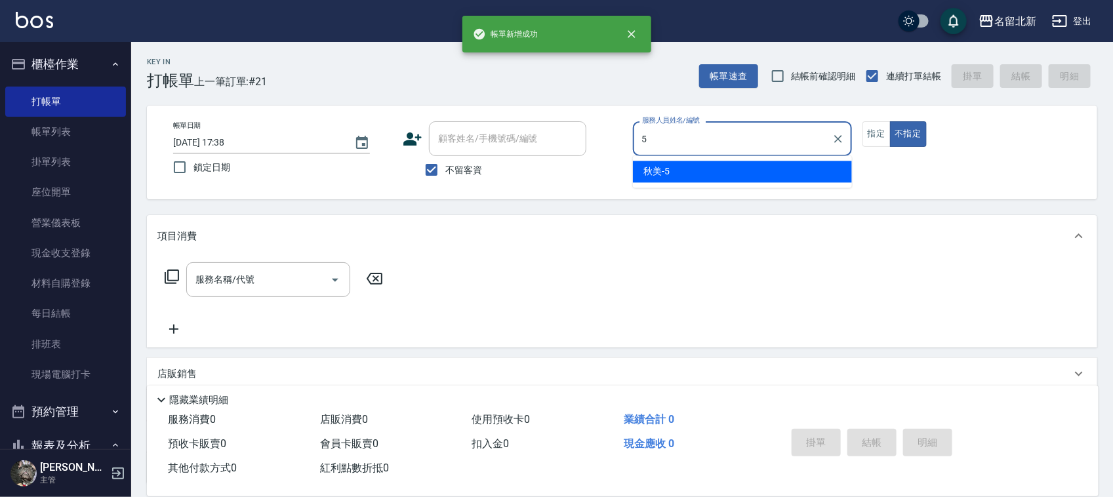
type input "秋美-5"
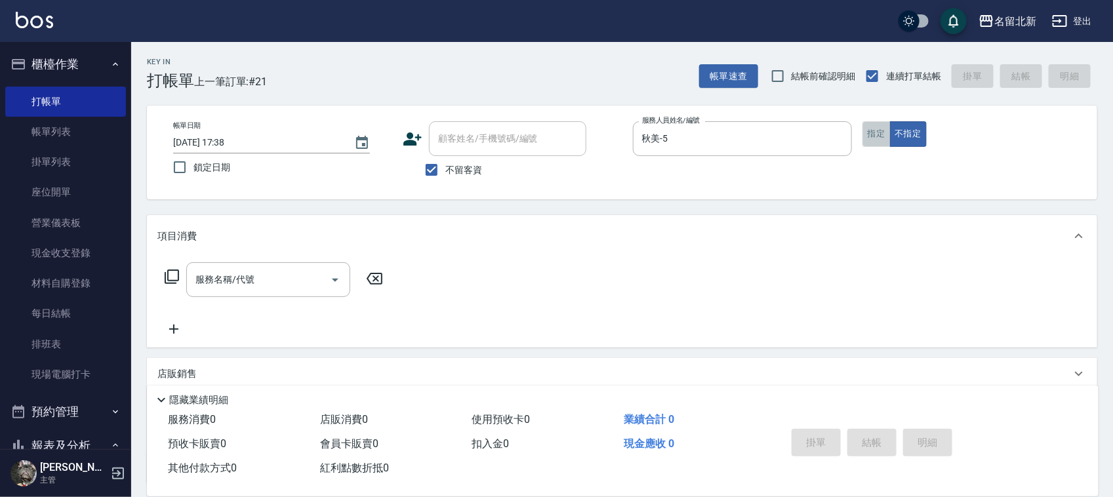
click at [879, 132] on button "指定" at bounding box center [876, 134] width 28 height 26
click at [304, 297] on body "名留北新 登出 櫃檯作業 打帳單 帳單列表 掛單列表 座位開單 營業儀表板 現金收支登錄 材料自購登錄 每日結帳 排班表 現場電腦打卡 預約管理 預約管理 單…" at bounding box center [556, 304] width 1113 height 609
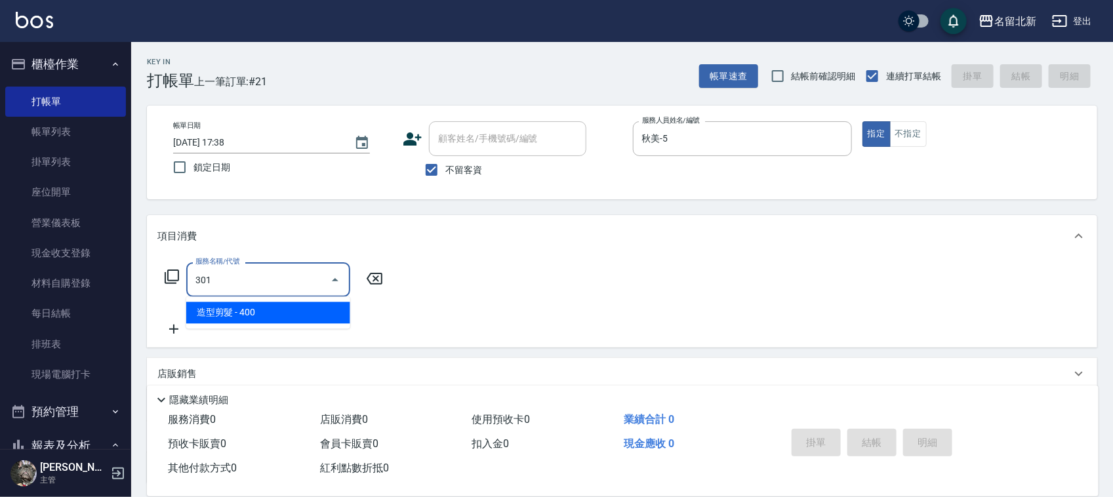
type input "造型剪髮(301)"
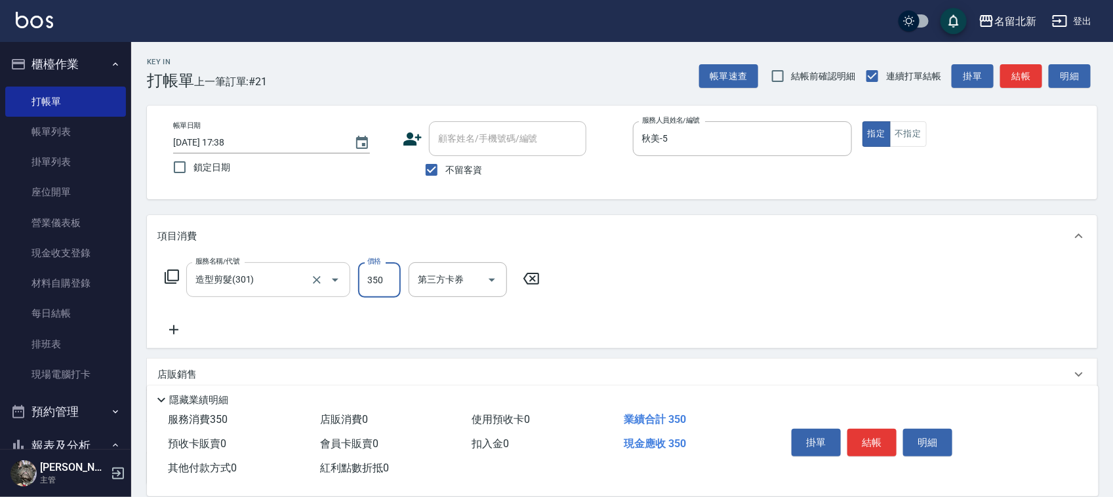
type input "350"
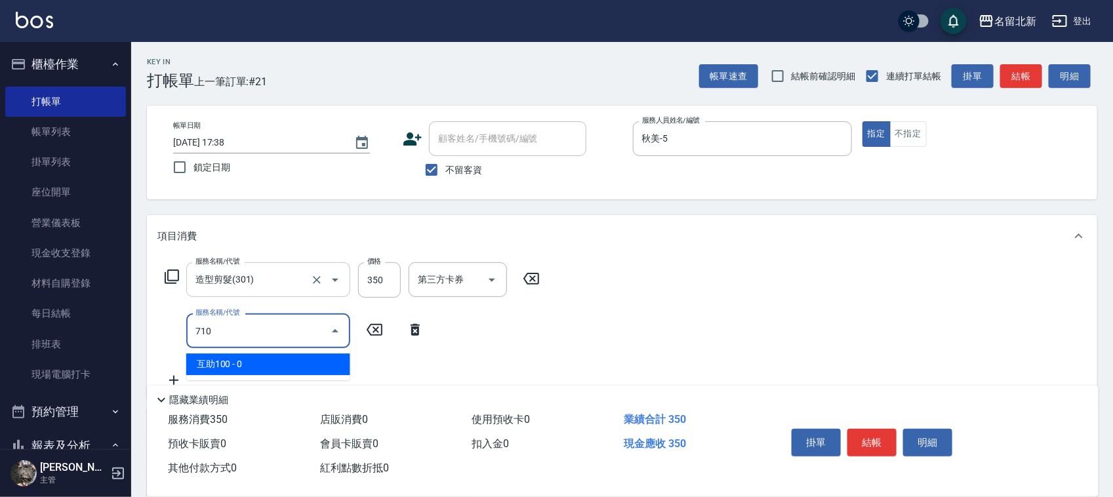
type input "互助100(710)"
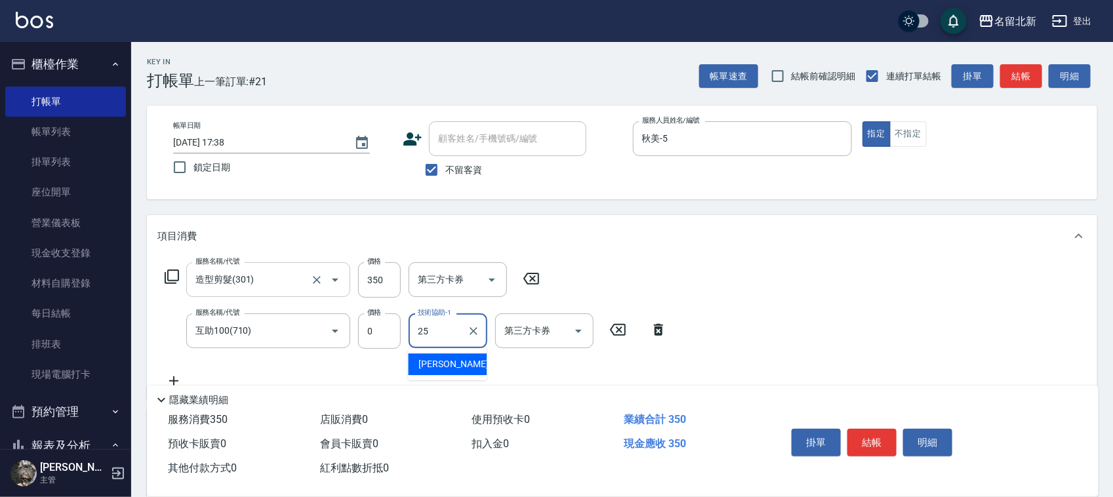
type input "禎禎-25"
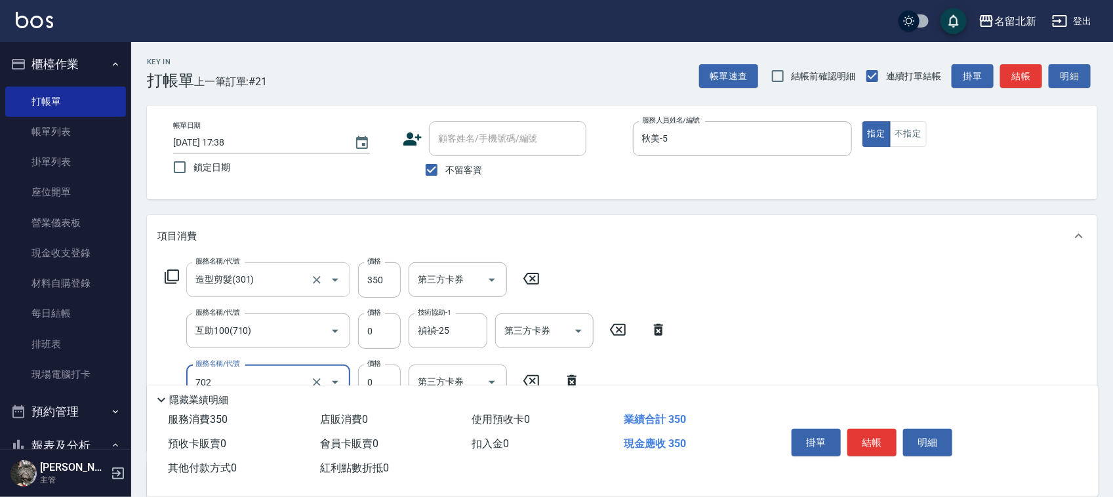
type input "互助20(702)"
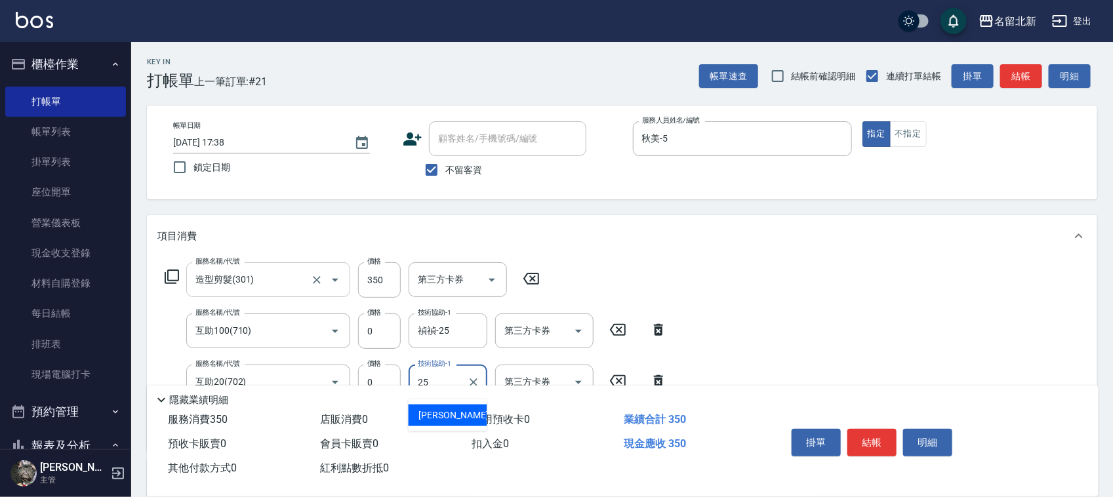
type input "禎禎-25"
click at [877, 446] on button "結帳" at bounding box center [871, 443] width 49 height 28
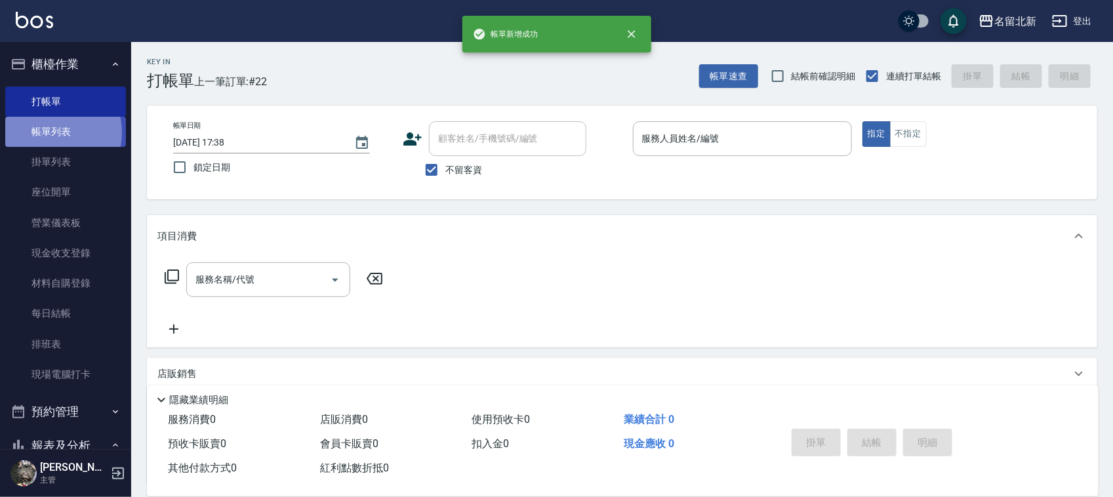
click at [49, 132] on link "帳單列表" at bounding box center [65, 132] width 121 height 30
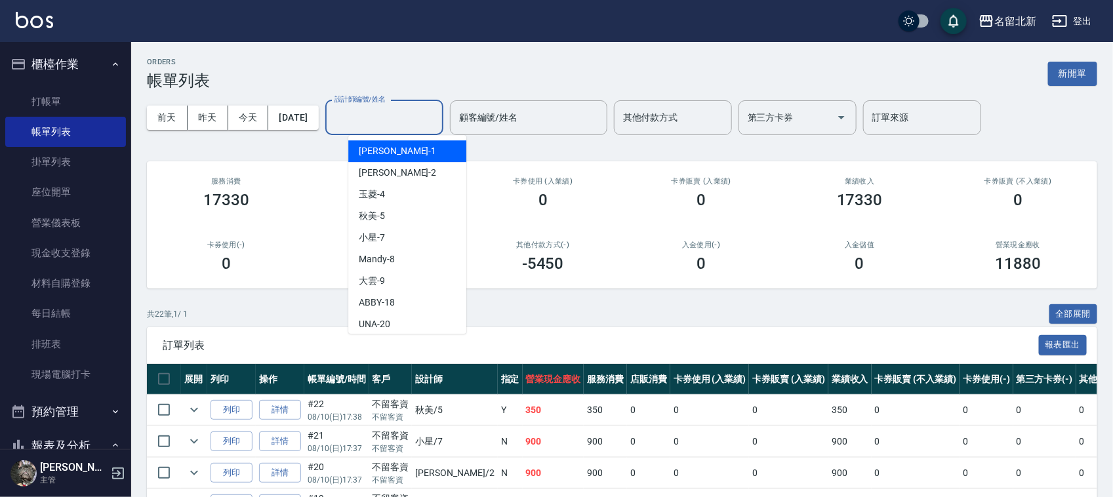
click at [379, 123] on input "設計師編號/姓名" at bounding box center [384, 117] width 106 height 23
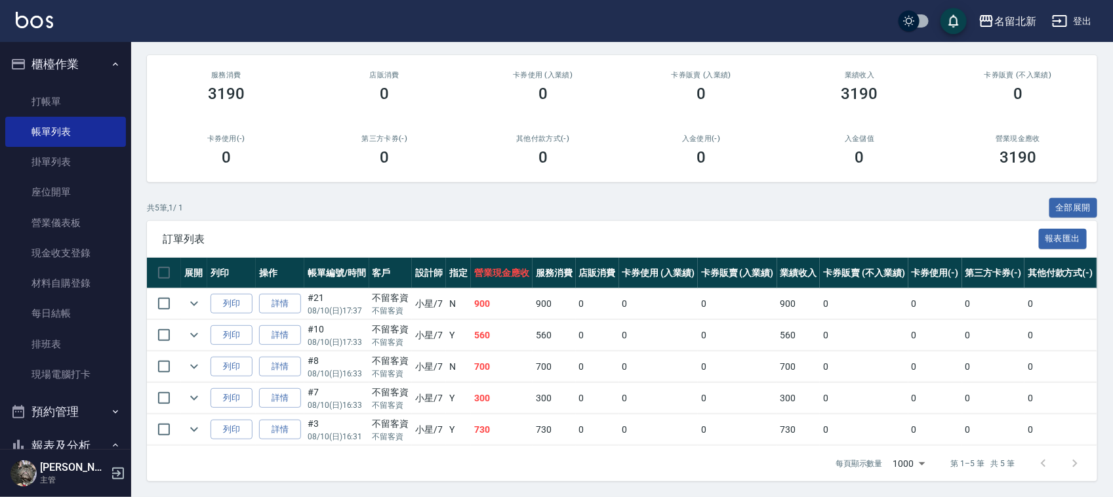
scroll to position [119, 0]
type input "小星-7"
click at [45, 92] on link "打帳單" at bounding box center [65, 102] width 121 height 30
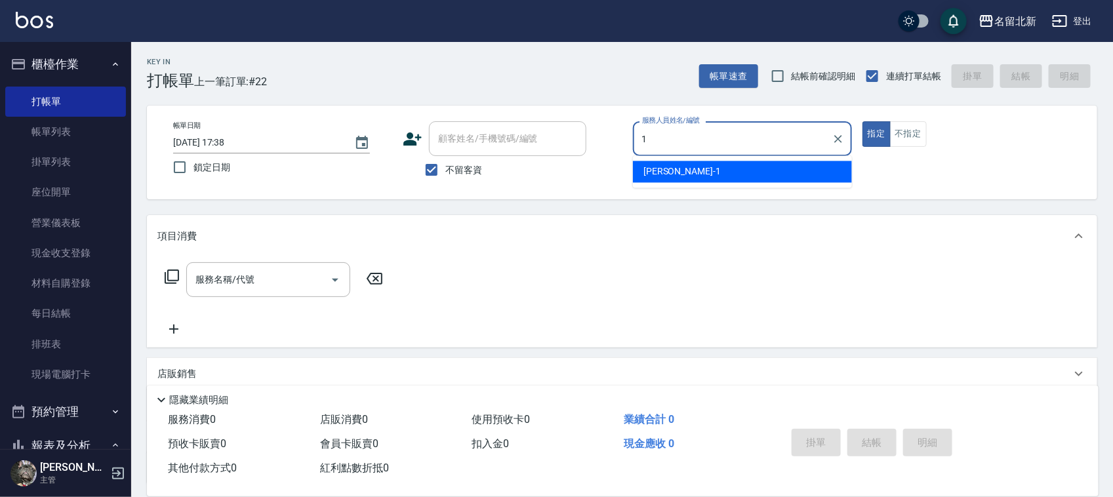
type input "[PERSON_NAME]-1"
type button "true"
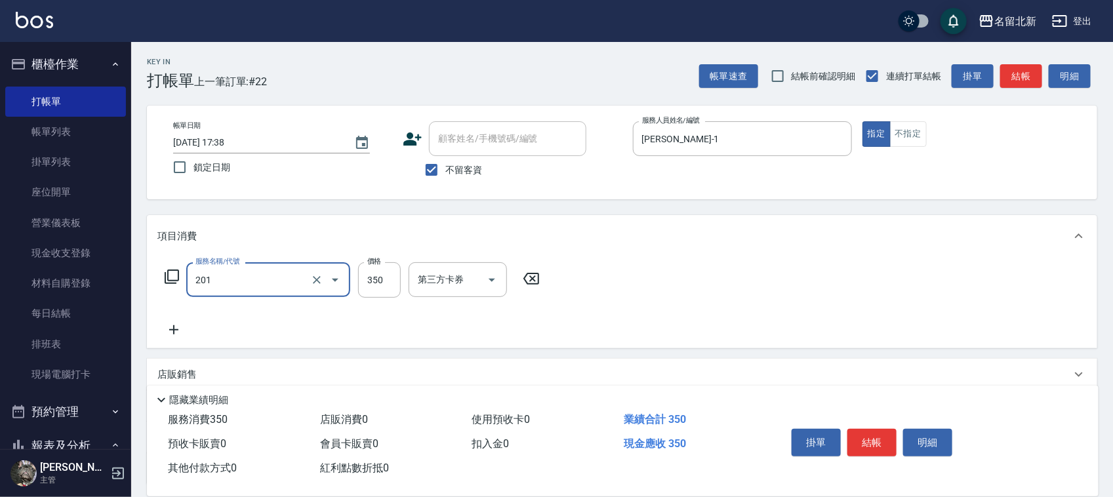
type input "一般洗髮(201)"
type input "3000"
click at [879, 433] on button "結帳" at bounding box center [871, 443] width 49 height 28
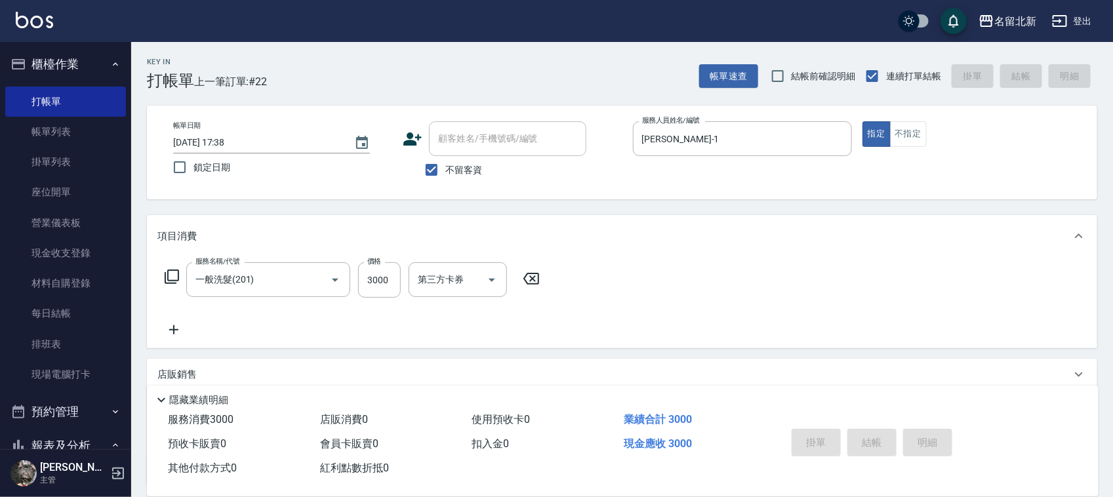
type input "[DATE] 17:39"
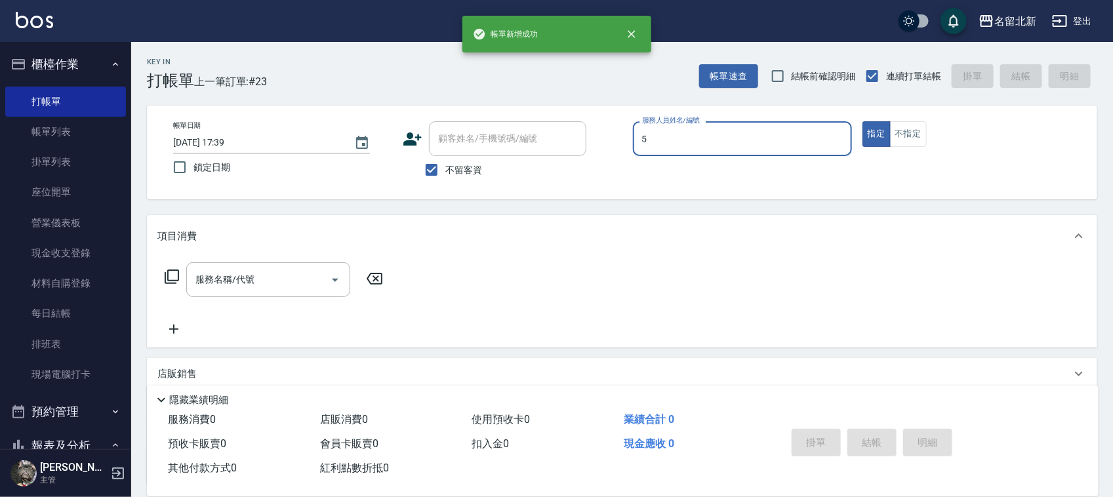
type input "秋美-5"
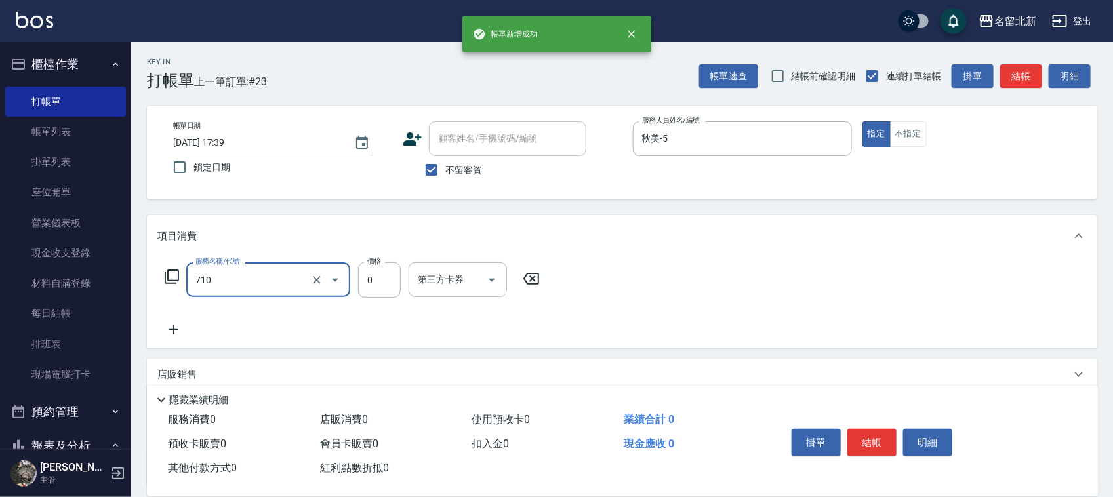
type input "互助100(710)"
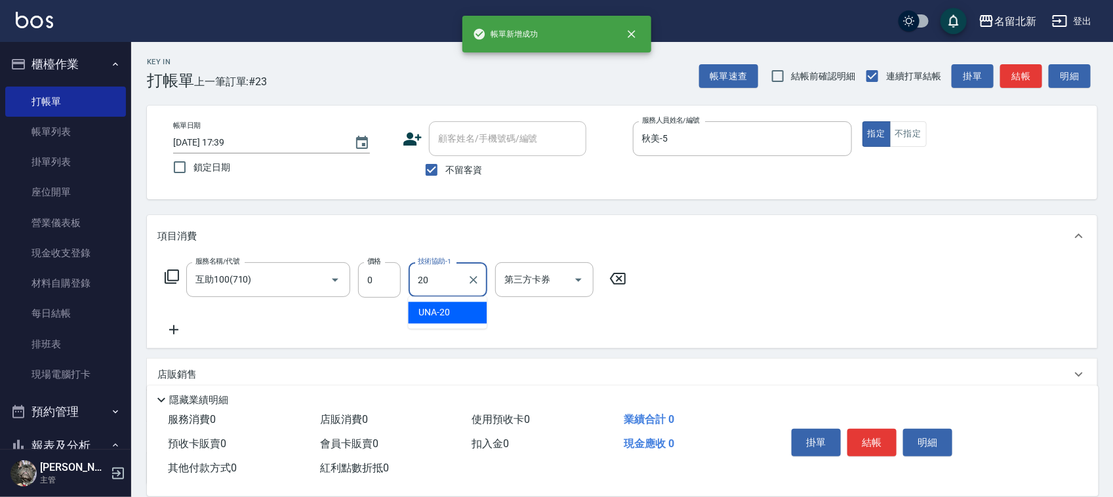
type input "UNA-20"
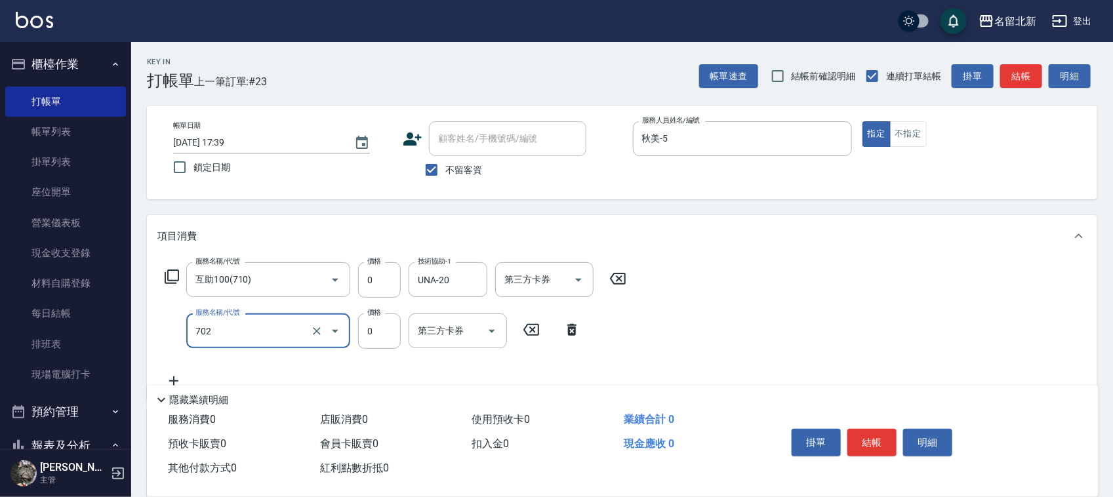
type input "互助20(702)"
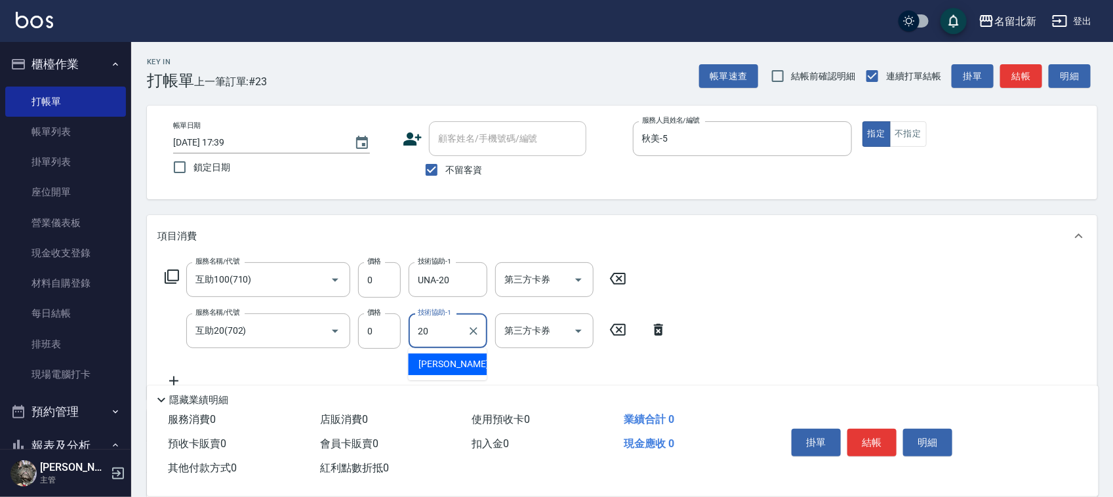
type input "UNA-20"
click at [882, 433] on button "結帳" at bounding box center [871, 443] width 49 height 28
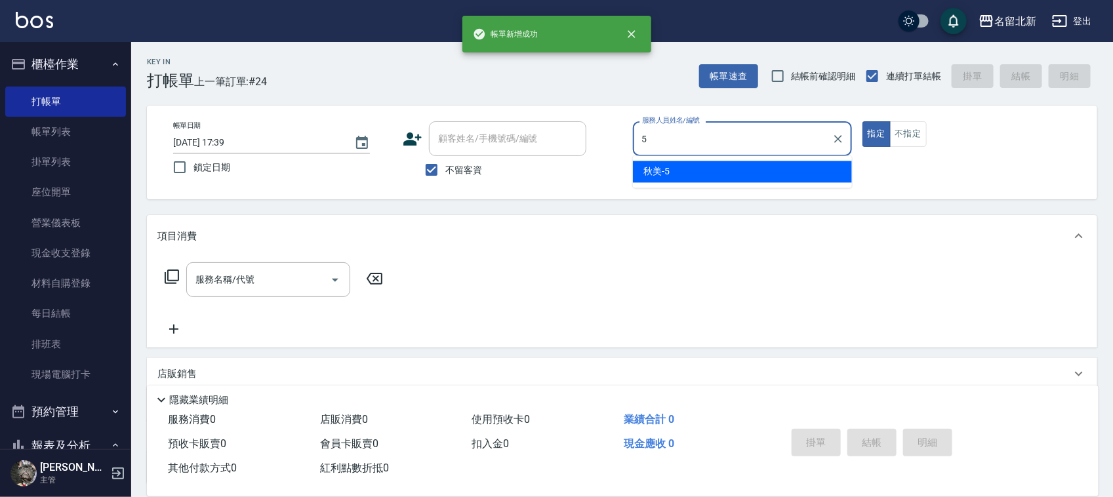
type input "秋美-5"
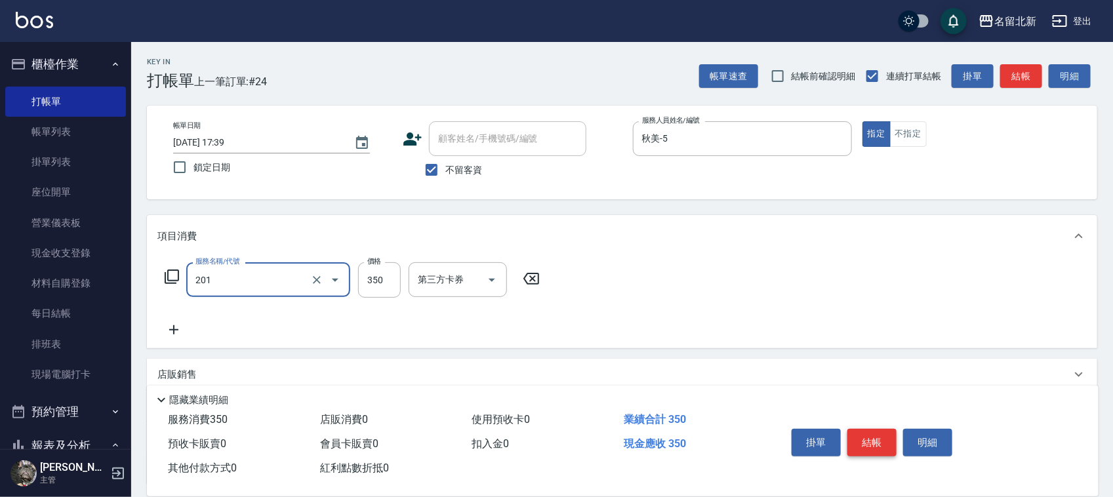
type input "一般洗髮(201)"
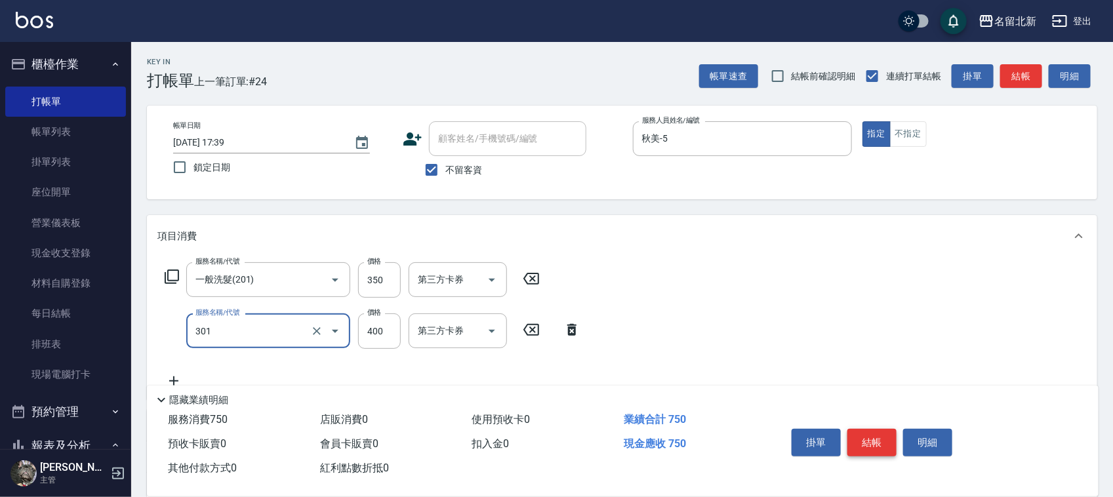
type input "造型剪髮(301)"
type input "350"
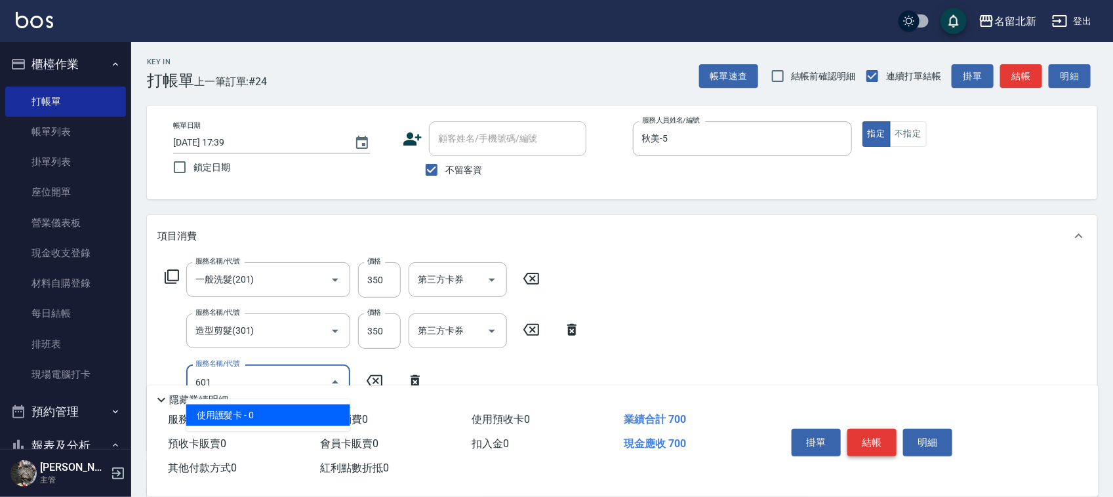
type input "使用護髮卡(601)"
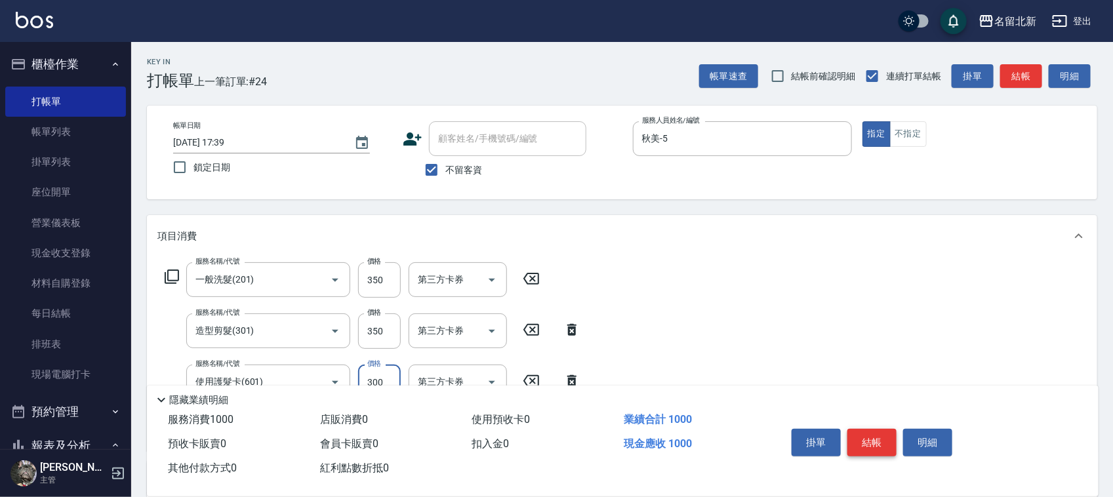
type input "300"
type input "互助90(709)"
type input "UNA-20"
click at [882, 433] on button "結帳" at bounding box center [871, 443] width 49 height 28
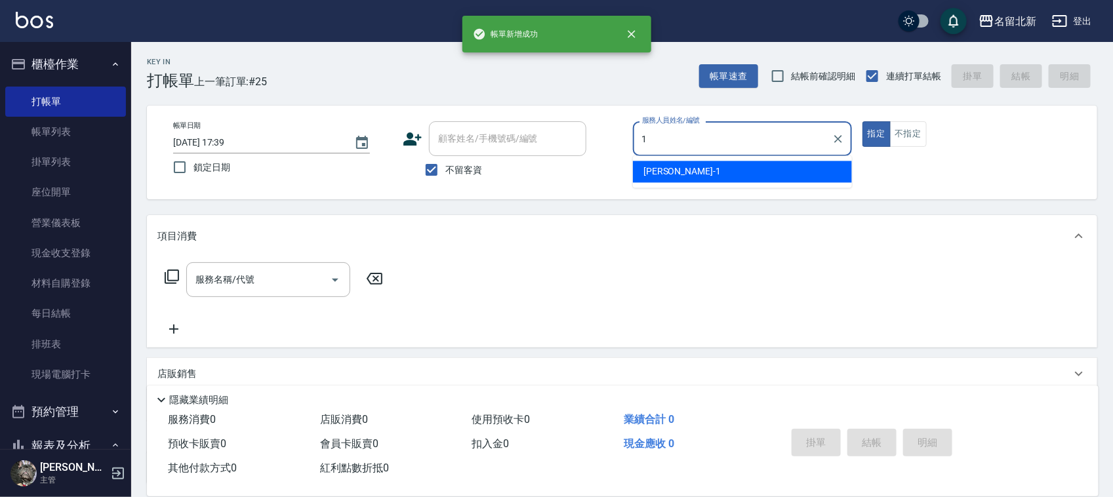
type input "[PERSON_NAME]-1"
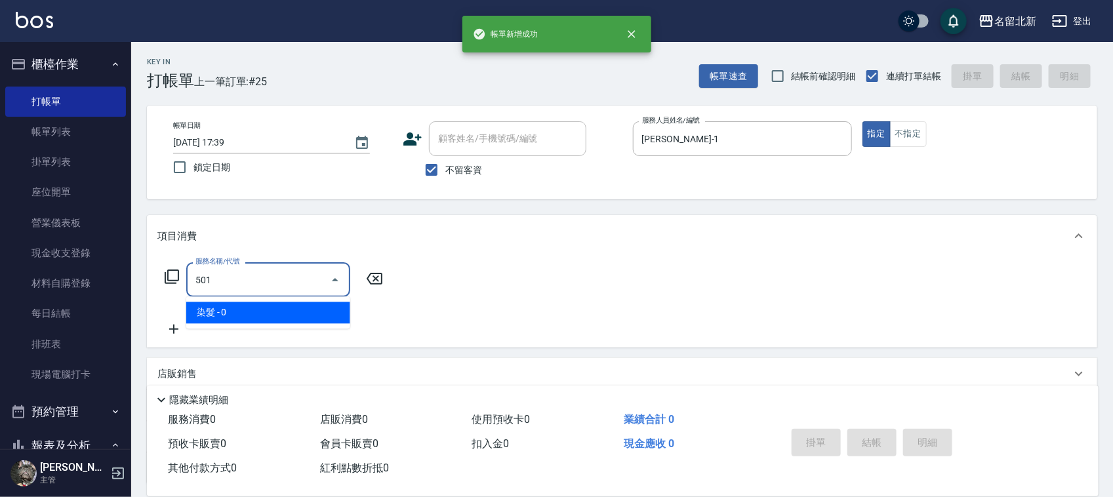
type input "染髮(501)"
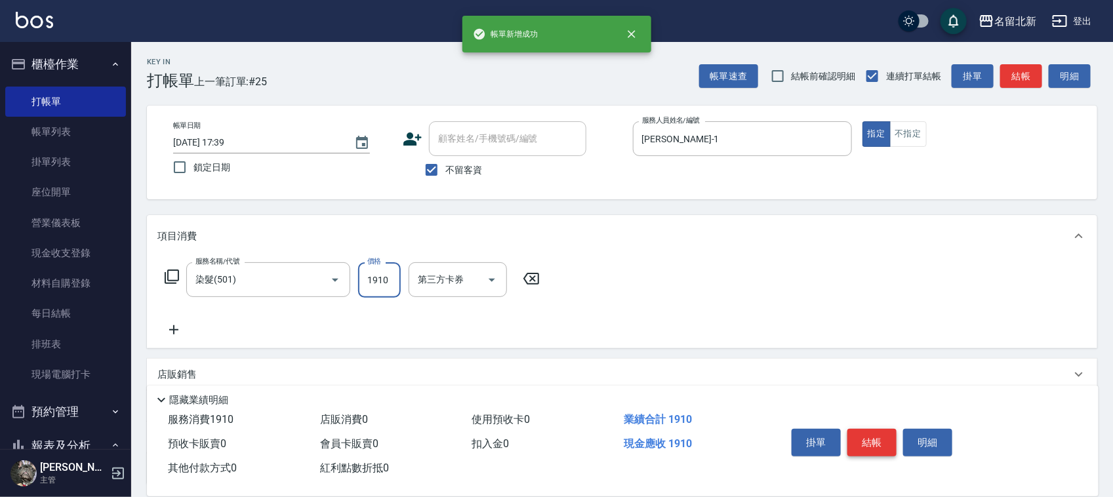
type input "1910"
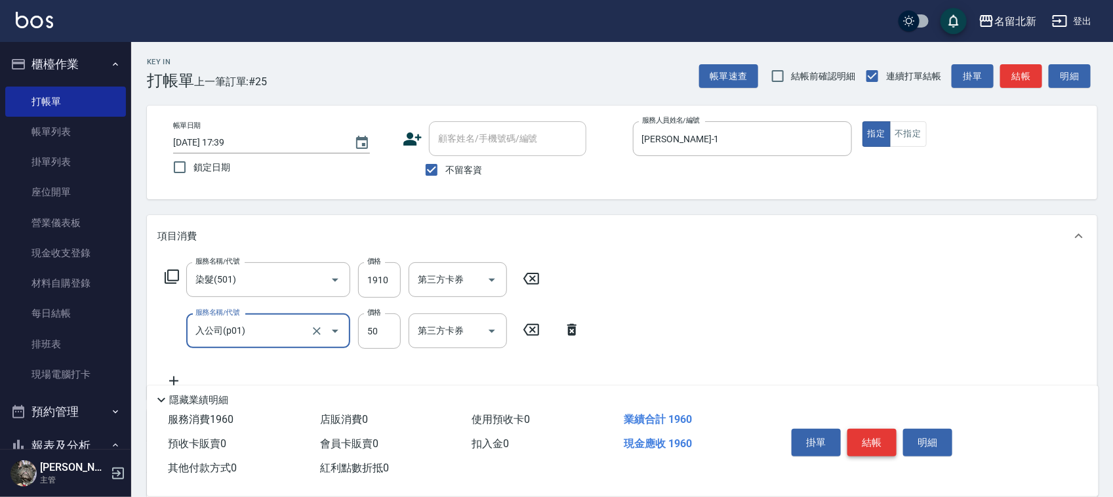
type input "入公司(p01)"
type input "30"
click at [882, 433] on button "結帳" at bounding box center [871, 443] width 49 height 28
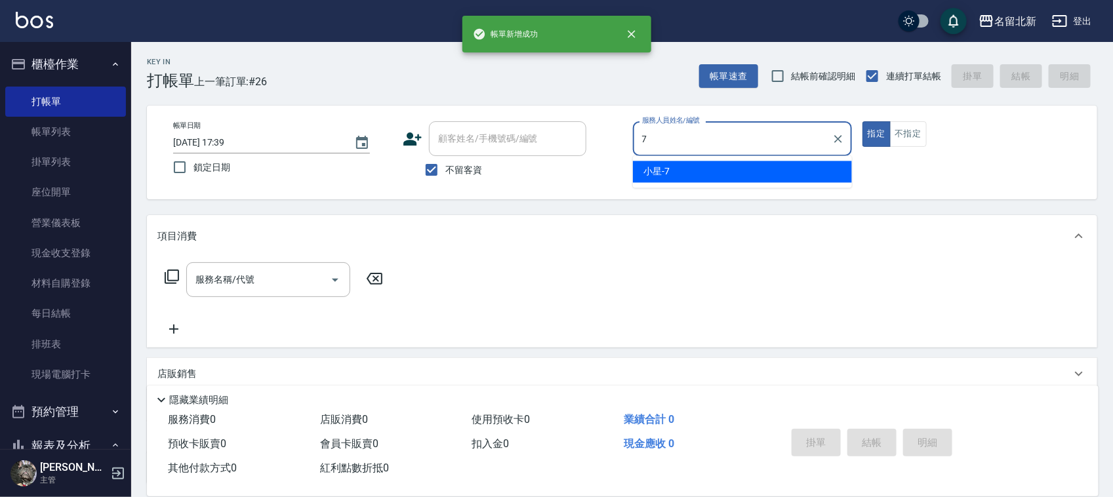
type input "小星-7"
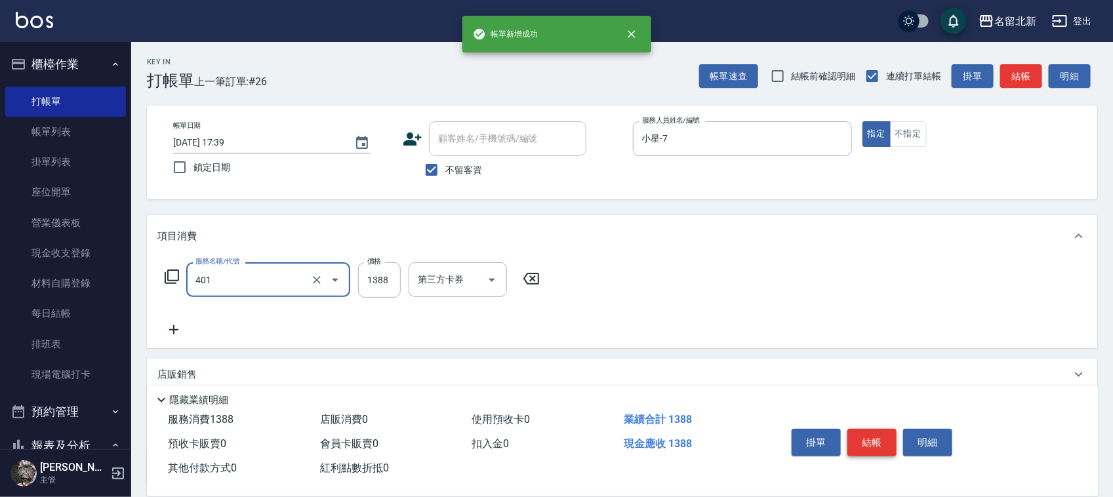
type input "燙髮(401)"
type input "1200"
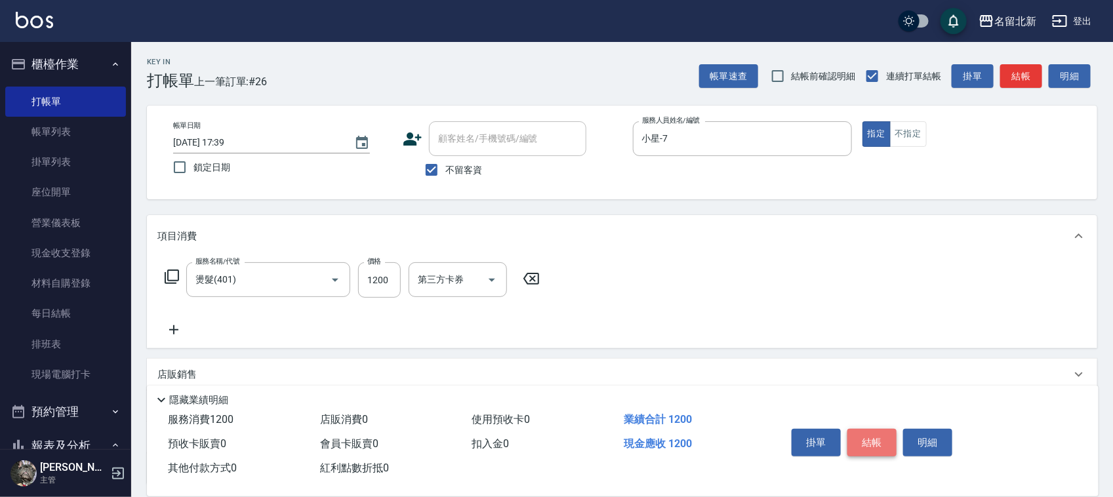
click at [882, 433] on button "結帳" at bounding box center [871, 443] width 49 height 28
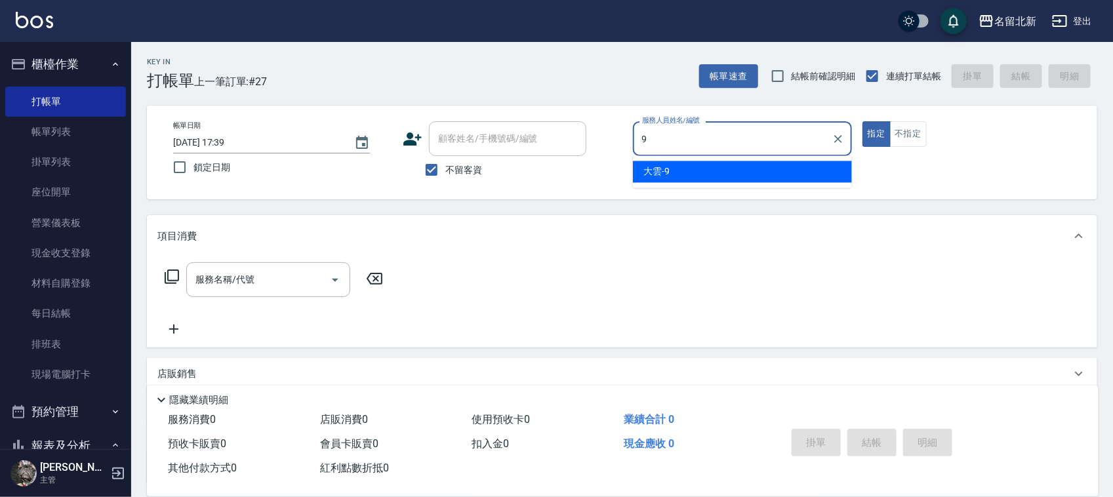
type input "大雲-9"
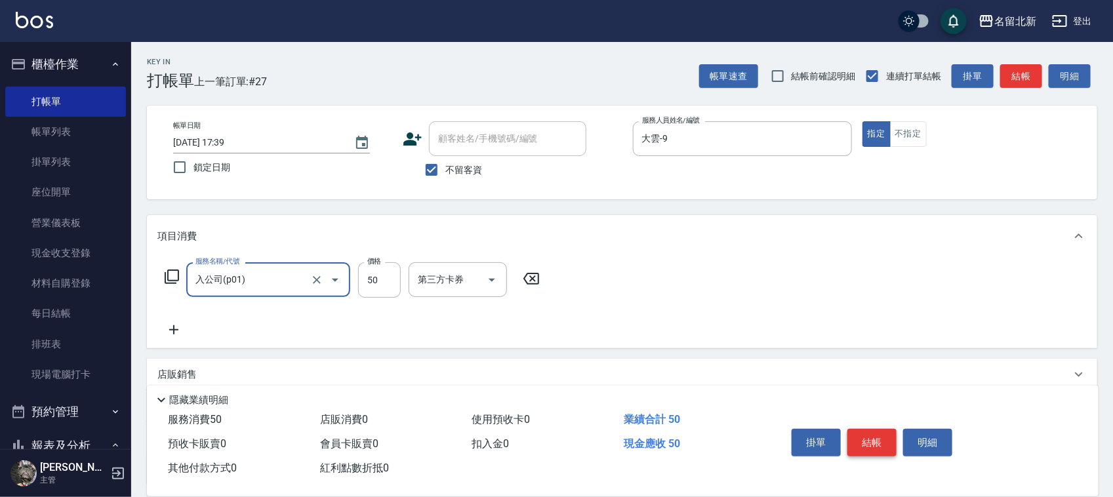
type input "入公司(p01)"
type input "250"
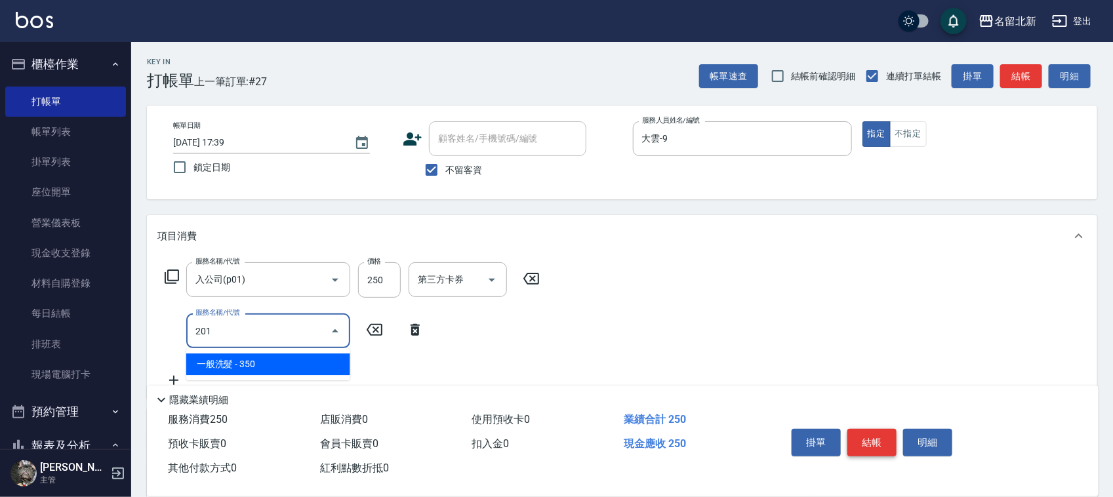
type input "一般洗髮(201)"
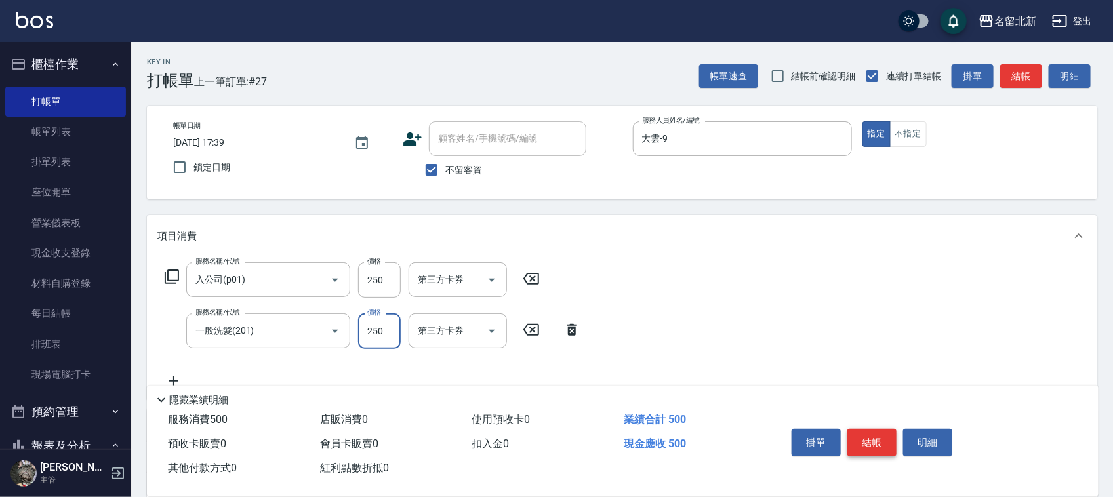
type input "250"
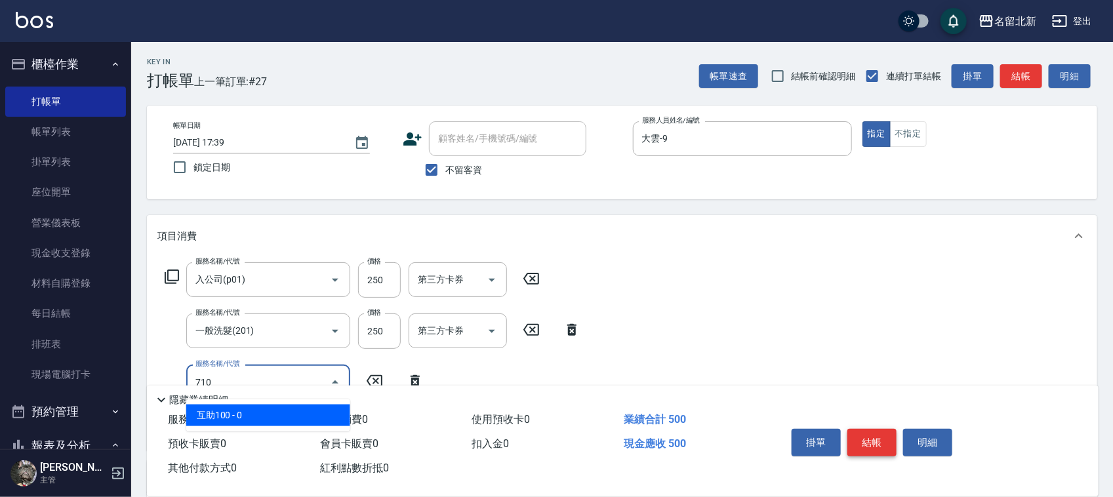
type input "互助100(710)"
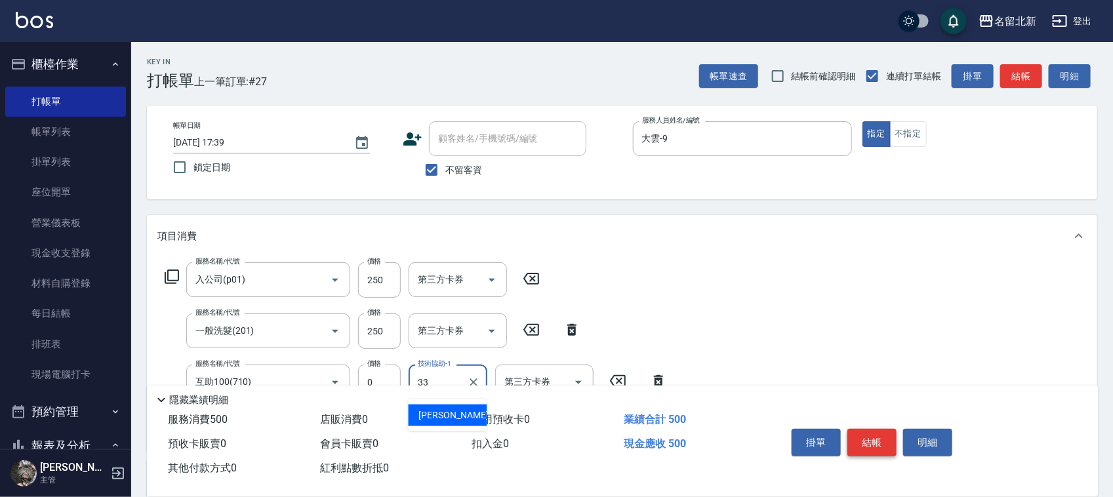
type input "[PERSON_NAME]-33"
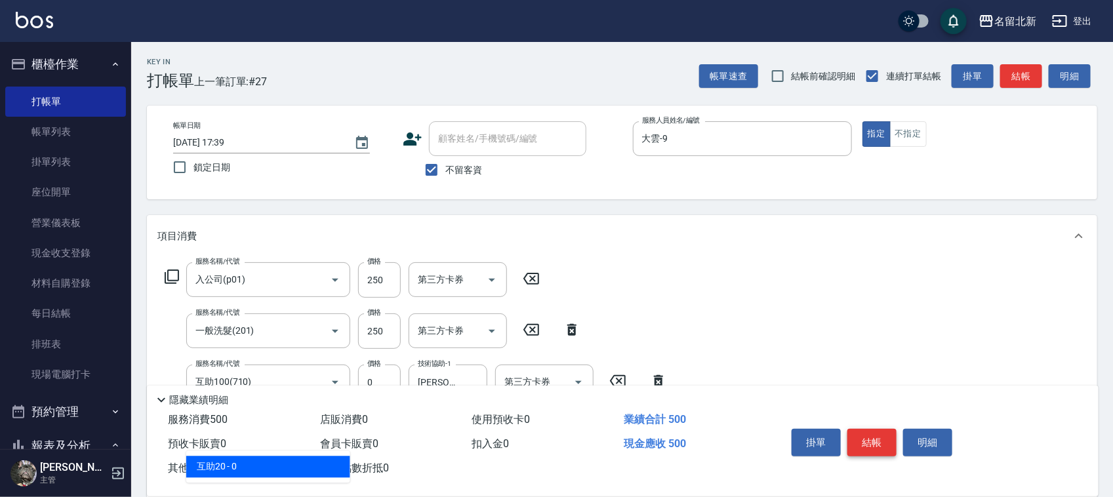
type input "互助20(702)"
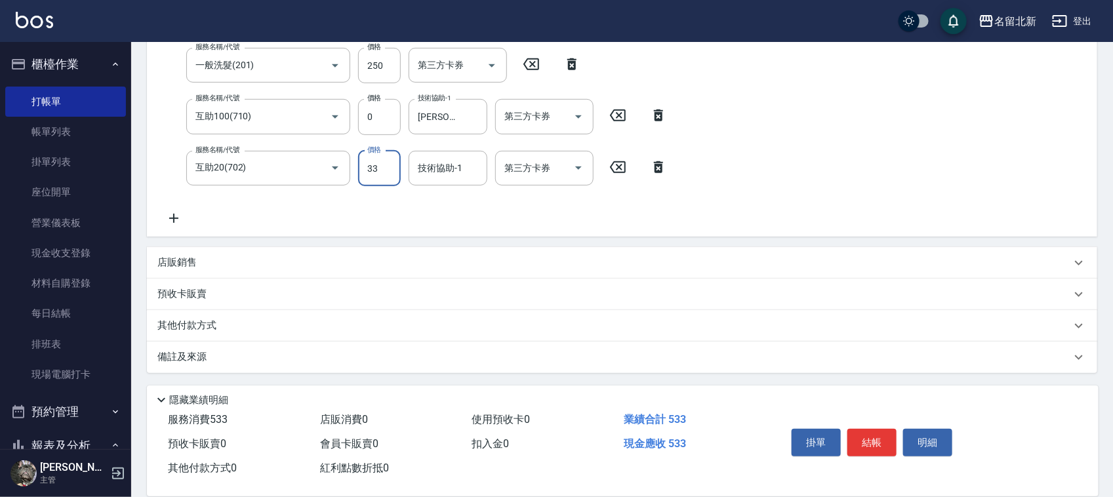
scroll to position [262, 0]
click at [390, 167] on input "33" at bounding box center [379, 171] width 43 height 35
type input "0"
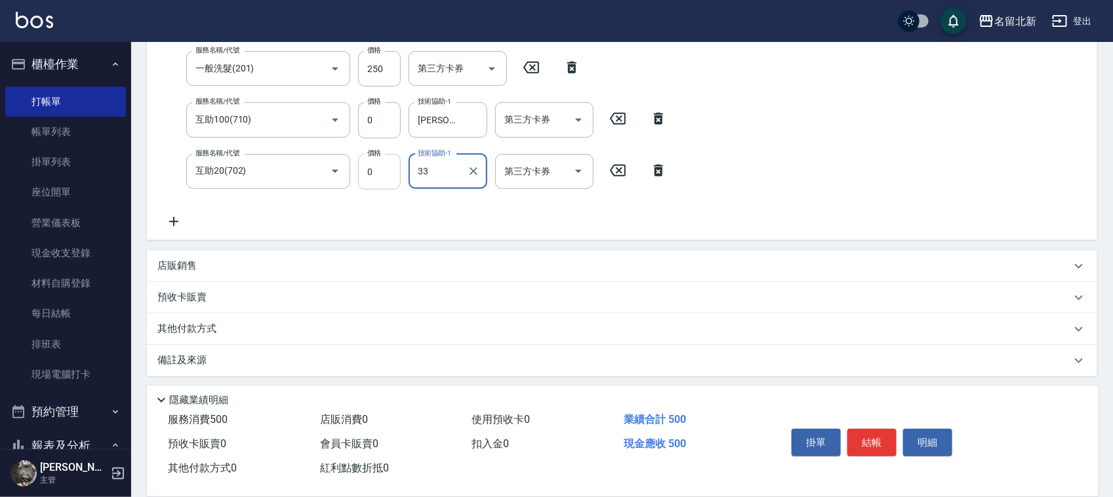
type input "[PERSON_NAME]-33"
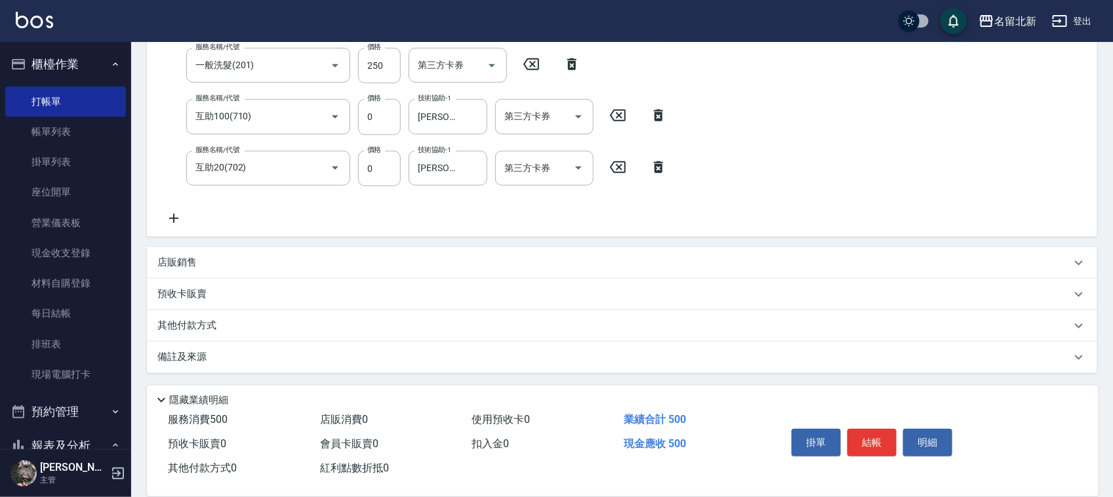
click at [197, 321] on p "其他付款方式" at bounding box center [190, 326] width 66 height 14
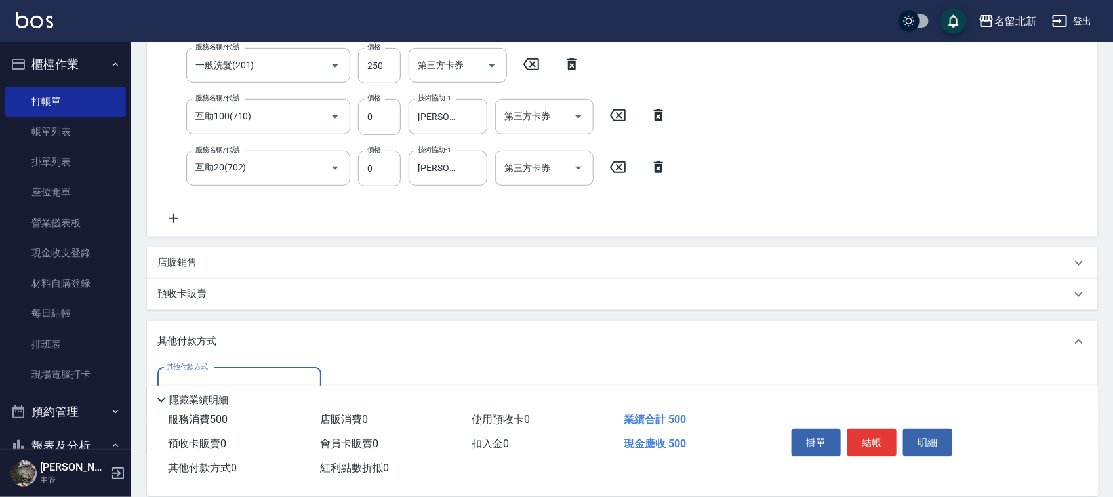
scroll to position [0, 0]
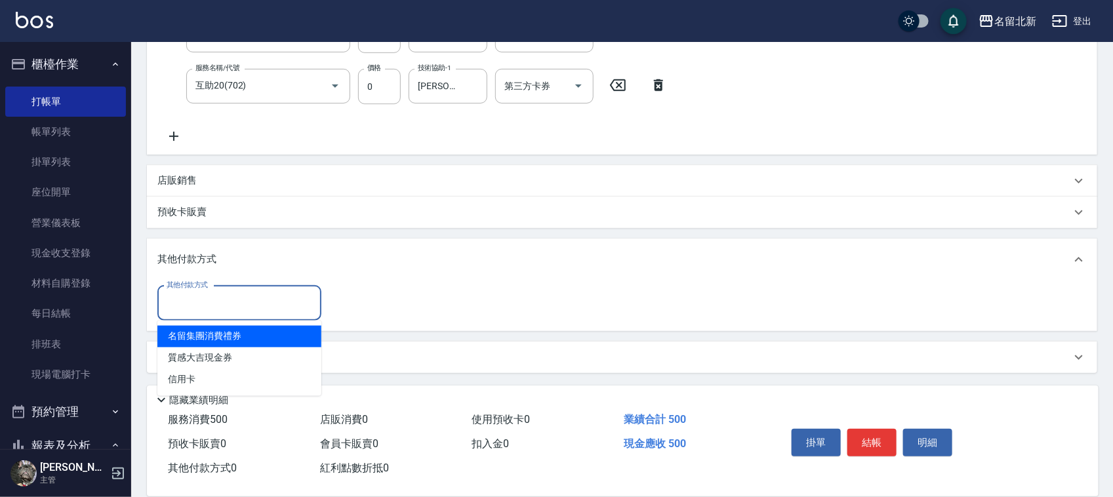
drag, startPoint x: 182, startPoint y: 310, endPoint x: 203, endPoint y: 389, distance: 81.4
click at [182, 311] on input "其他付款方式" at bounding box center [239, 303] width 152 height 23
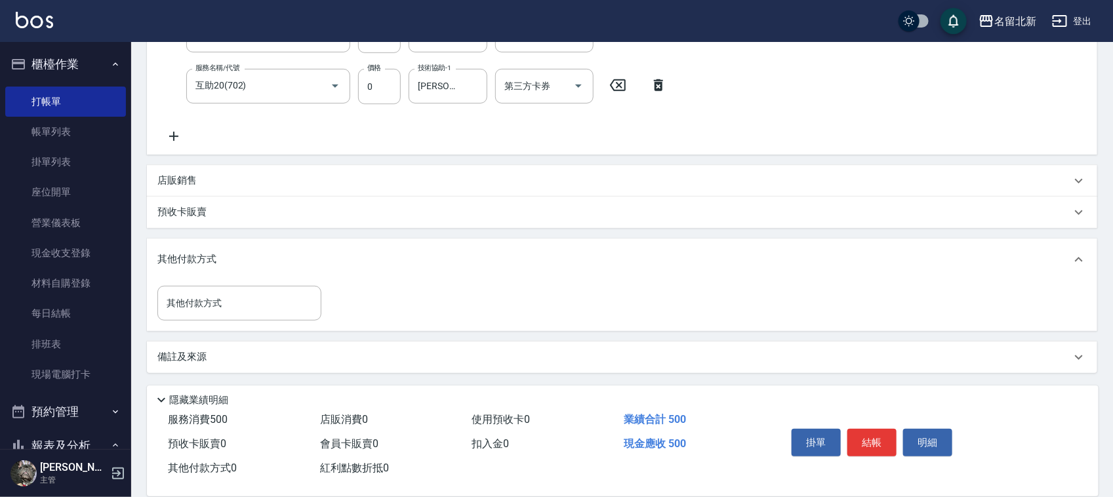
click at [207, 397] on p "隱藏業績明細" at bounding box center [198, 400] width 59 height 14
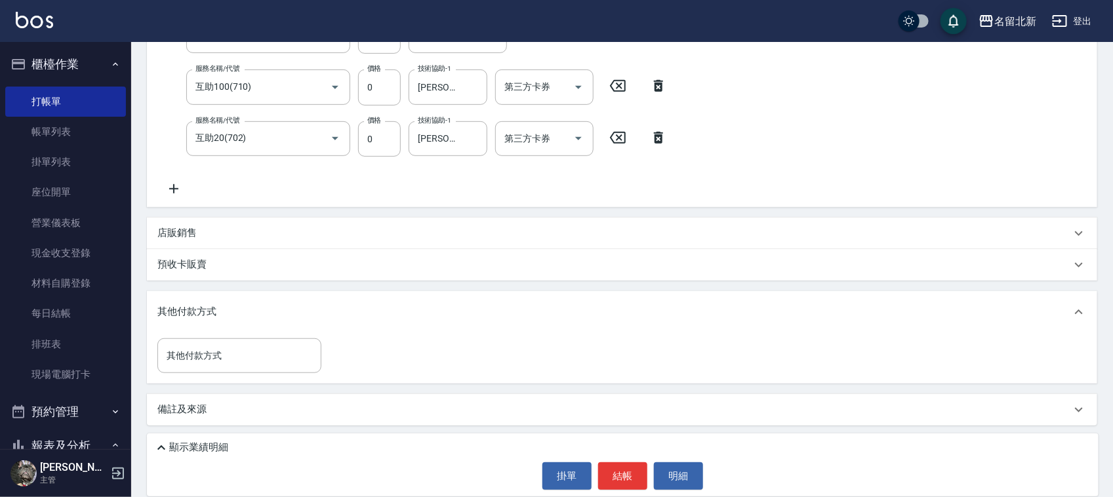
drag, startPoint x: 200, startPoint y: 323, endPoint x: 200, endPoint y: 349, distance: 25.6
click at [200, 325] on div "其他付款方式" at bounding box center [622, 312] width 950 height 42
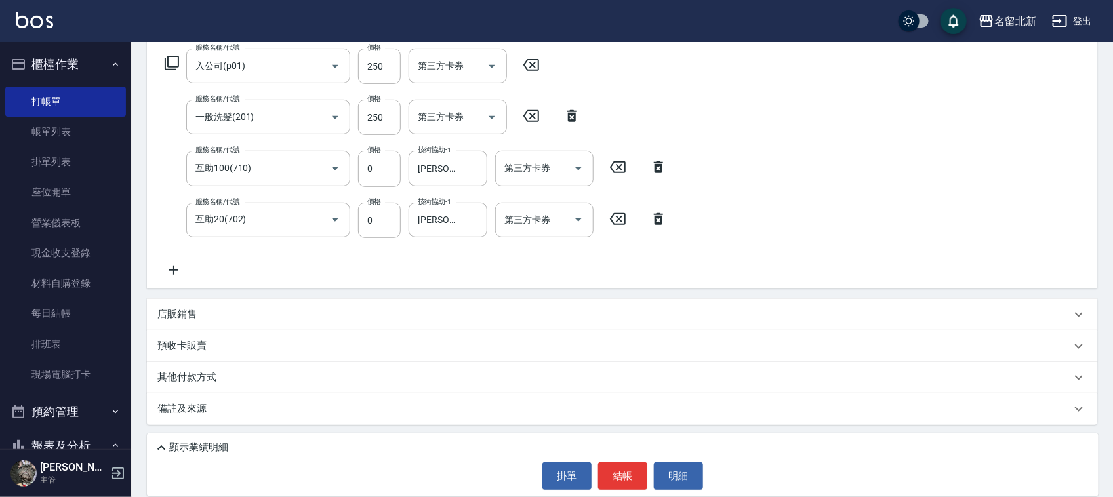
scroll to position [213, 0]
click at [200, 351] on div "預收卡販賣" at bounding box center [622, 346] width 950 height 31
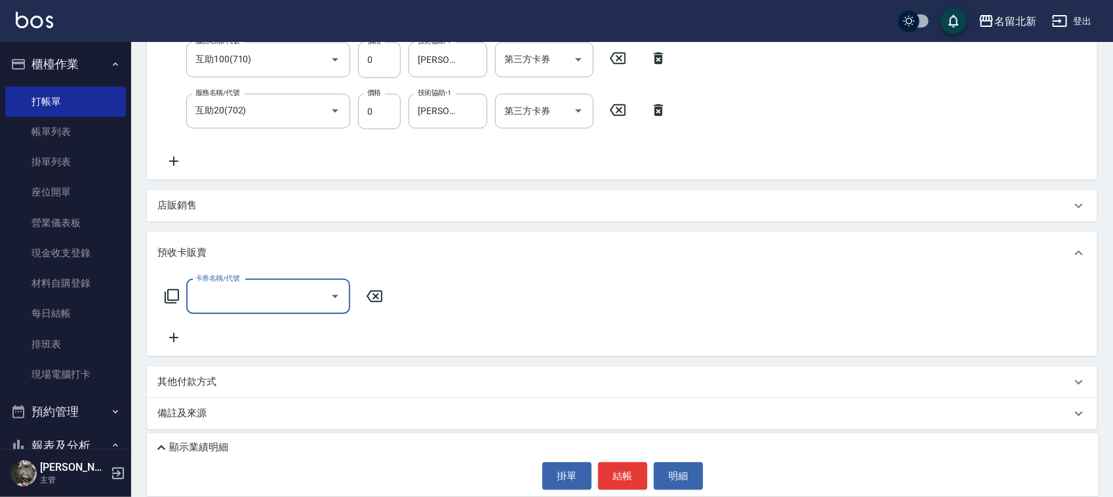
scroll to position [326, 0]
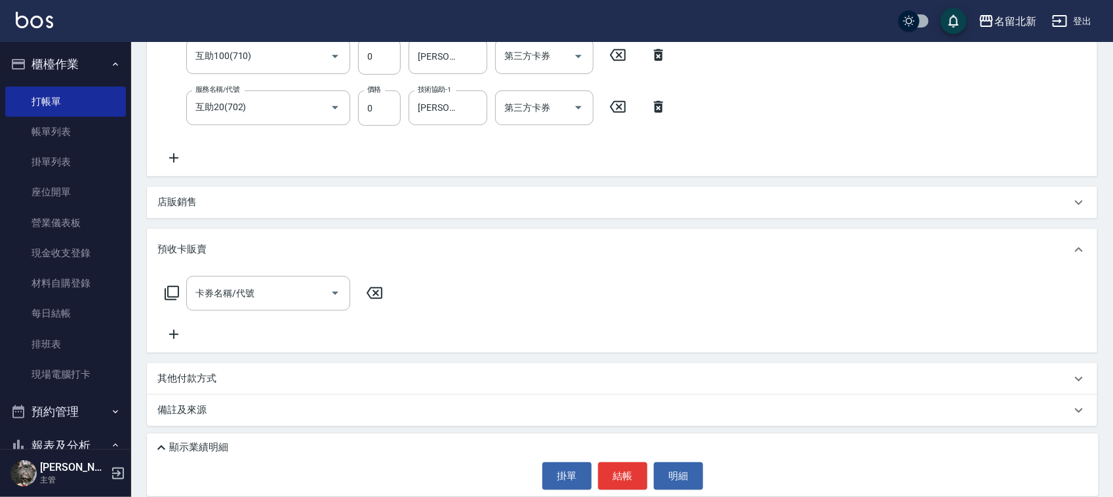
click at [212, 368] on div "其他付款方式" at bounding box center [622, 378] width 950 height 31
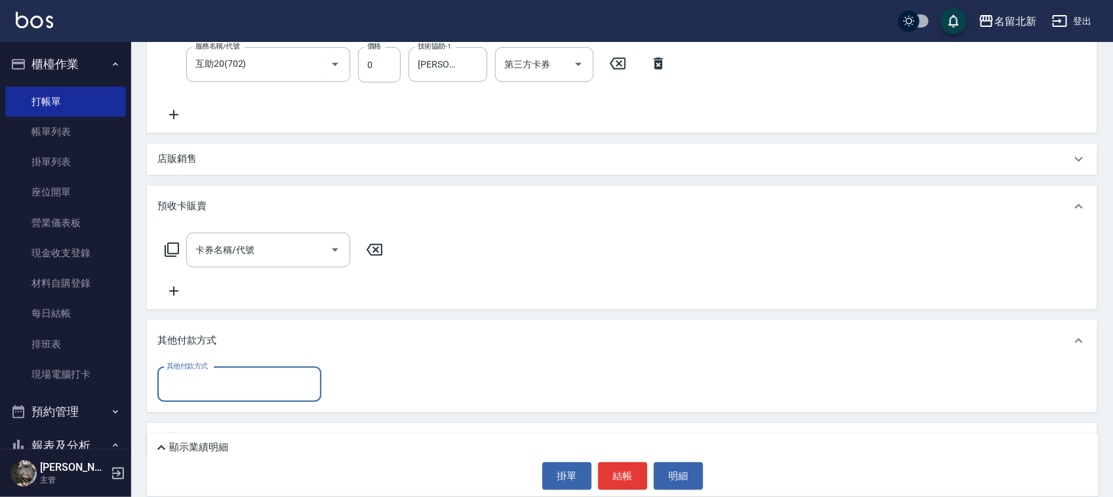
scroll to position [371, 0]
click at [205, 365] on label "其他付款方式" at bounding box center [187, 364] width 41 height 10
click at [205, 371] on input "其他付款方式" at bounding box center [239, 382] width 152 height 23
click at [214, 404] on div "其他付款方式 其他付款方式" at bounding box center [622, 385] width 950 height 50
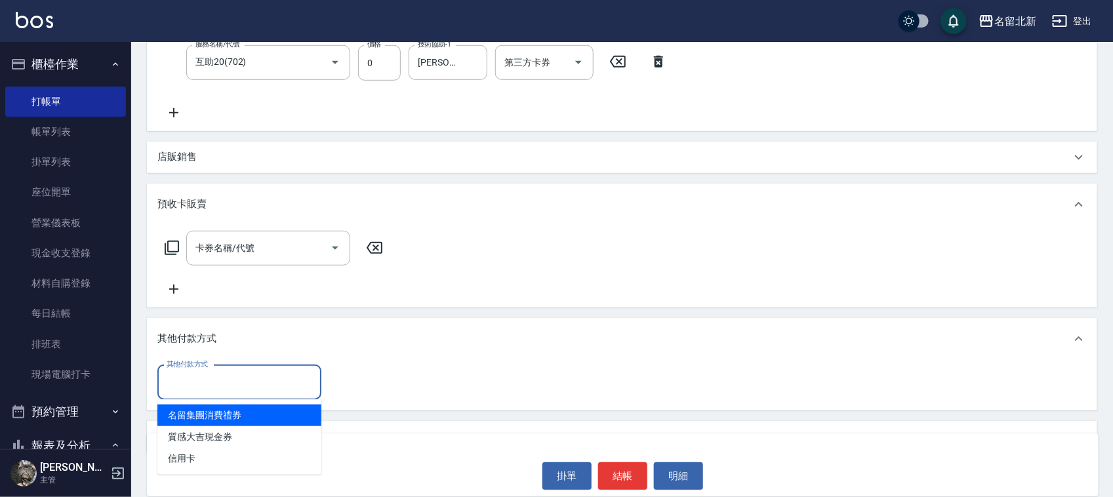
click at [211, 387] on input "其他付款方式" at bounding box center [239, 382] width 152 height 23
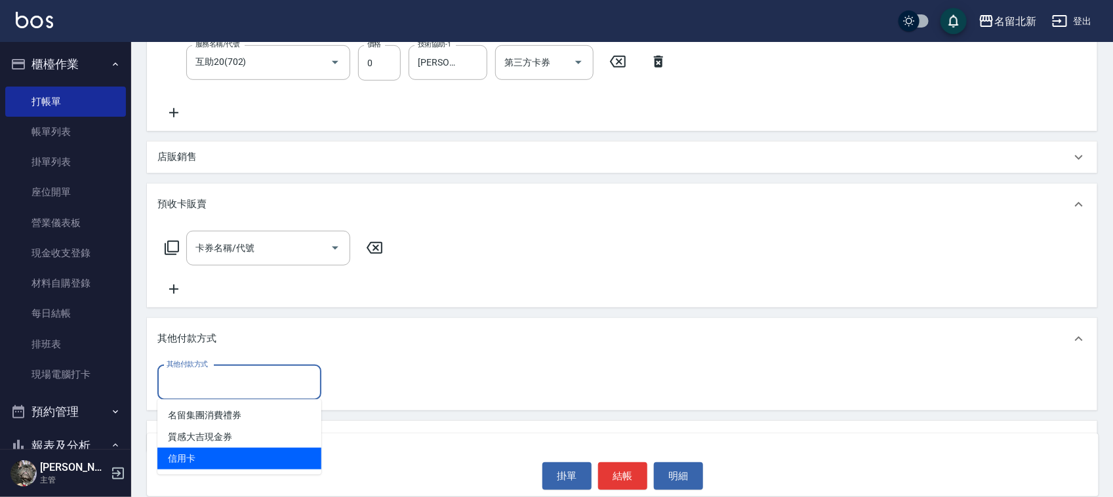
drag, startPoint x: 208, startPoint y: 461, endPoint x: 199, endPoint y: 456, distance: 10.3
click at [207, 461] on span "信用卡" at bounding box center [239, 459] width 164 height 22
type input "信用卡"
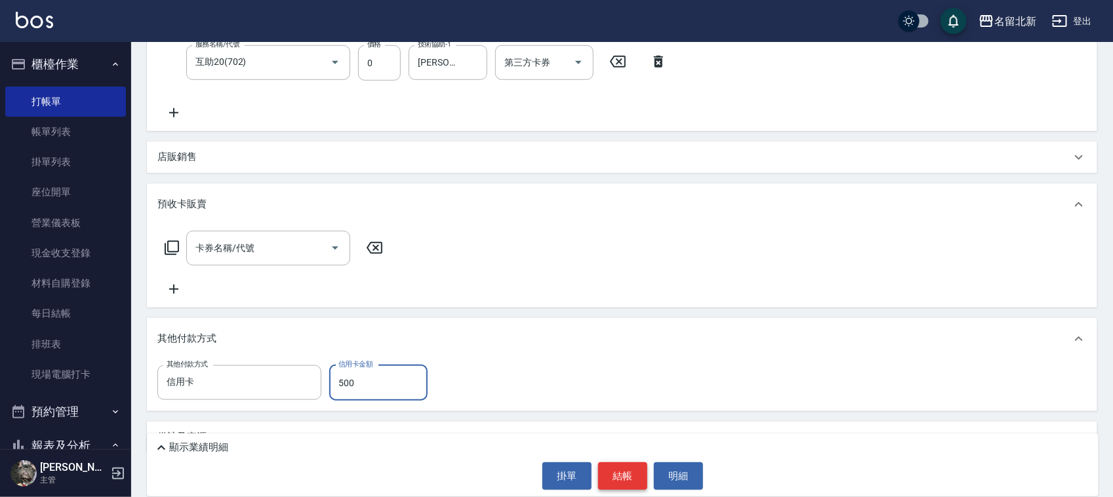
type input "500"
click at [620, 471] on button "結帳" at bounding box center [622, 476] width 49 height 28
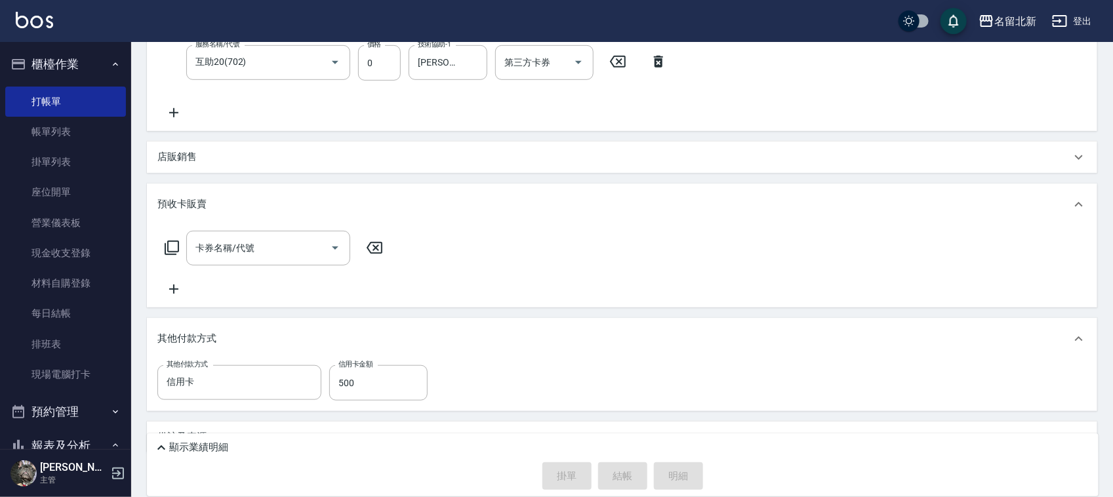
type input "[DATE] 17:41"
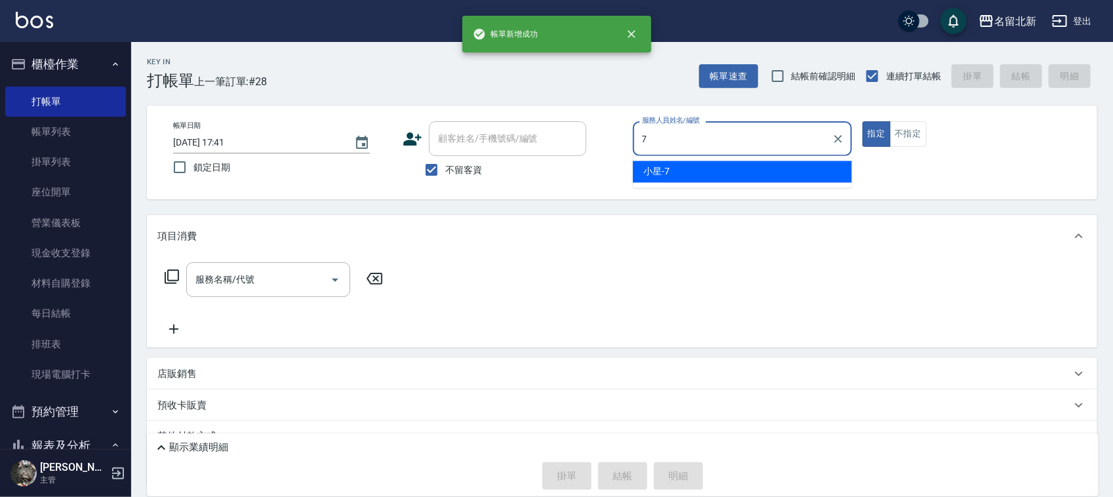
type input "小星-7"
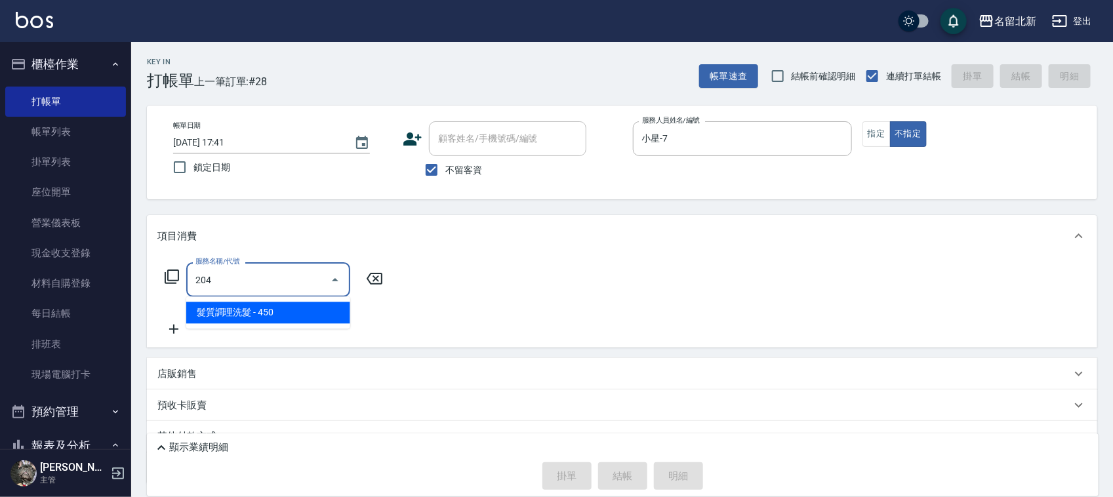
type input "髮質調理洗髮(204)"
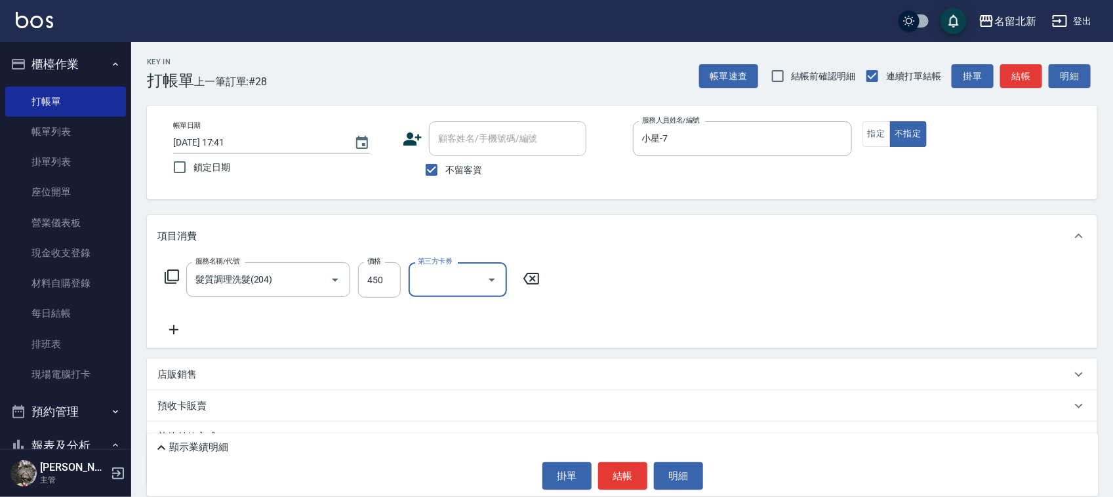
scroll to position [59, 0]
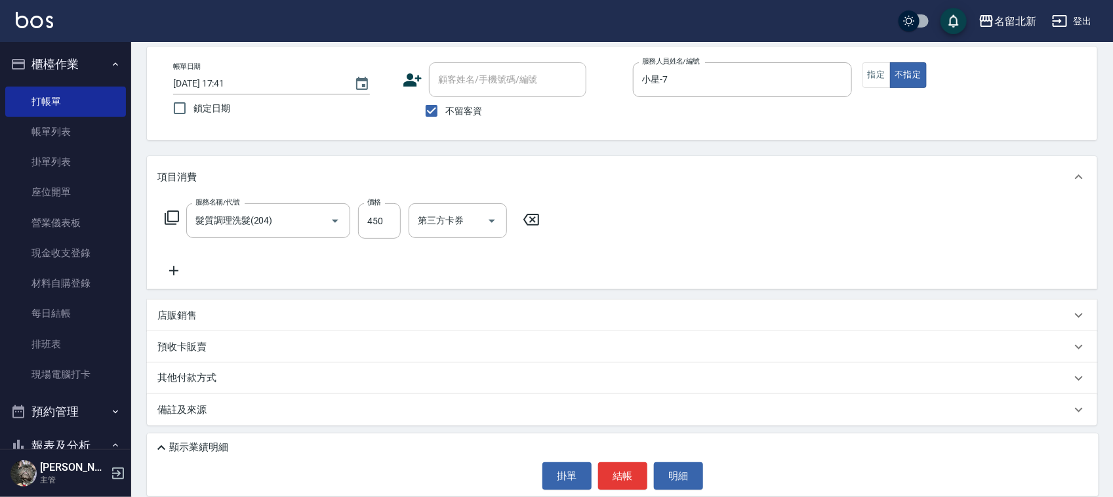
click at [178, 388] on div "其他付款方式" at bounding box center [622, 378] width 950 height 31
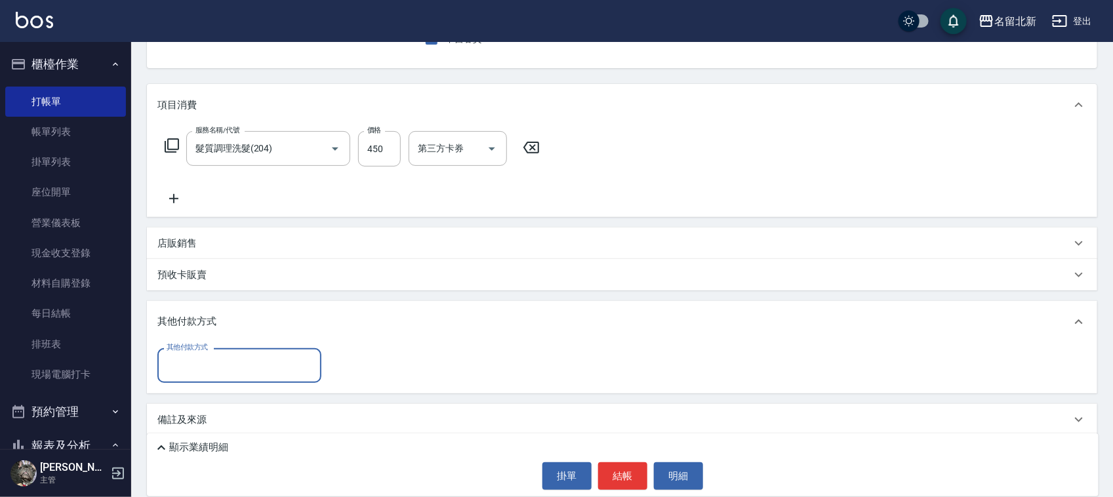
scroll to position [136, 0]
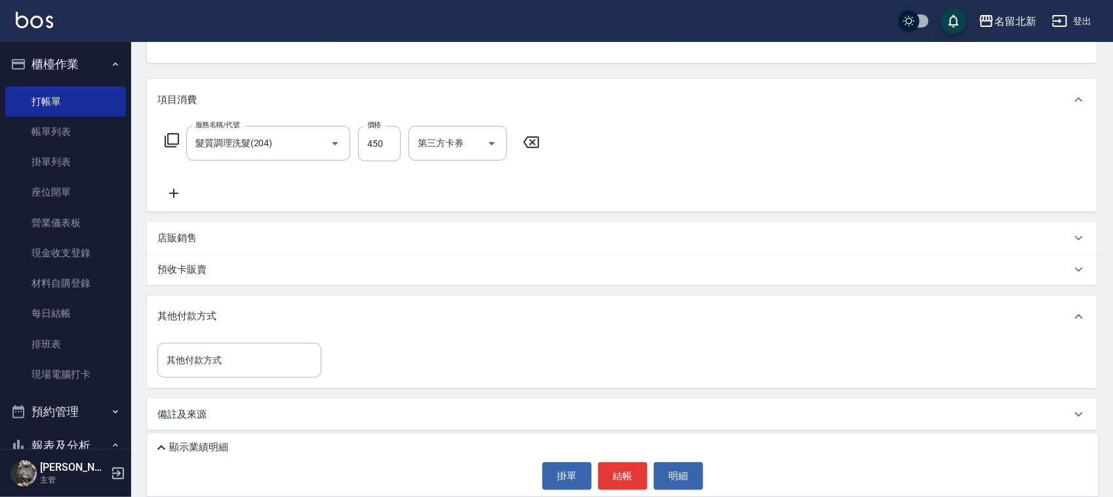
drag, startPoint x: 188, startPoint y: 378, endPoint x: 189, endPoint y: 365, distance: 12.5
click at [188, 377] on div "其他付款方式 其他付款方式" at bounding box center [622, 363] width 950 height 50
click at [189, 367] on input "其他付款方式" at bounding box center [239, 360] width 152 height 23
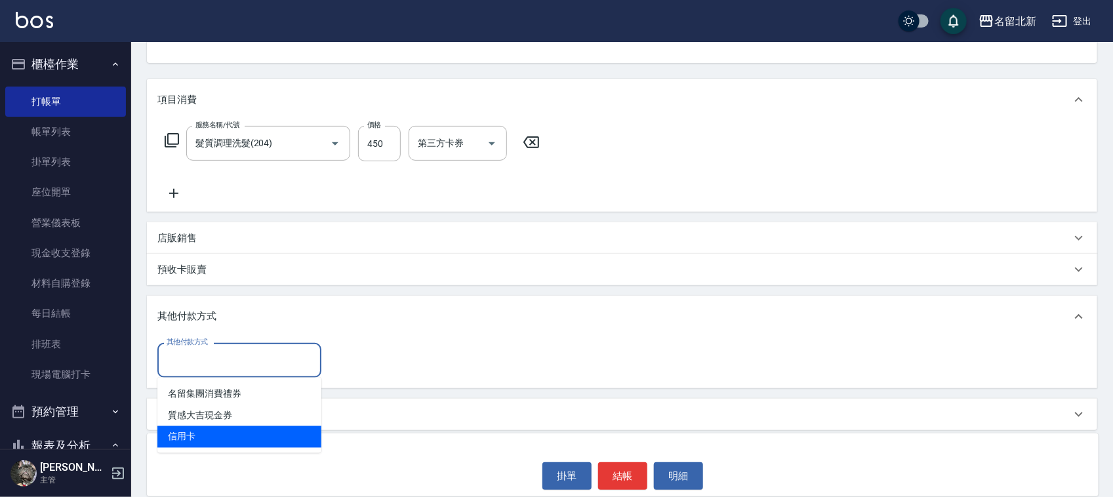
click at [202, 427] on span "信用卡" at bounding box center [239, 437] width 164 height 22
type input "信用卡"
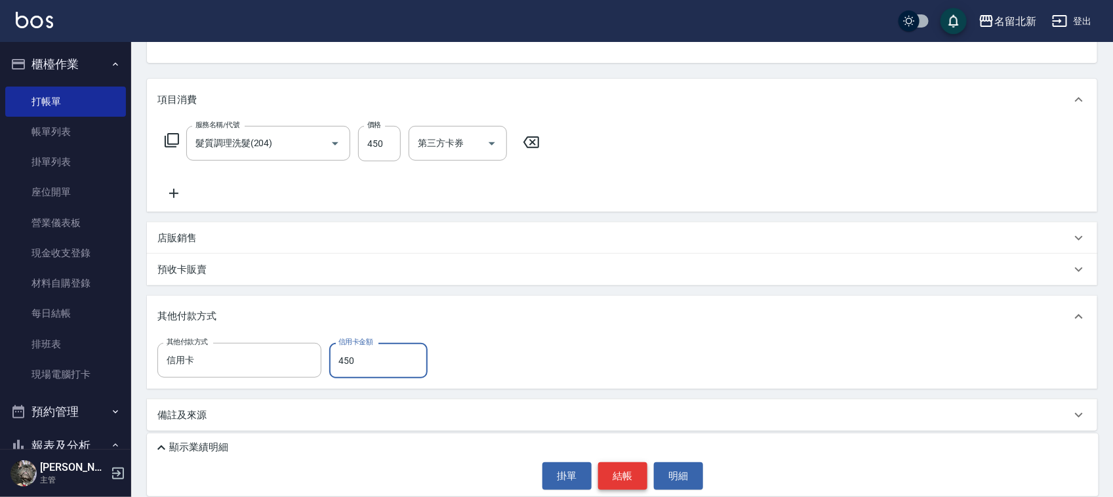
type input "450"
click at [615, 473] on button "結帳" at bounding box center [622, 476] width 49 height 28
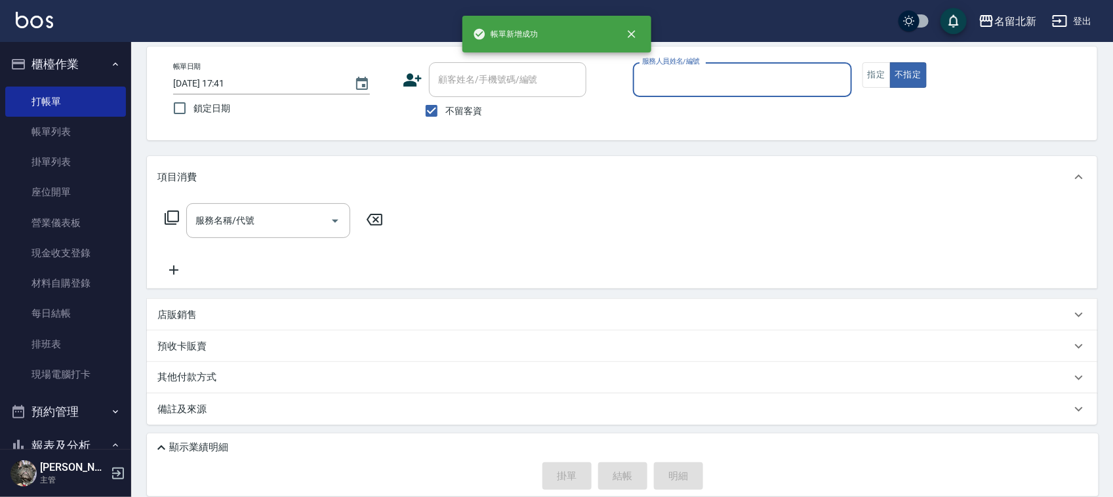
scroll to position [58, 0]
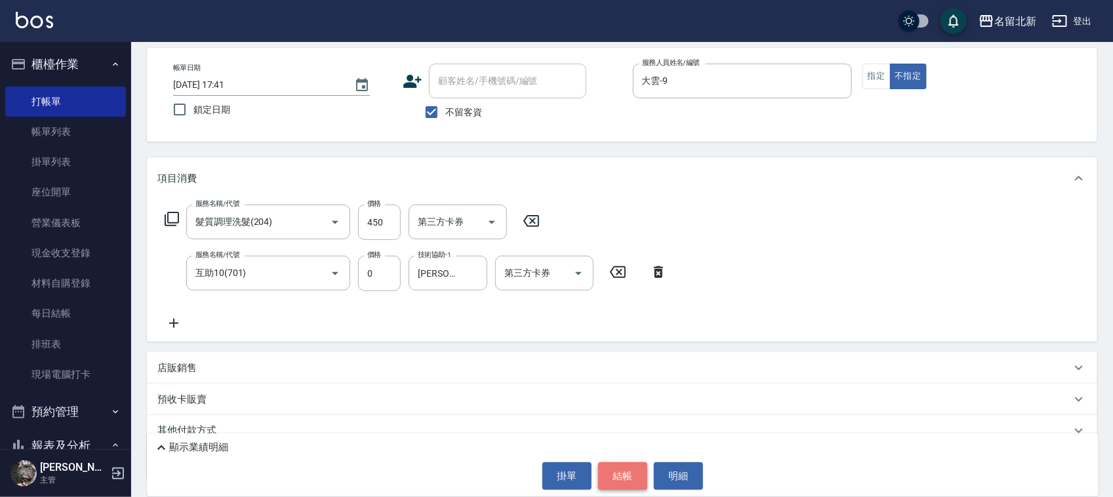
click at [623, 479] on button "結帳" at bounding box center [622, 476] width 49 height 28
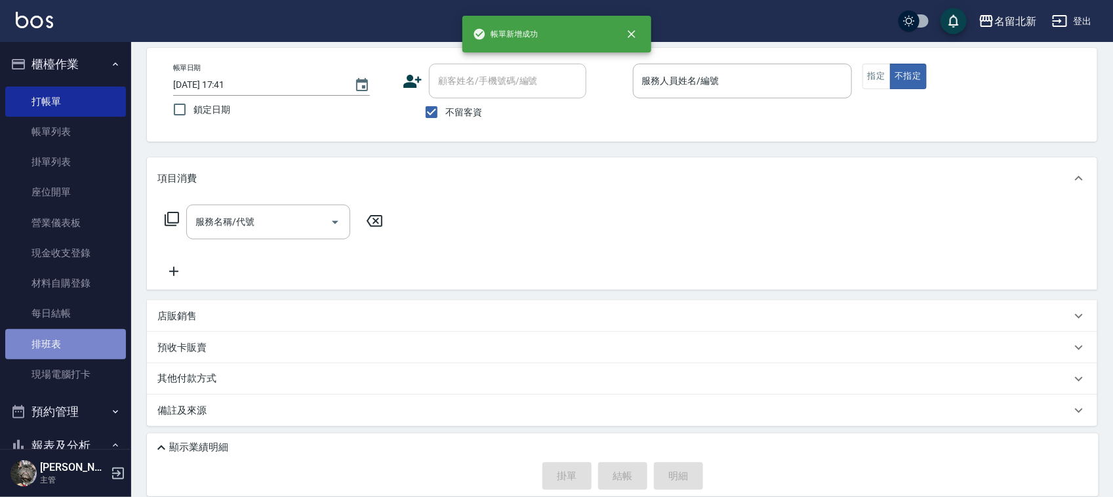
click at [74, 338] on link "排班表" at bounding box center [65, 344] width 121 height 30
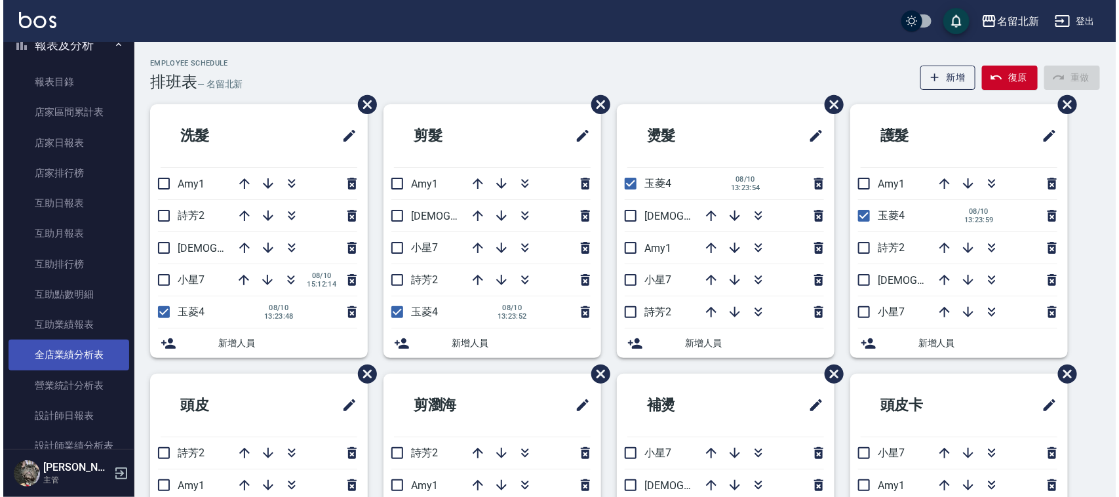
scroll to position [574, 0]
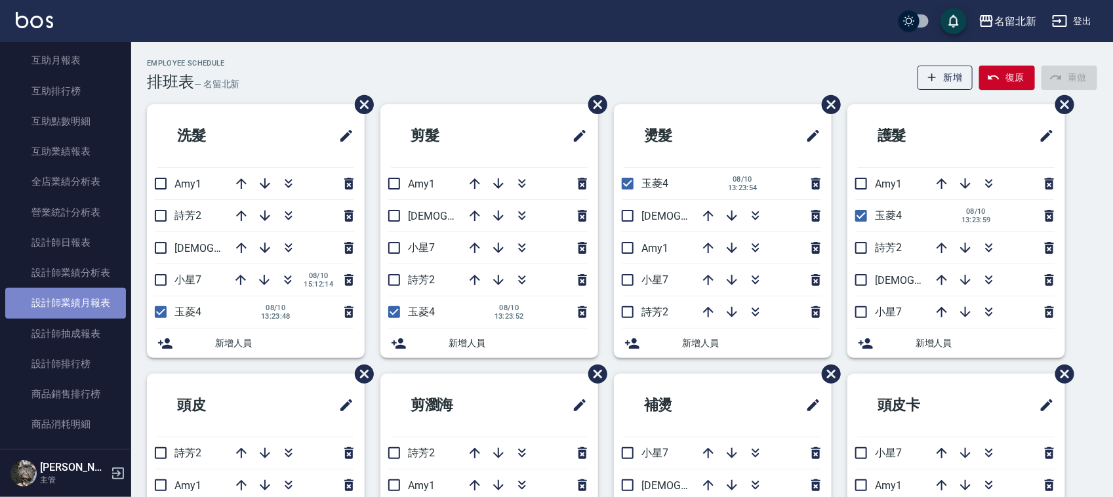
click at [83, 296] on link "設計師業績月報表" at bounding box center [65, 303] width 121 height 30
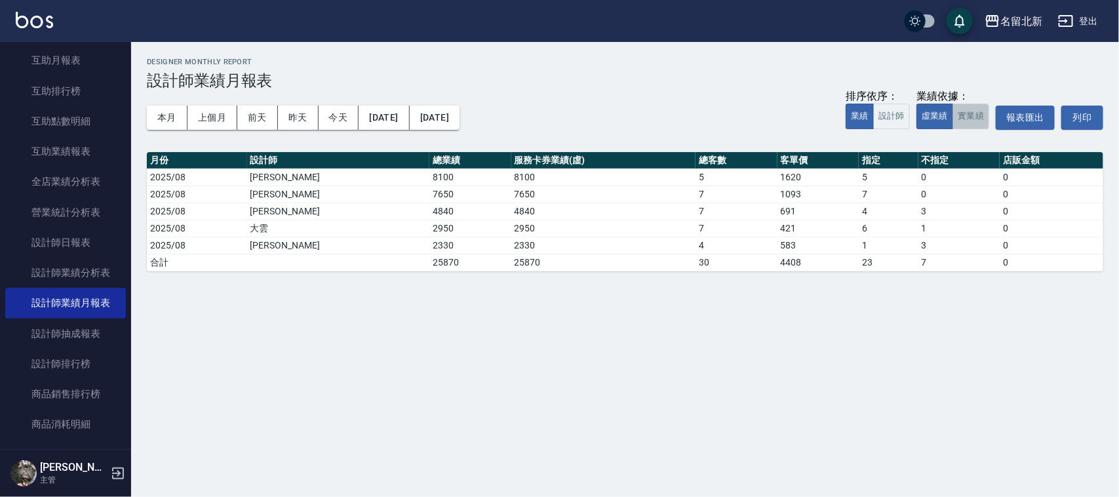
click at [964, 120] on button "實業績" at bounding box center [971, 117] width 37 height 26
click at [168, 113] on button "本月" at bounding box center [167, 118] width 41 height 24
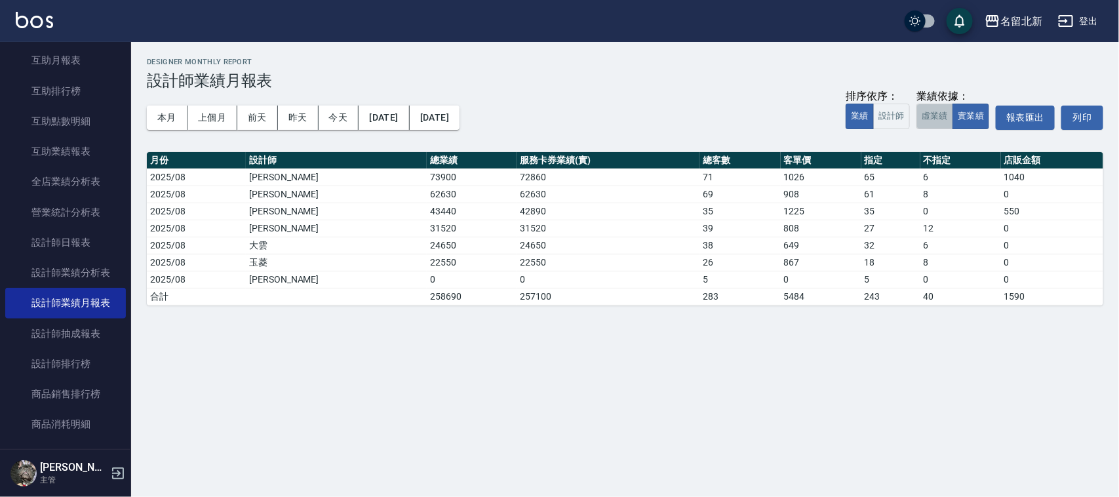
click at [924, 123] on button "虛業績" at bounding box center [935, 117] width 37 height 26
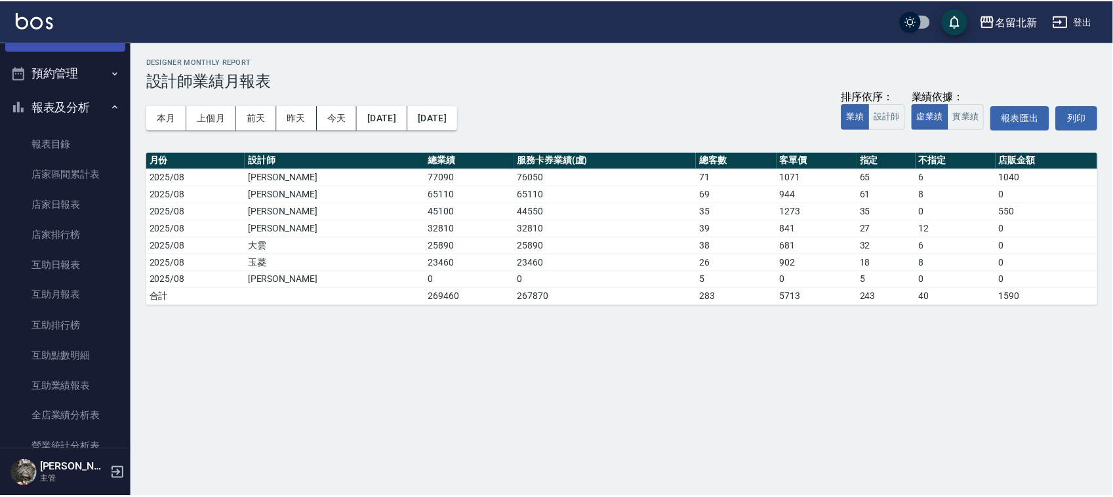
scroll to position [246, 0]
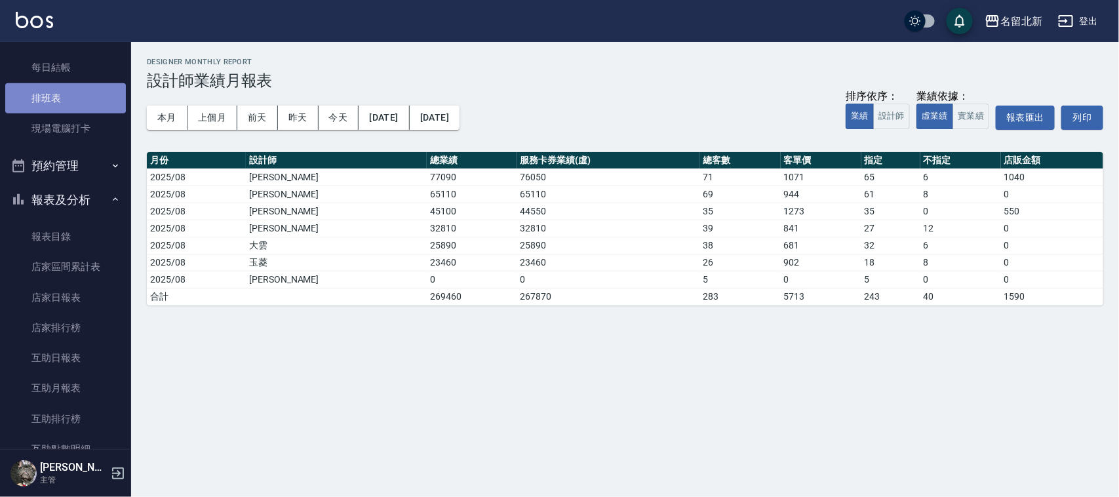
click at [90, 90] on link "排班表" at bounding box center [65, 98] width 121 height 30
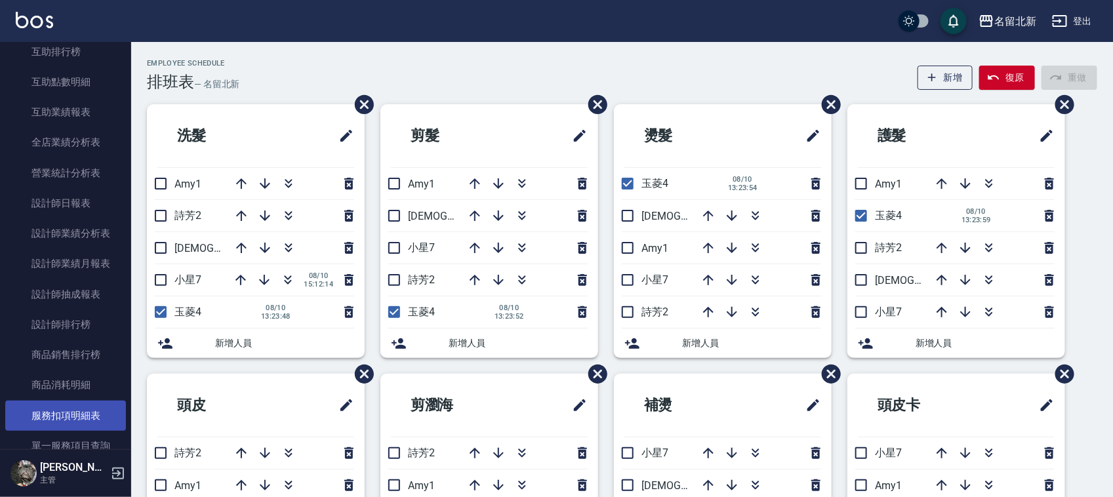
scroll to position [656, 0]
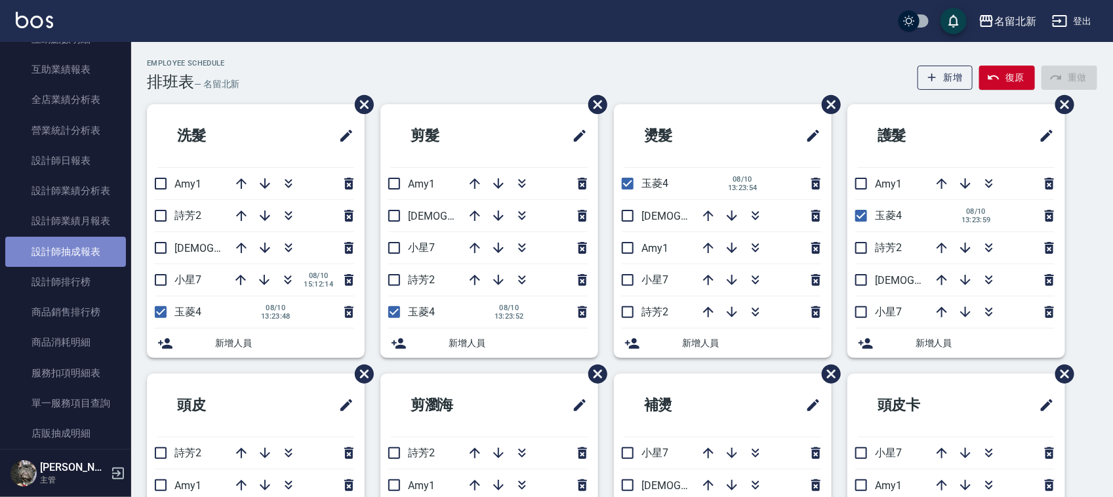
click at [113, 250] on link "設計師抽成報表" at bounding box center [65, 252] width 121 height 30
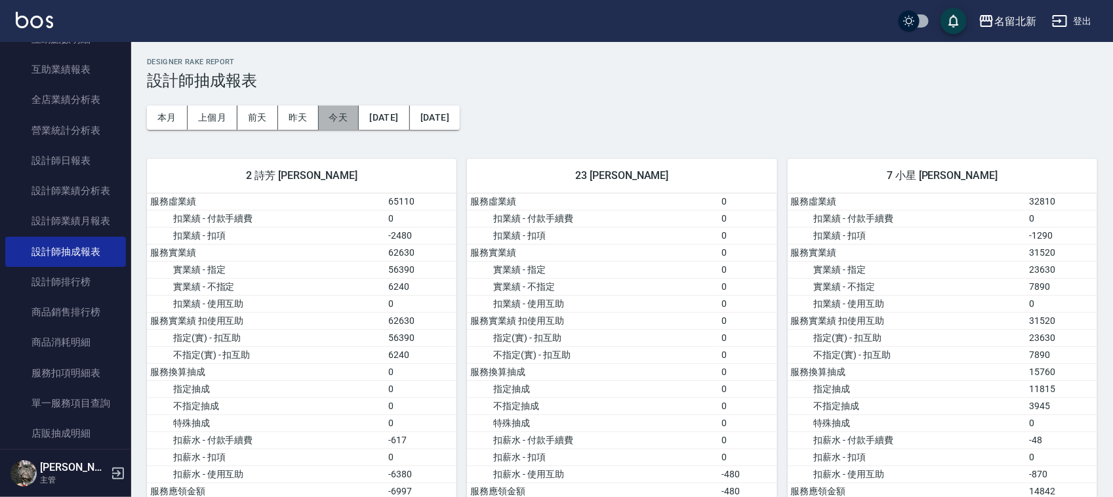
click at [336, 115] on button "今天" at bounding box center [339, 118] width 41 height 24
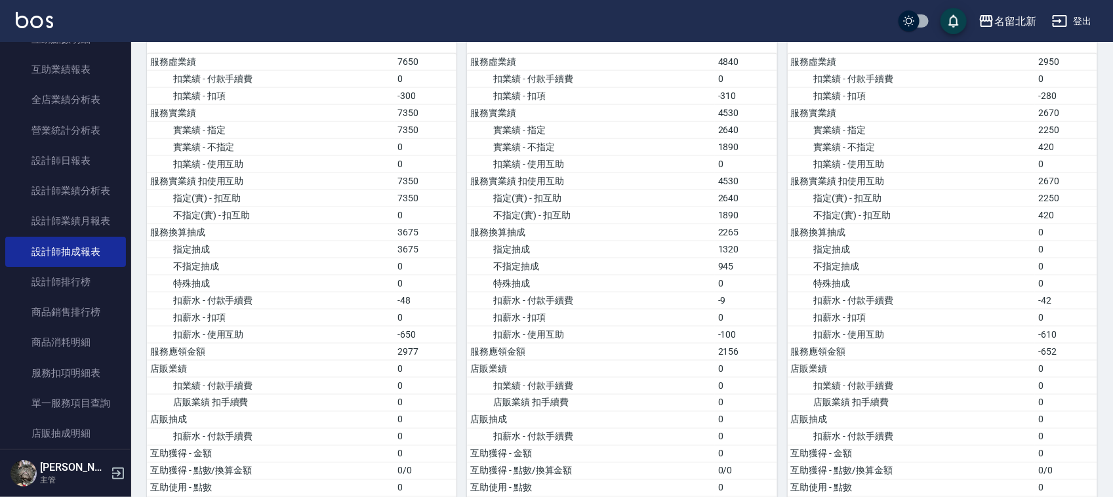
scroll to position [656, 0]
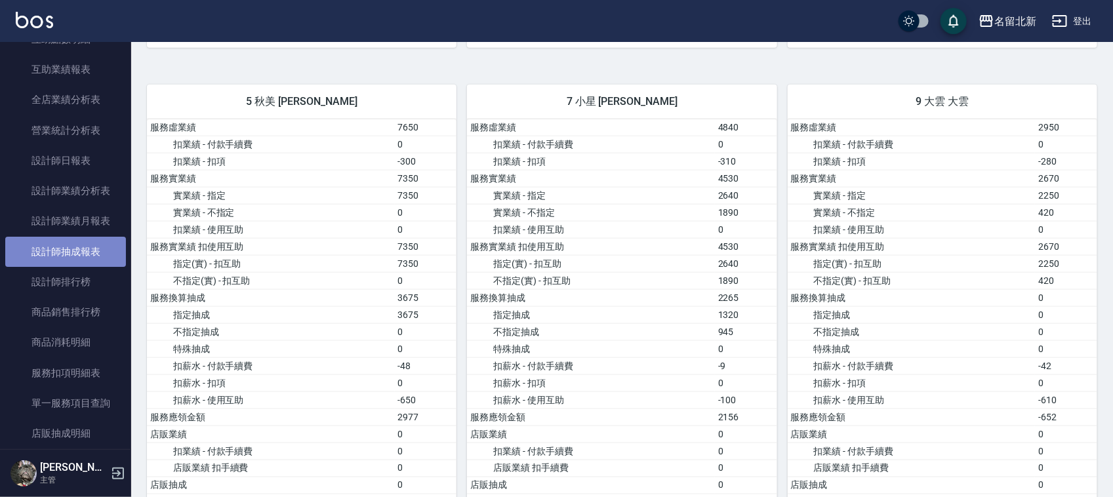
click at [79, 250] on link "設計師抽成報表" at bounding box center [65, 252] width 121 height 30
click at [80, 254] on link "設計師抽成報表" at bounding box center [65, 252] width 121 height 30
click at [79, 253] on link "設計師抽成報表" at bounding box center [65, 252] width 121 height 30
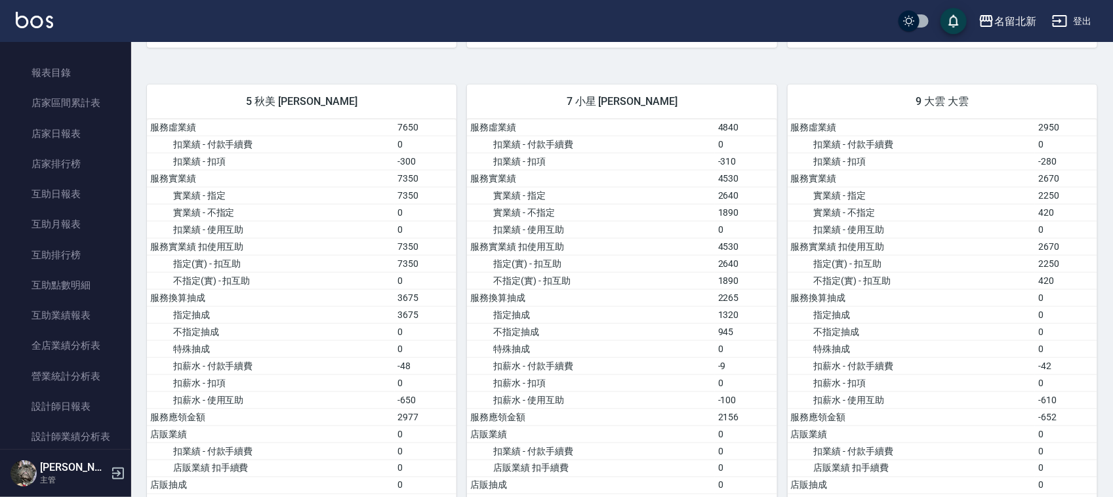
scroll to position [164, 0]
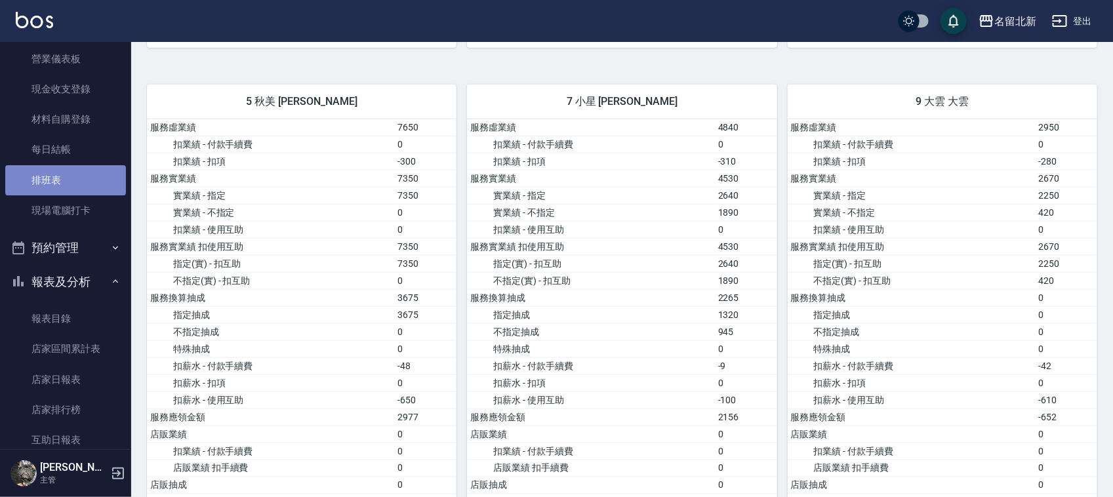
click at [73, 175] on link "排班表" at bounding box center [65, 180] width 121 height 30
